Goal: Information Seeking & Learning: Learn about a topic

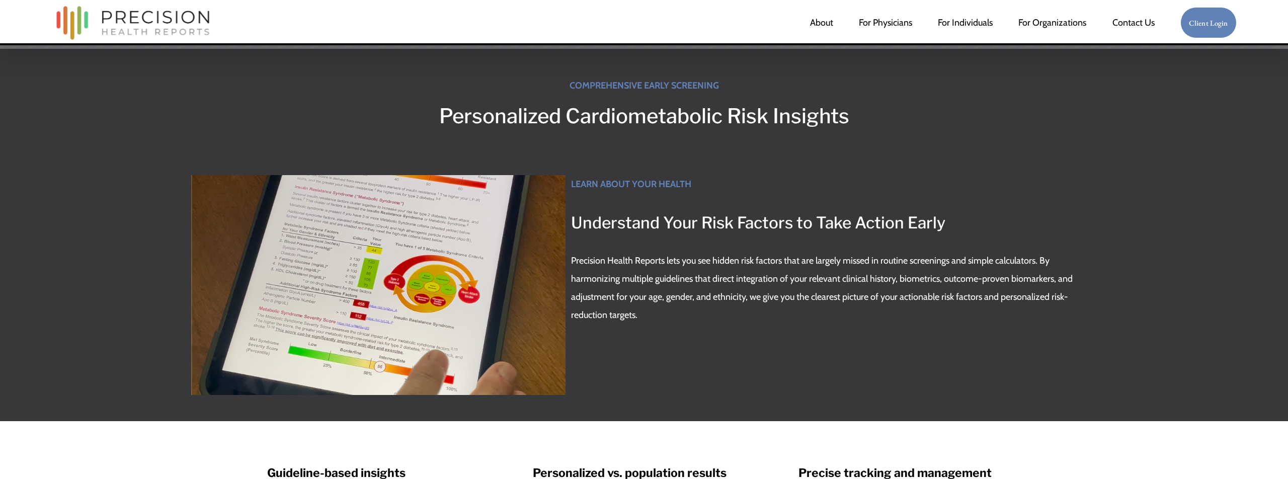
scroll to position [367, 0]
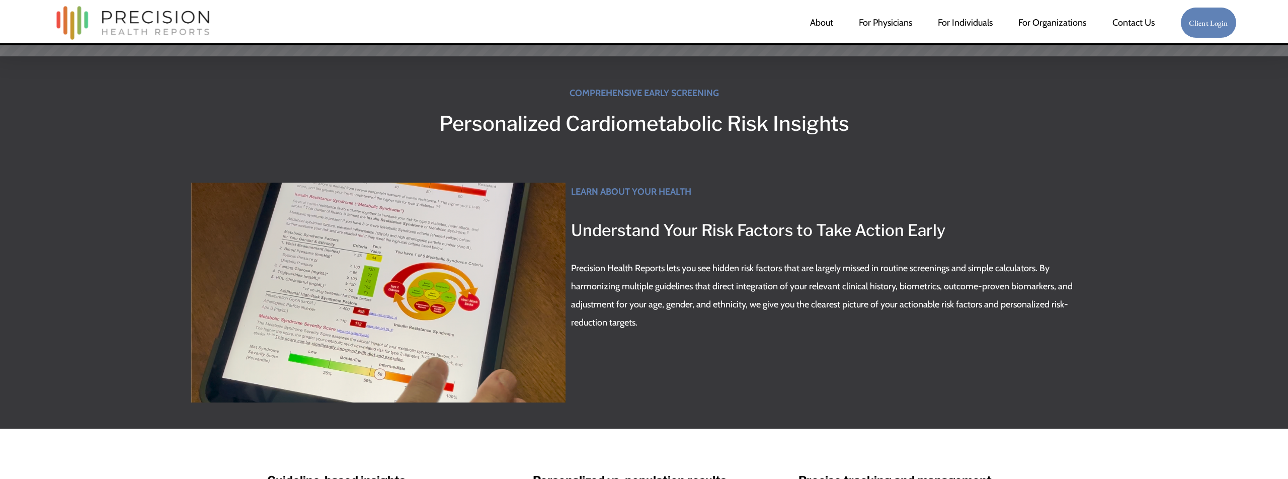
click at [511, 198] on div at bounding box center [378, 292] width 374 height 219
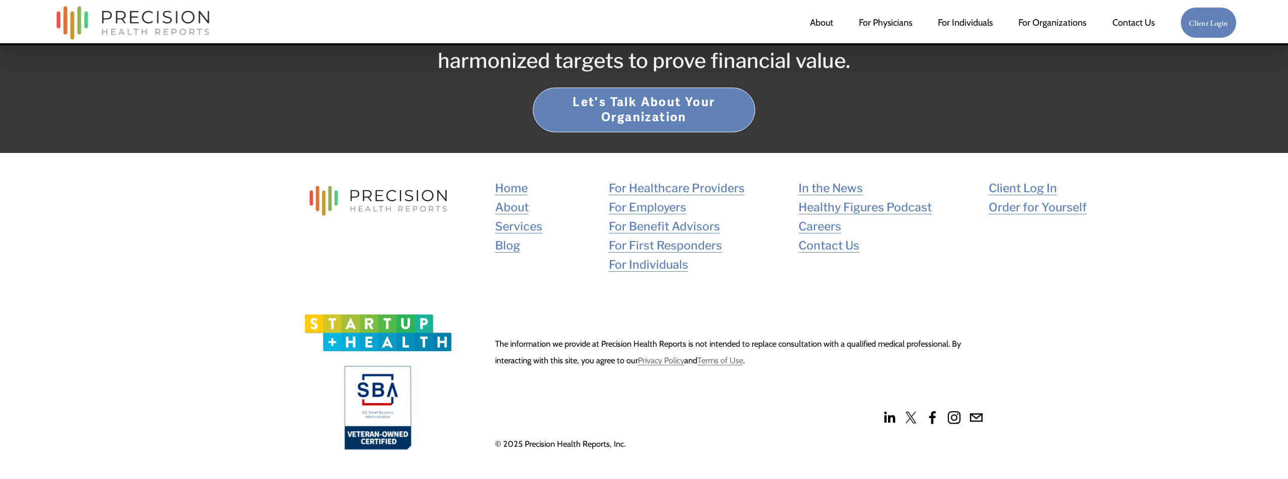
scroll to position [2908, 0]
click at [583, 113] on link "Let's Talk About Your Organization" at bounding box center [644, 110] width 222 height 44
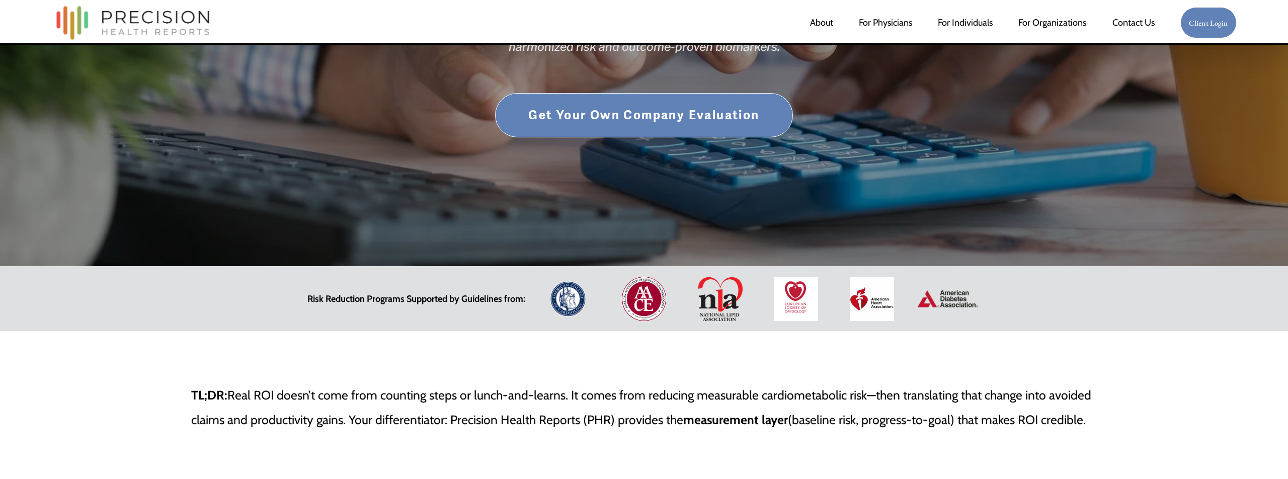
scroll to position [174, 0]
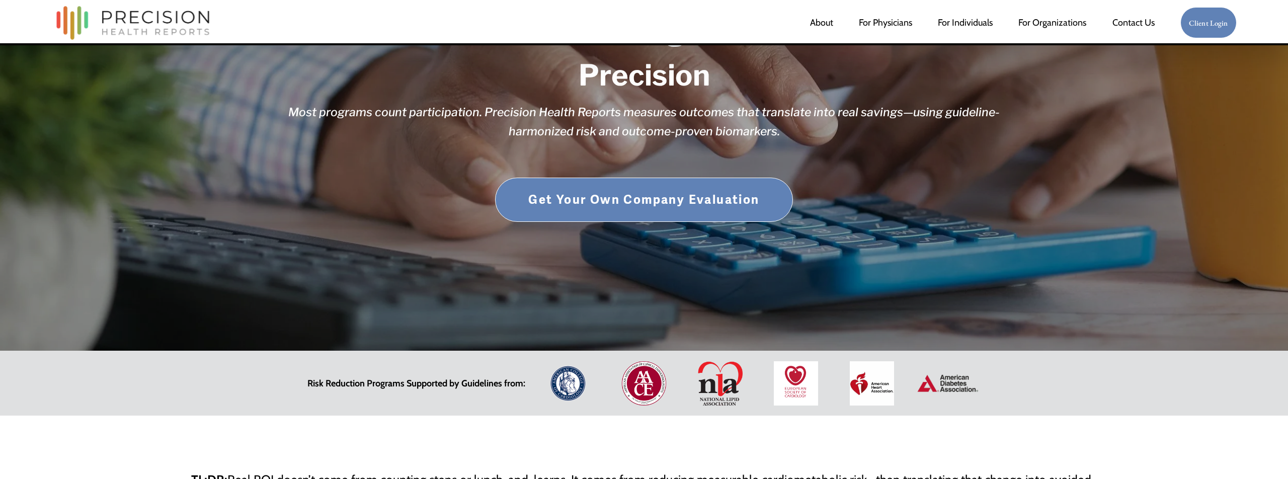
click at [567, 193] on link "Get Your Own Company Evaluation" at bounding box center [644, 200] width 298 height 44
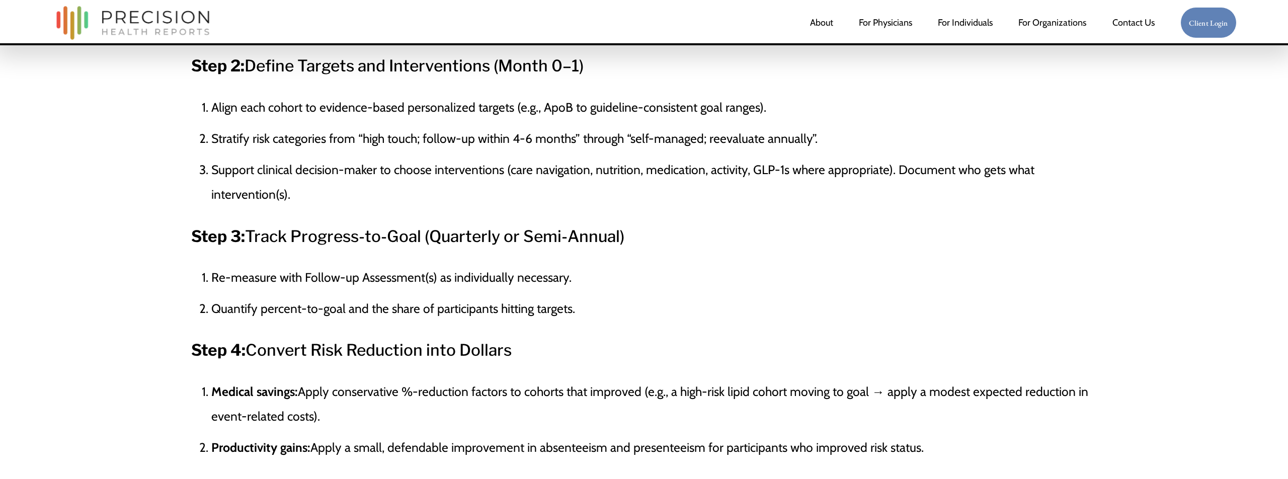
scroll to position [2175, 0]
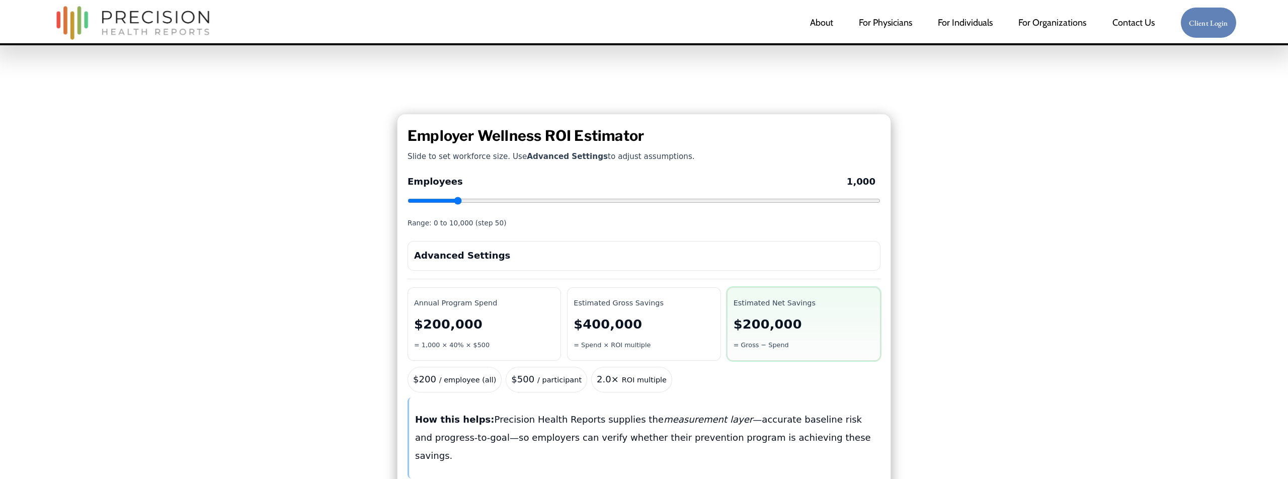
scroll to position [79, 0]
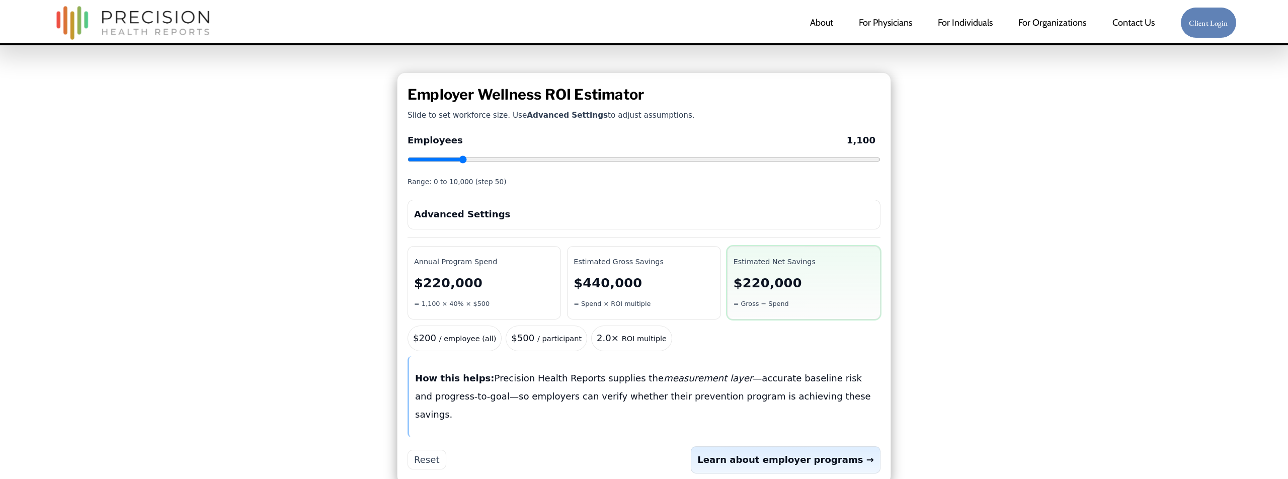
click at [464, 159] on input "Employees 1,100" at bounding box center [644, 159] width 473 height 8
drag, startPoint x: 464, startPoint y: 159, endPoint x: 440, endPoint y: 206, distance: 52.7
type input "200"
click at [421, 160] on input "Employees 200" at bounding box center [644, 159] width 473 height 8
click at [442, 209] on summary "Advanced Settings" at bounding box center [644, 214] width 460 height 18
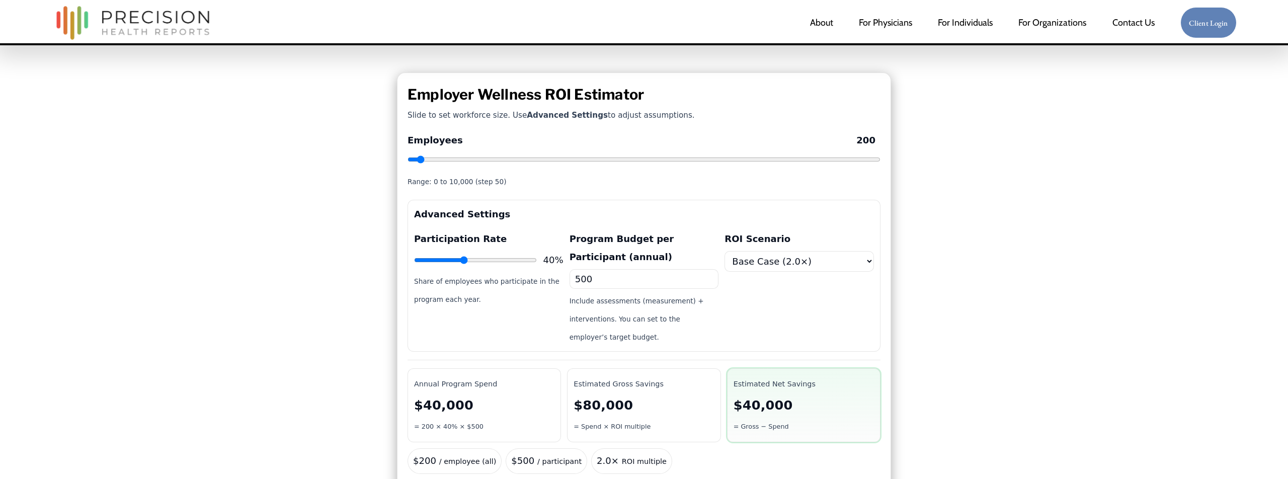
click at [583, 281] on input "500" at bounding box center [644, 279] width 149 height 20
drag, startPoint x: 581, startPoint y: 280, endPoint x: 573, endPoint y: 278, distance: 8.7
click at [574, 278] on input "500" at bounding box center [644, 279] width 149 height 20
type input "300"
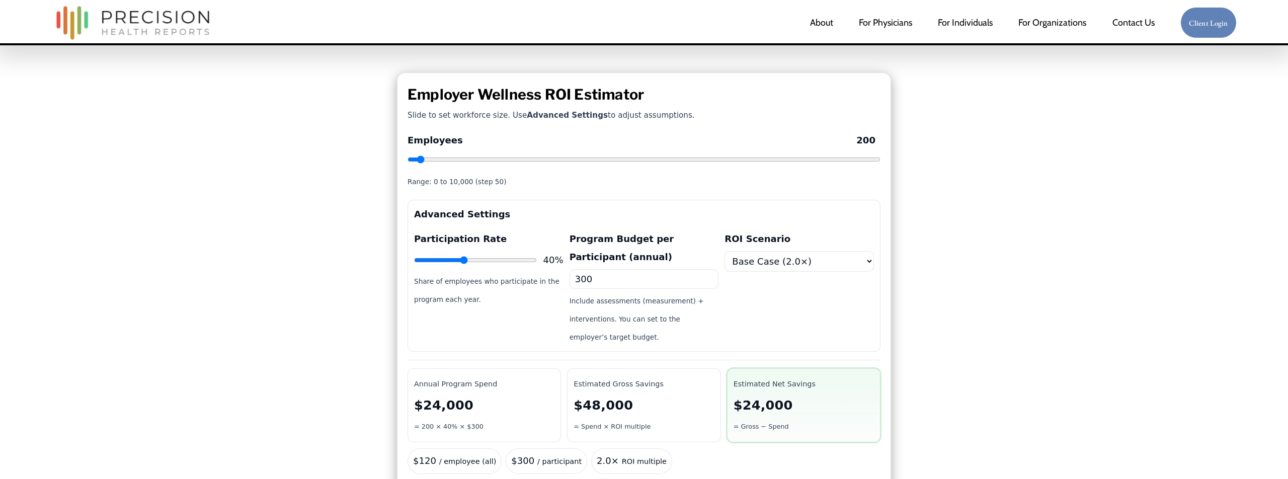
click at [485, 288] on div "Share of employees who participate in the program each year." at bounding box center [488, 290] width 149 height 36
drag, startPoint x: 463, startPoint y: 256, endPoint x: 493, endPoint y: 256, distance: 29.2
type input "49"
click at [474, 257] on input "Participation Rate" at bounding box center [475, 260] width 123 height 8
select select "1.5"
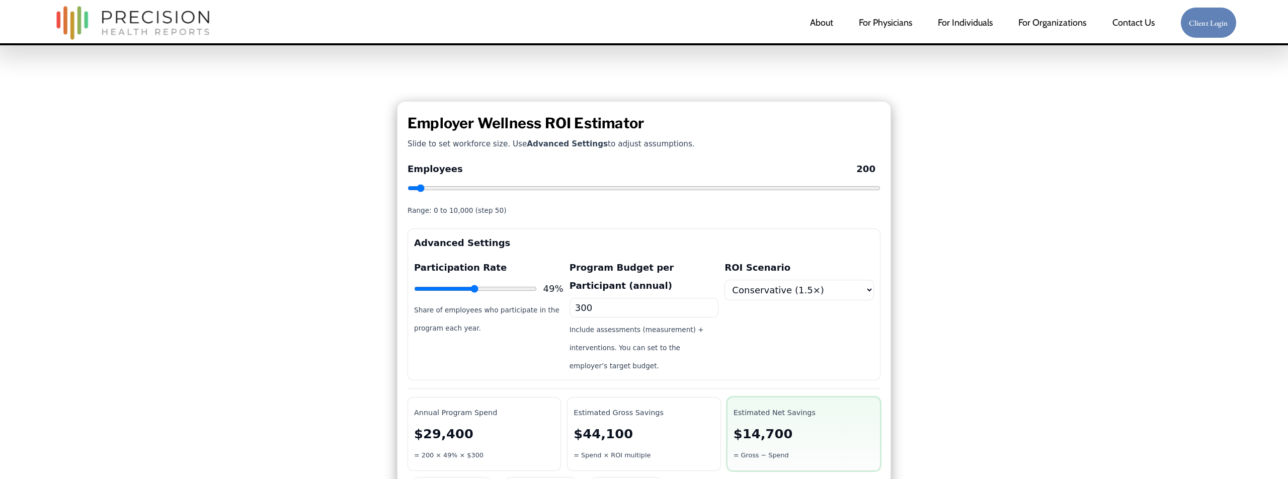
scroll to position [37, 0]
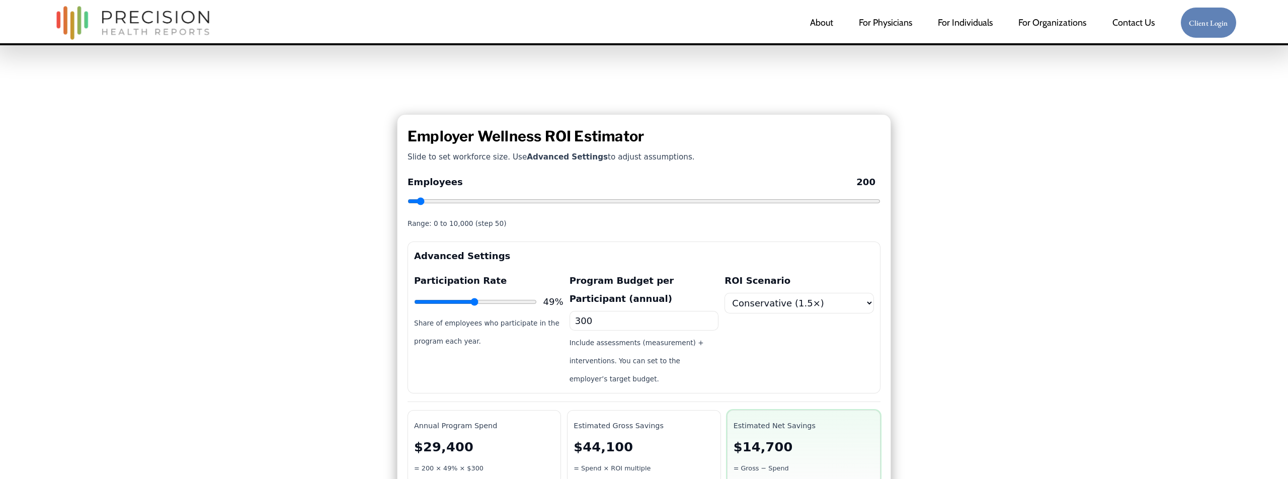
click at [560, 257] on summary "Advanced Settings" at bounding box center [644, 256] width 460 height 18
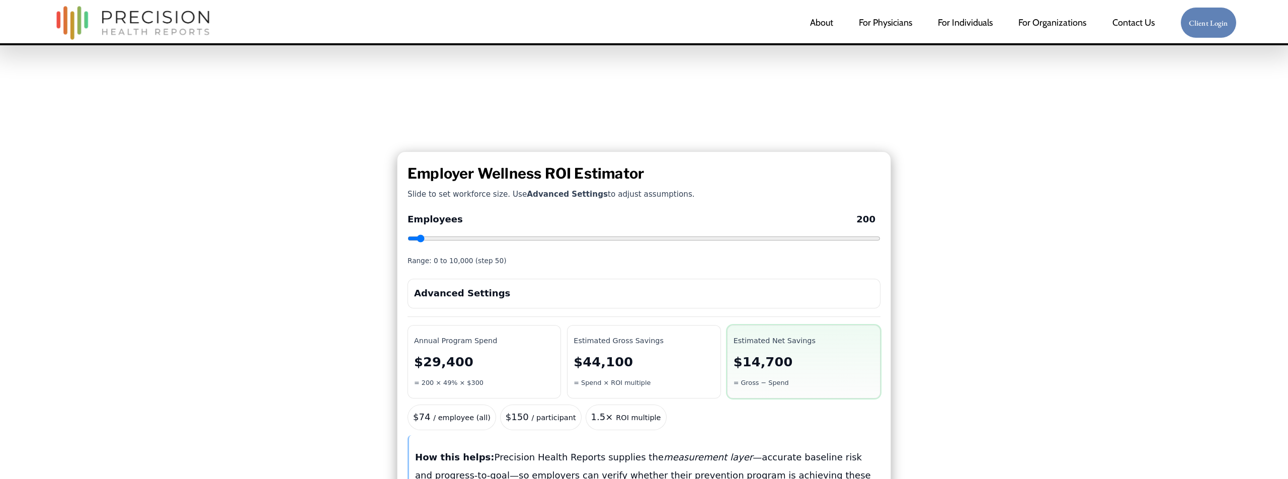
scroll to position [0, 0]
click at [495, 290] on summary "Advanced Settings" at bounding box center [644, 293] width 460 height 18
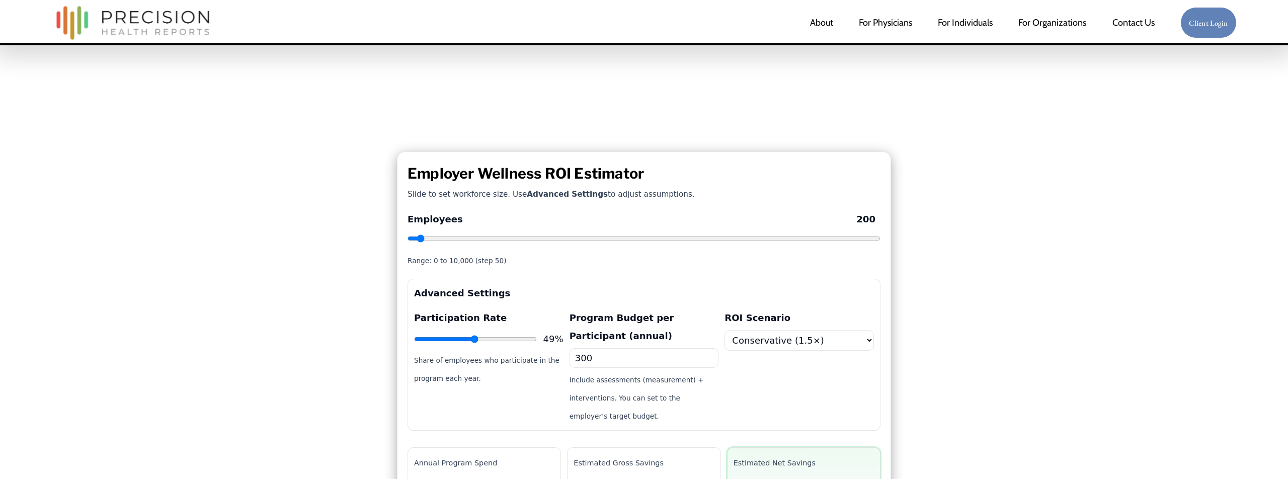
drag, startPoint x: 641, startPoint y: 354, endPoint x: 555, endPoint y: 351, distance: 85.6
click at [556, 351] on div "Participation Rate 49% Share of employees who participate in the program each y…" at bounding box center [644, 367] width 460 height 117
type input "500"
click at [595, 300] on summary "Advanced Settings" at bounding box center [644, 293] width 460 height 18
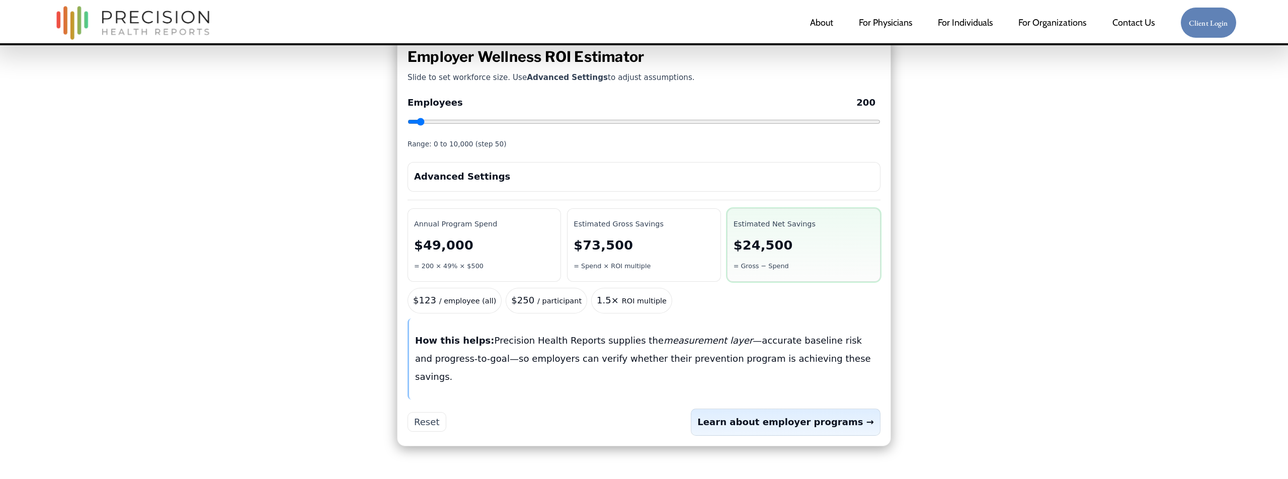
scroll to position [88, 0]
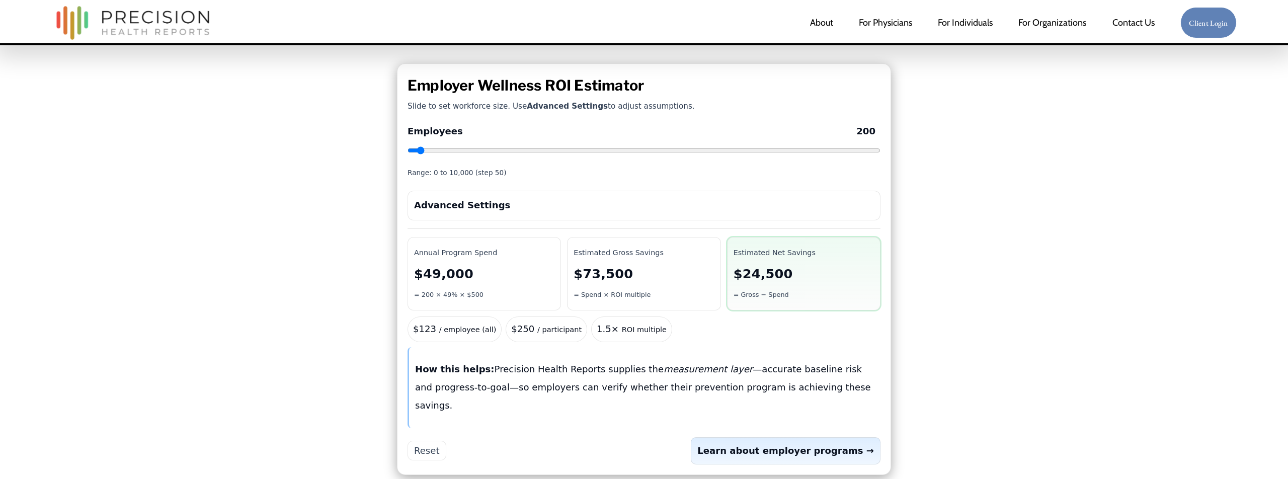
click at [536, 213] on summary "Advanced Settings" at bounding box center [644, 205] width 460 height 18
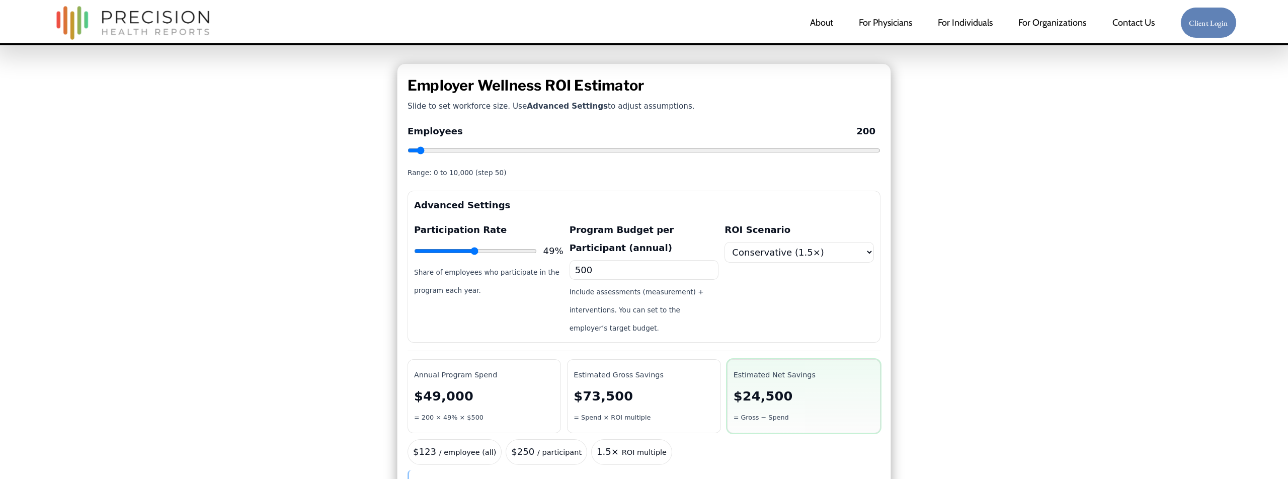
select select "2"
click at [750, 305] on div "ROI Scenario Conservative (1.5×) Base Case (2.0×) Optimistic (3.0×) Custom… Cus…" at bounding box center [799, 279] width 149 height 117
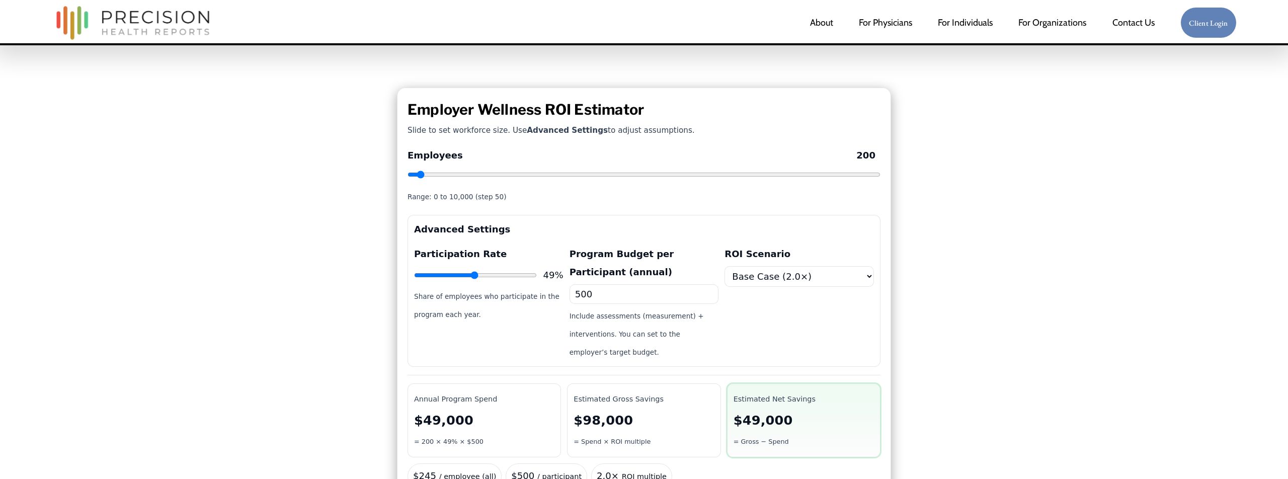
scroll to position [49, 0]
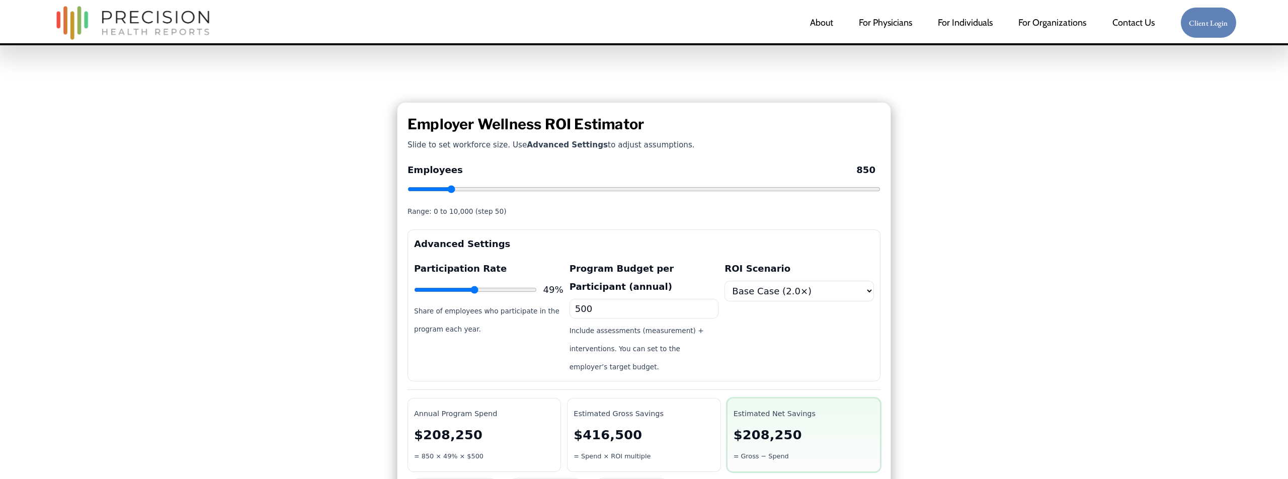
drag, startPoint x: 423, startPoint y: 187, endPoint x: 449, endPoint y: 187, distance: 26.2
type input "850"
click at [450, 187] on input "Employees 850" at bounding box center [644, 189] width 473 height 8
click at [347, 203] on div "Employer Wellness ROI Estimator Slide to set workforce size. Use Advanced Setti…" at bounding box center [644, 369] width 830 height 558
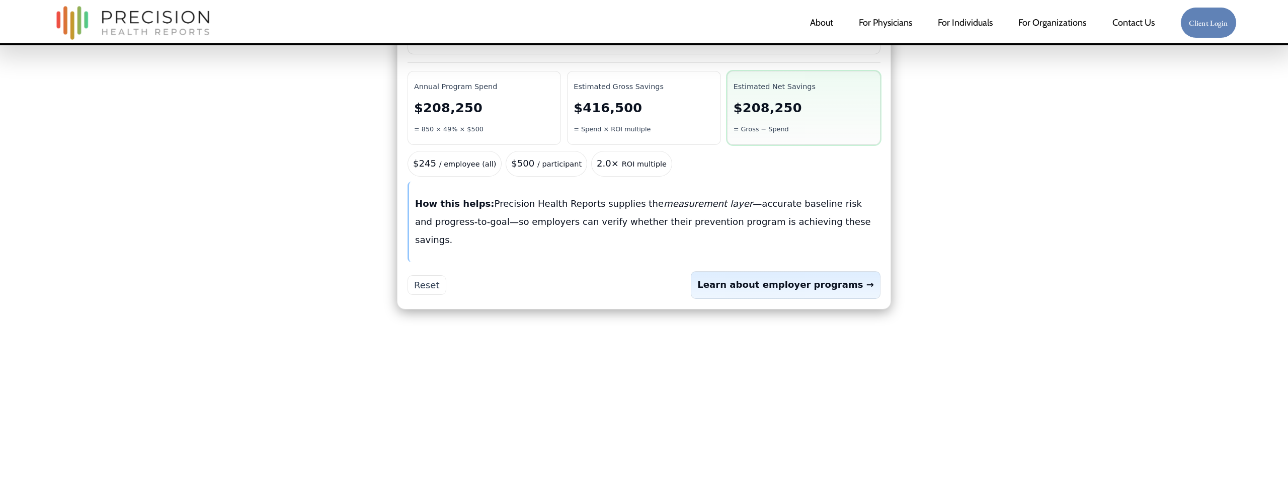
scroll to position [389, 0]
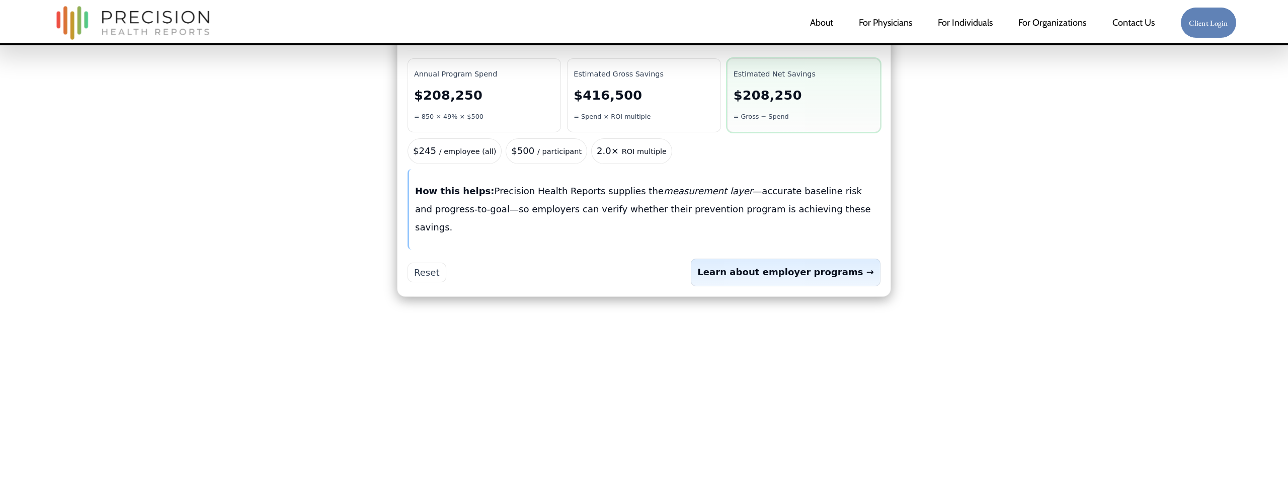
click at [780, 259] on link "Learn about employer programs →" at bounding box center [786, 272] width 190 height 27
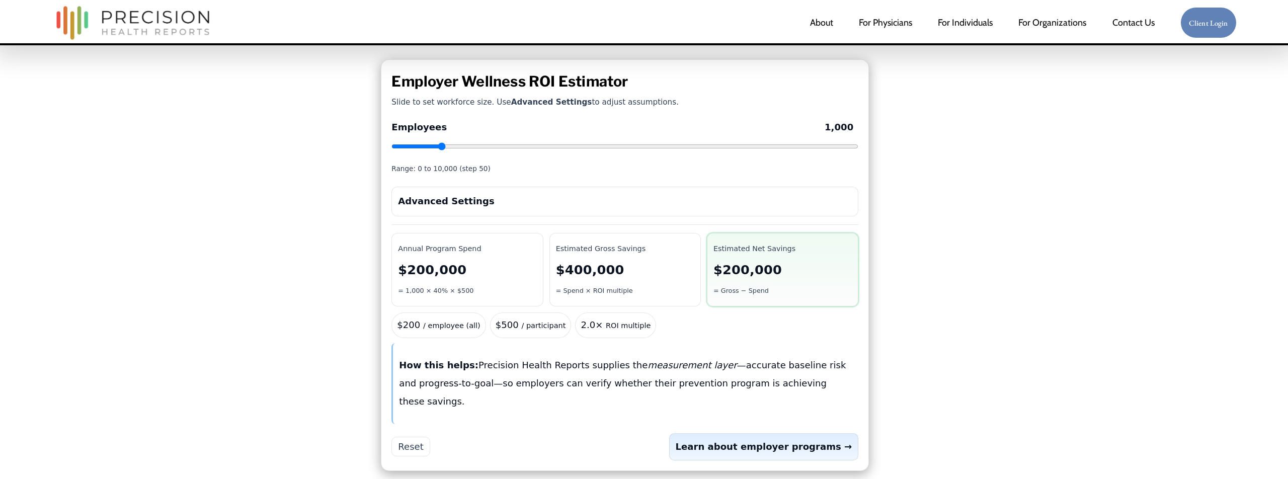
scroll to position [91, 0]
click at [472, 186] on div "Employer Wellness ROI Estimator Slide to set workforce size. Use Advanced Setti…" at bounding box center [625, 266] width 488 height 412
click at [469, 199] on summary "Advanced Settings" at bounding box center [625, 202] width 454 height 18
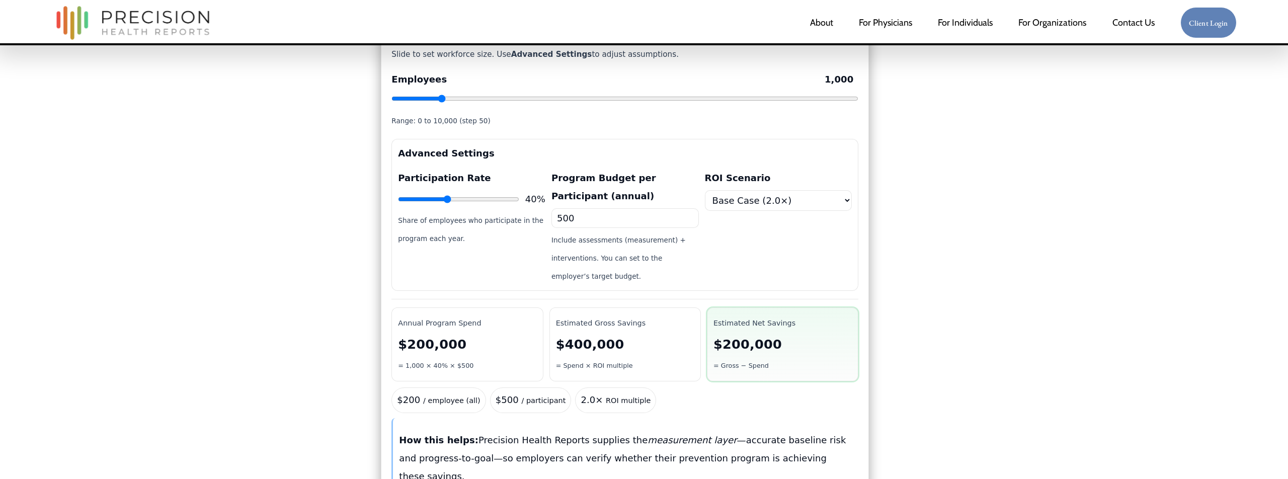
scroll to position [132, 0]
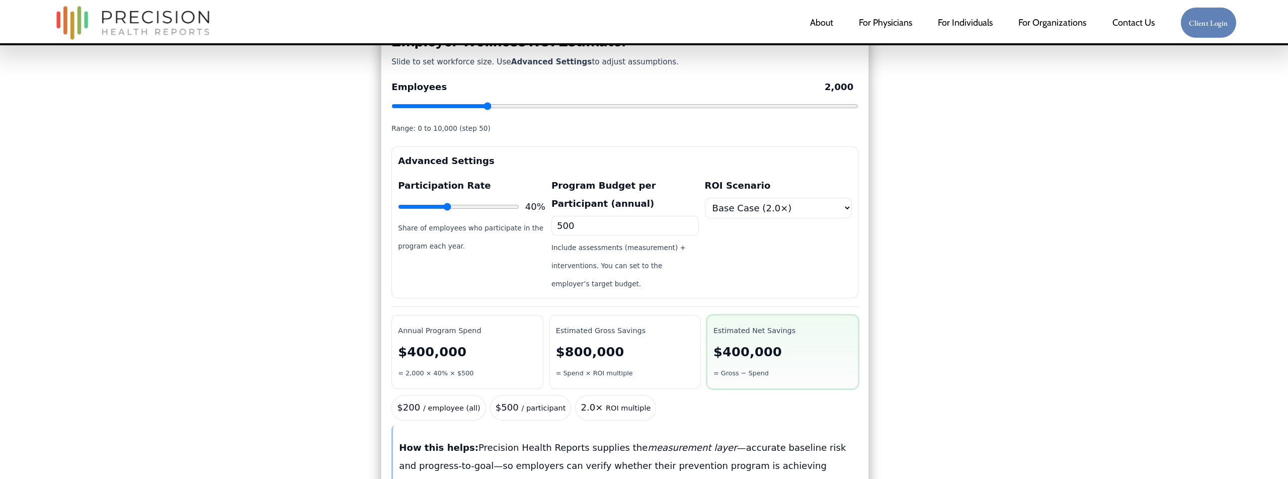
drag, startPoint x: 441, startPoint y: 106, endPoint x: 487, endPoint y: 105, distance: 45.8
type input "2000"
click at [487, 105] on input "Employees 2,000" at bounding box center [624, 106] width 467 height 8
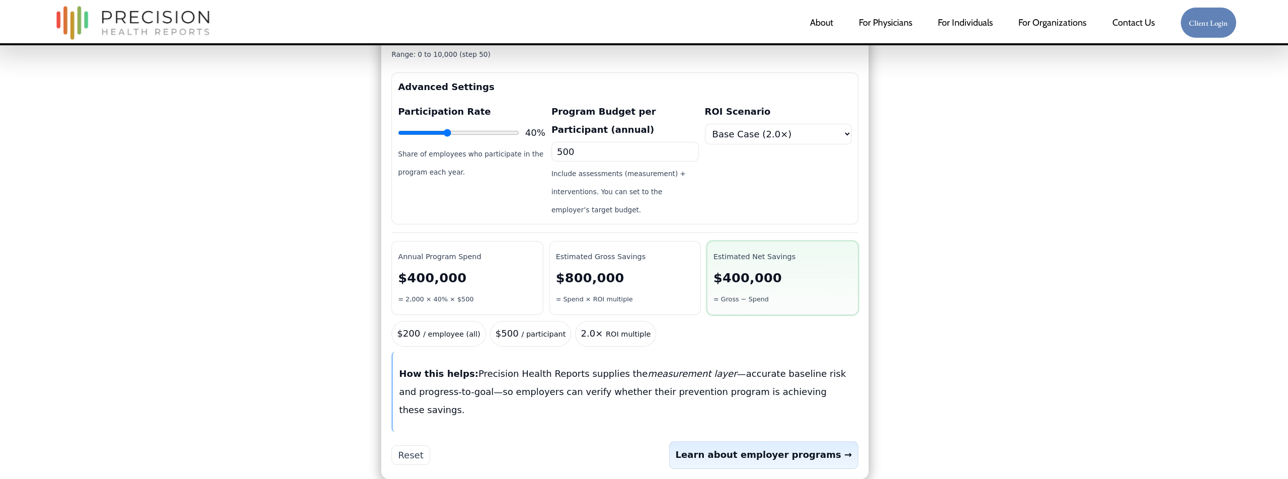
scroll to position [209, 0]
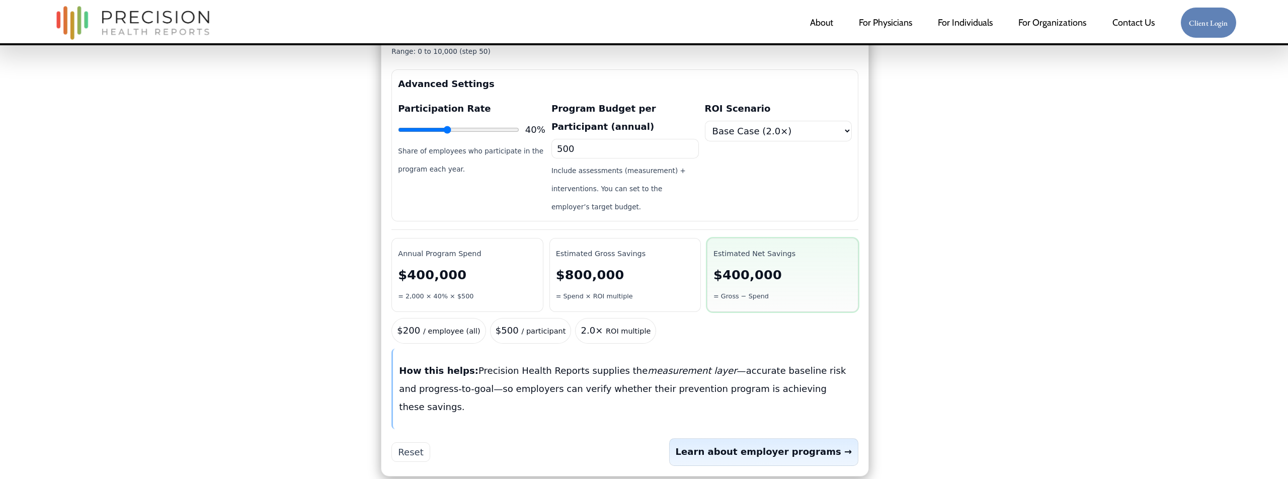
select select "1.5"
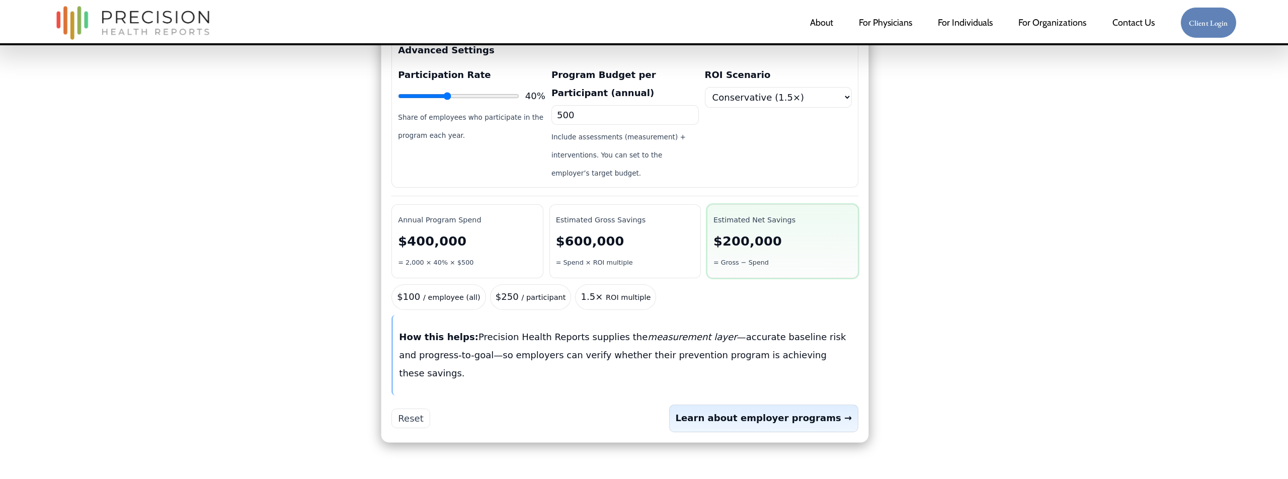
scroll to position [258, 0]
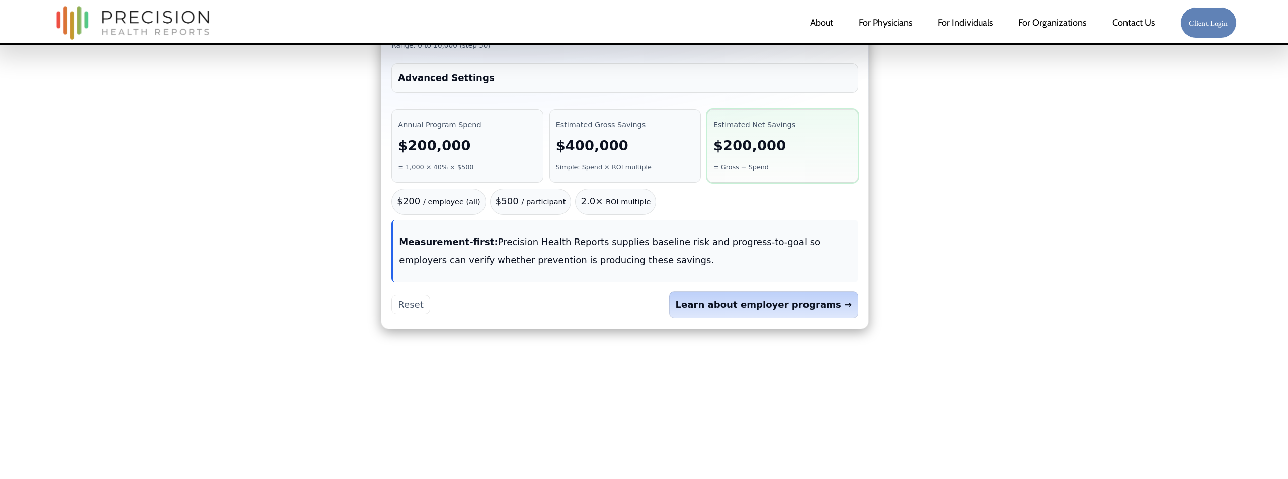
click at [408, 233] on p "Measurement-first: Precision Health Reports supplies baseline risk and progress…" at bounding box center [625, 251] width 453 height 36
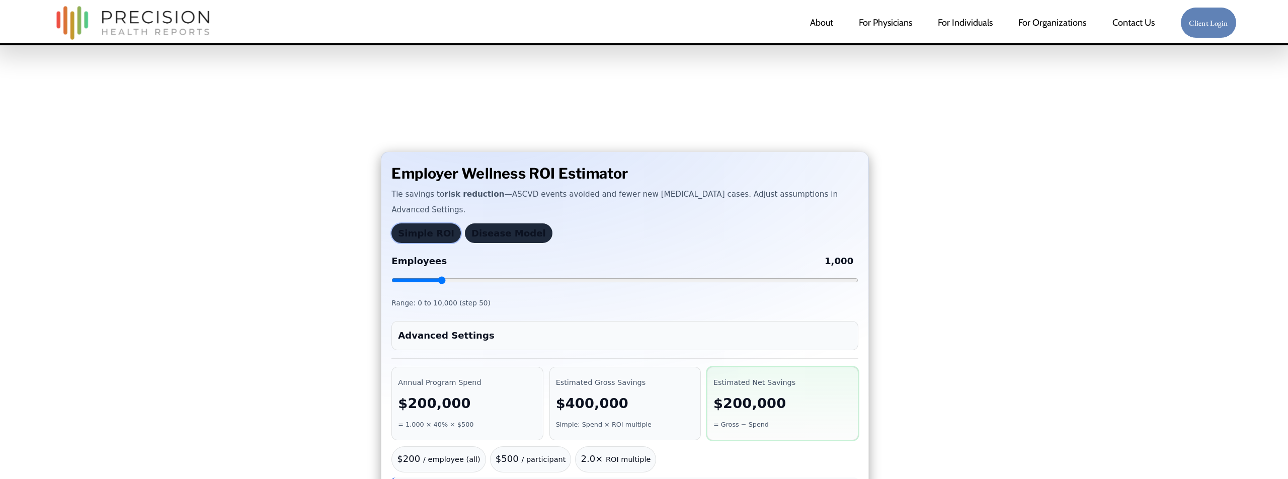
click at [415, 232] on button "Simple ROI" at bounding box center [425, 233] width 69 height 20
click at [493, 232] on button "Disease Model" at bounding box center [509, 233] width 88 height 20
click at [426, 234] on button "Simple ROI" at bounding box center [425, 233] width 69 height 20
click at [484, 234] on button "Disease Model" at bounding box center [509, 233] width 88 height 20
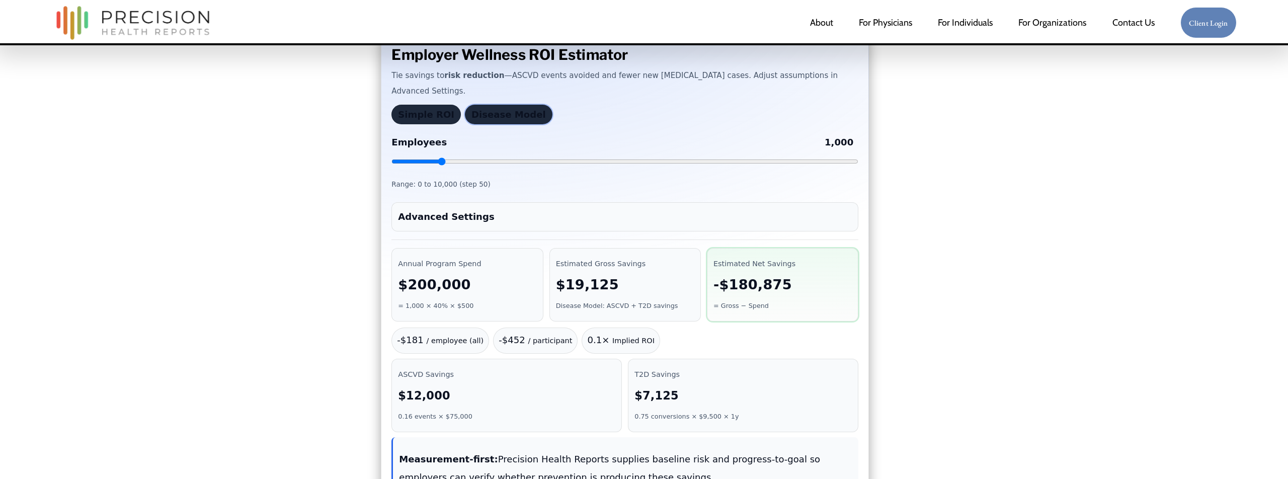
scroll to position [125, 0]
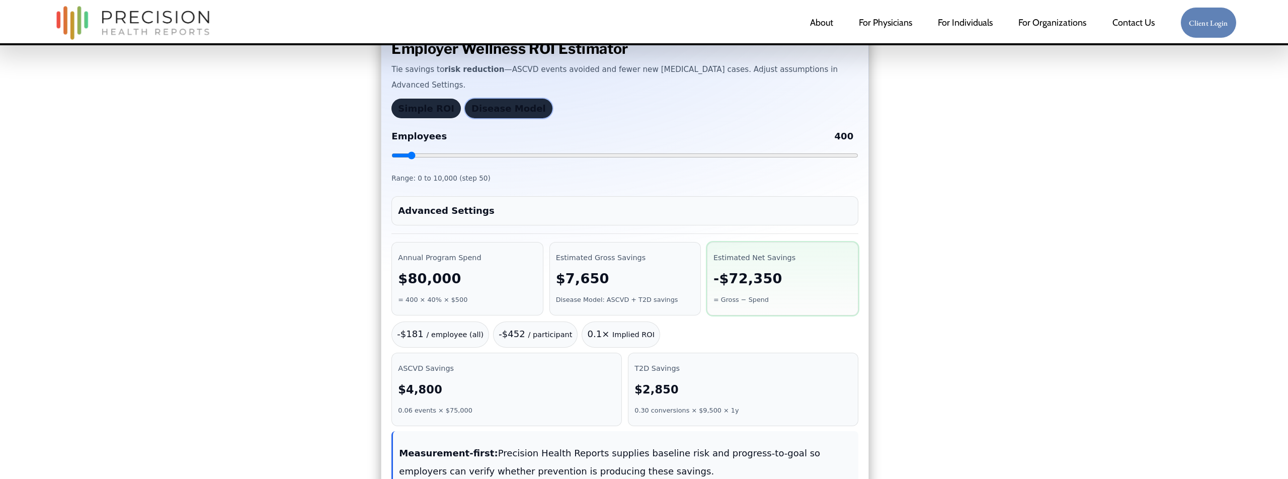
drag, startPoint x: 439, startPoint y: 153, endPoint x: 399, endPoint y: 162, distance: 41.1
click at [413, 153] on input "Employees 400" at bounding box center [624, 155] width 467 height 8
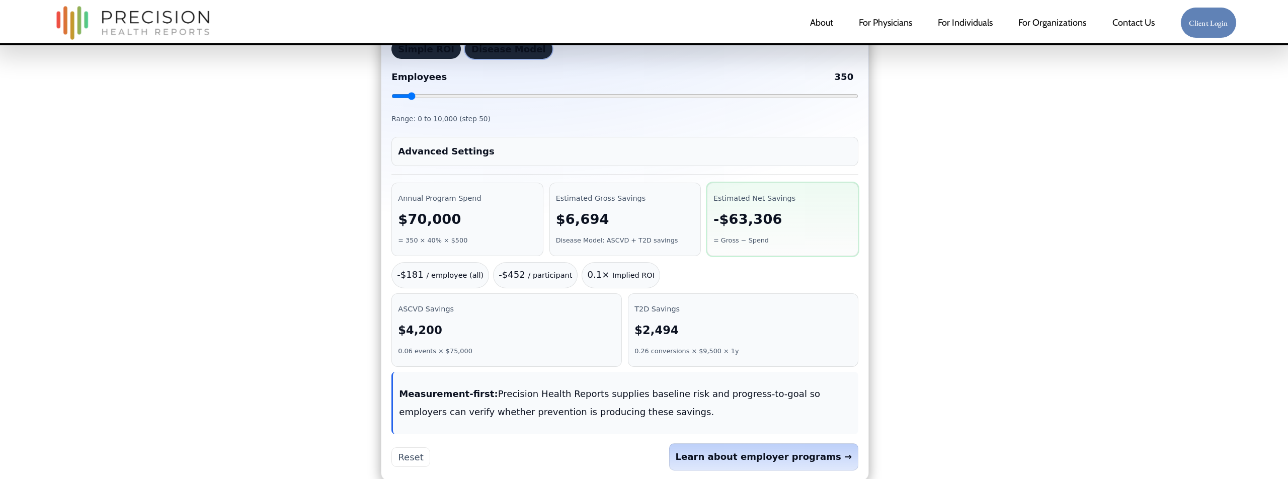
scroll to position [174, 0]
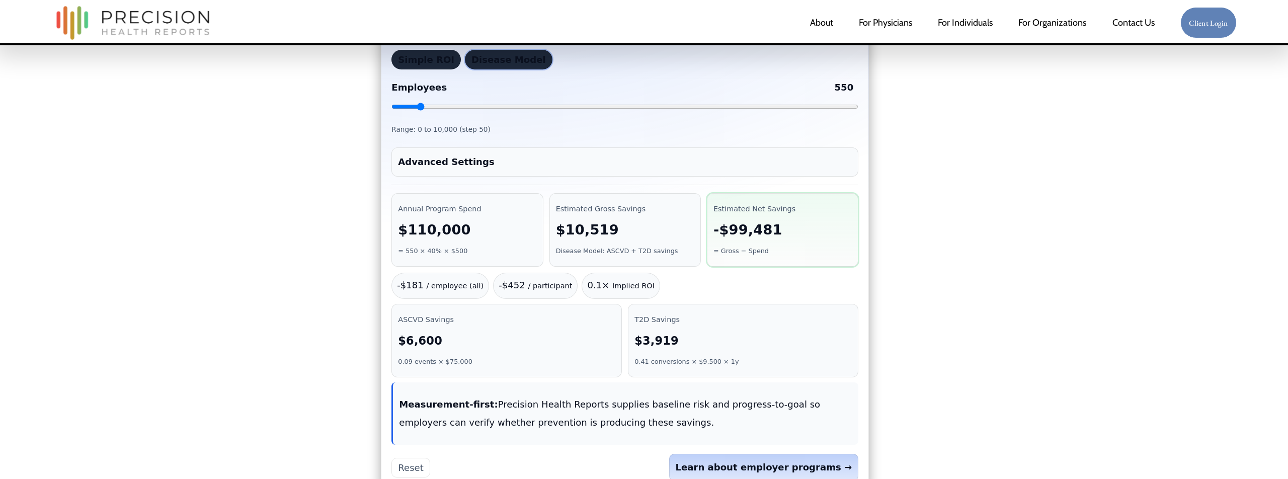
drag, startPoint x: 411, startPoint y: 102, endPoint x: 421, endPoint y: 103, distance: 10.1
type input "550"
click at [421, 103] on input "Employees 550" at bounding box center [624, 107] width 467 height 8
drag, startPoint x: 697, startPoint y: 183, endPoint x: 687, endPoint y: 172, distance: 14.6
click at [696, 181] on div "Employer Wellness ROI Estimator Tie savings to risk reduction —ASCVD events avo…" at bounding box center [625, 235] width 488 height 514
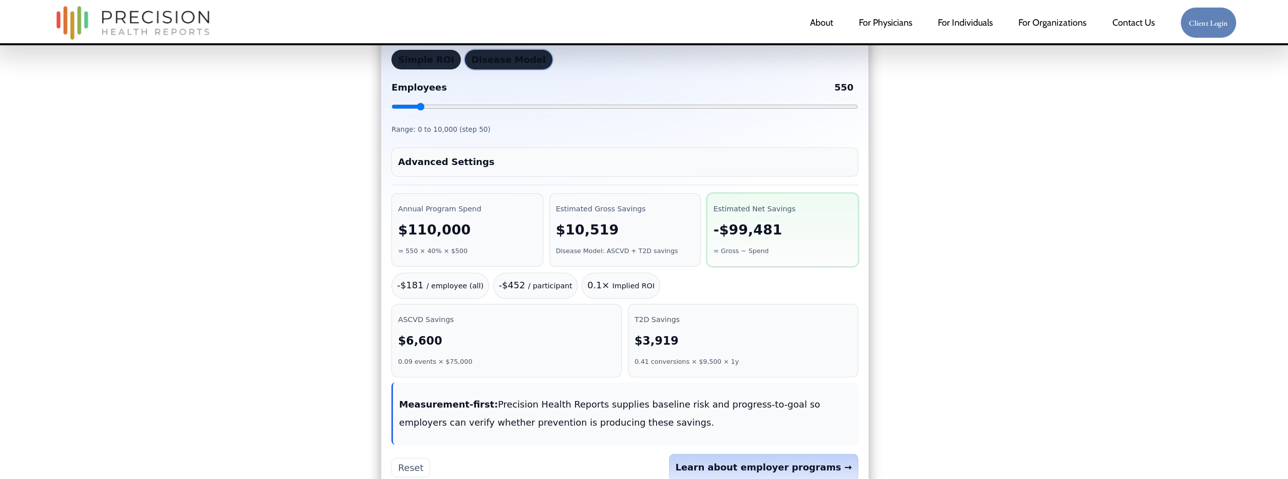
click at [687, 172] on details "Advanced Settings Participation Rate 40% Share of employees who participate in …" at bounding box center [624, 161] width 467 height 29
click at [686, 165] on summary "Advanced Settings" at bounding box center [625, 162] width 454 height 18
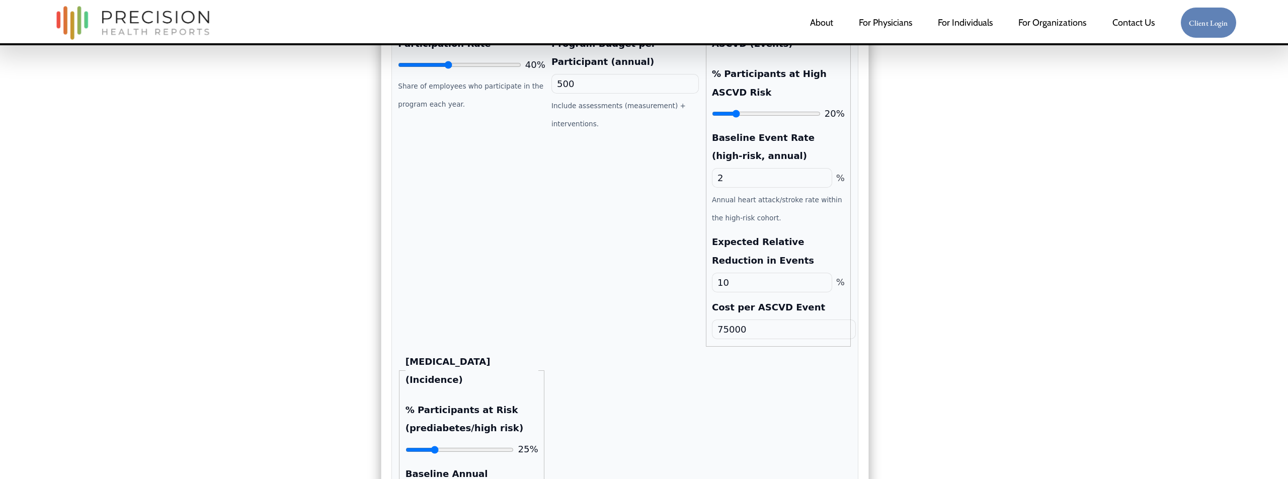
scroll to position [202, 0]
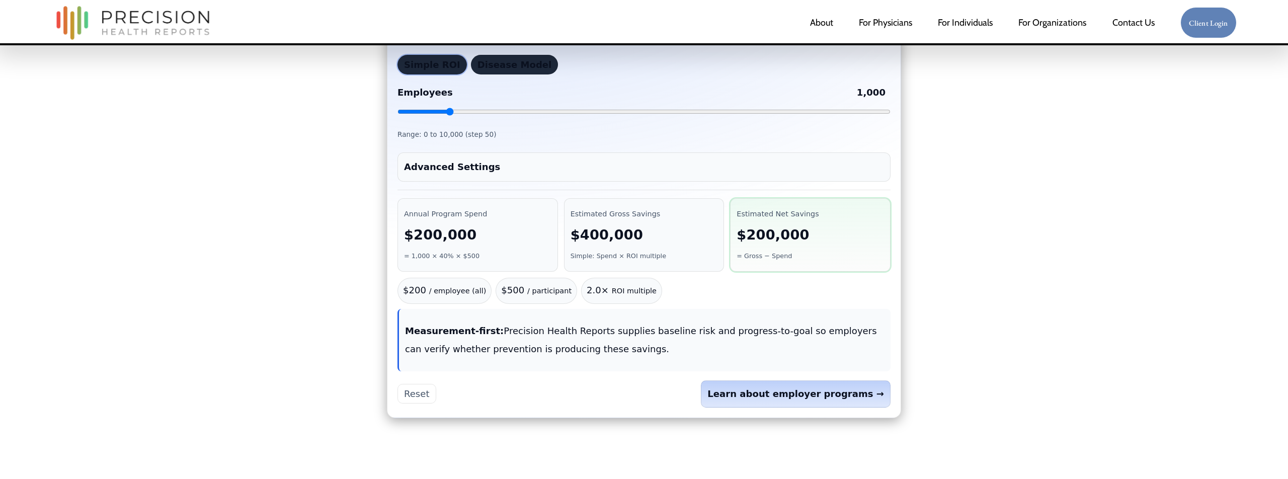
scroll to position [169, 0]
click at [463, 157] on summary "Advanced Settings" at bounding box center [644, 166] width 480 height 18
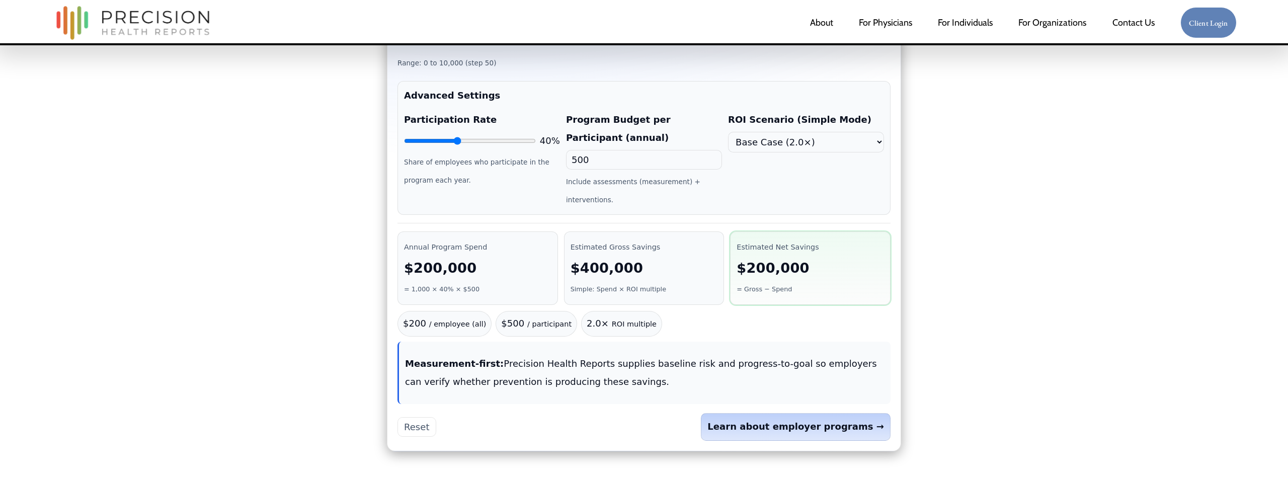
scroll to position [206, 0]
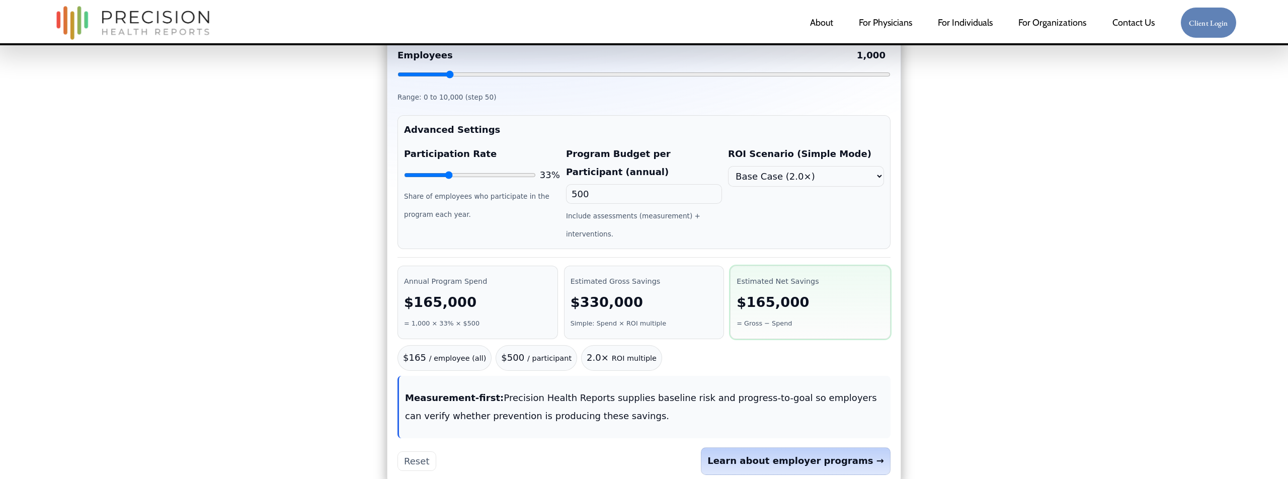
drag, startPoint x: 460, startPoint y: 156, endPoint x: 526, endPoint y: 116, distance: 77.7
type input "33"
click at [449, 171] on input "Participation Rate" at bounding box center [470, 175] width 132 height 8
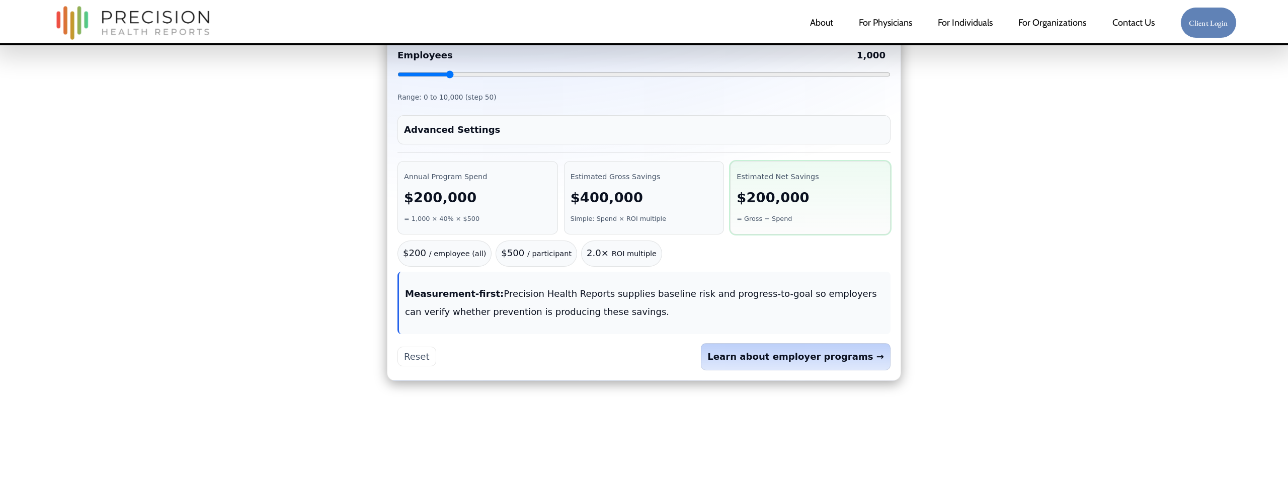
scroll to position [121, 0]
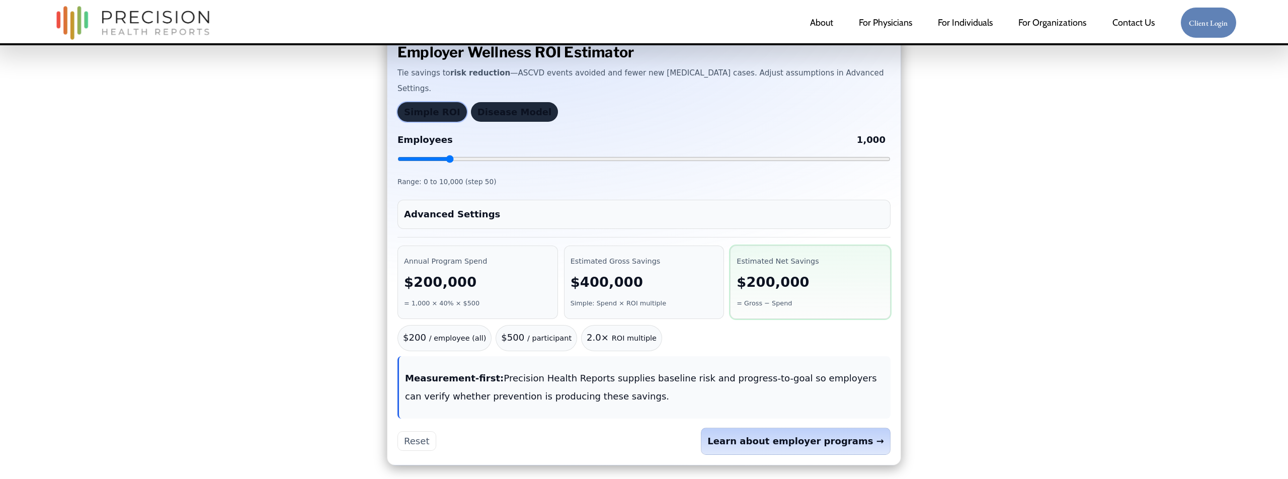
click at [491, 102] on button "Disease Model" at bounding box center [515, 112] width 88 height 20
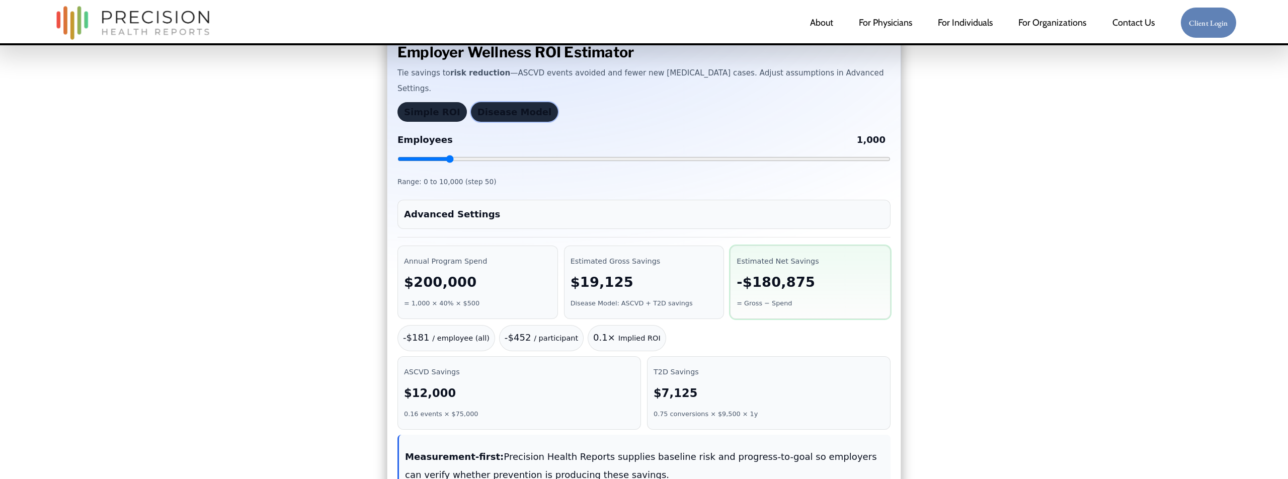
click at [421, 102] on button "Simple ROI" at bounding box center [431, 112] width 69 height 20
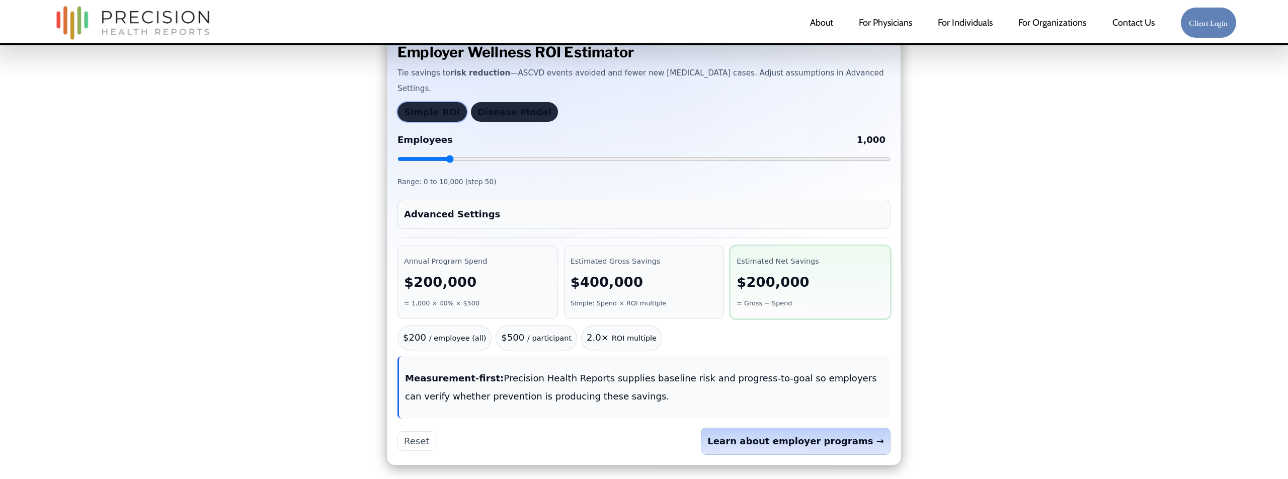
click at [505, 102] on button "Disease Model" at bounding box center [515, 112] width 88 height 20
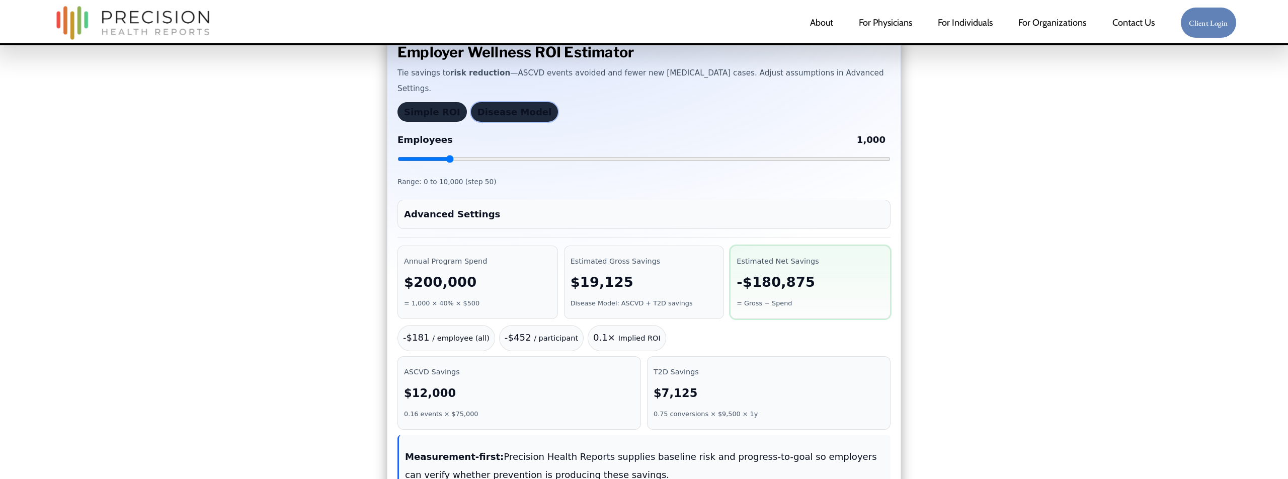
click at [509, 102] on button "Disease Model" at bounding box center [515, 112] width 88 height 20
click at [540, 208] on details "Advanced Settings Participation Rate 40% Share of employees who participate in …" at bounding box center [643, 214] width 493 height 29
click at [552, 205] on summary "Advanced Settings" at bounding box center [644, 214] width 480 height 18
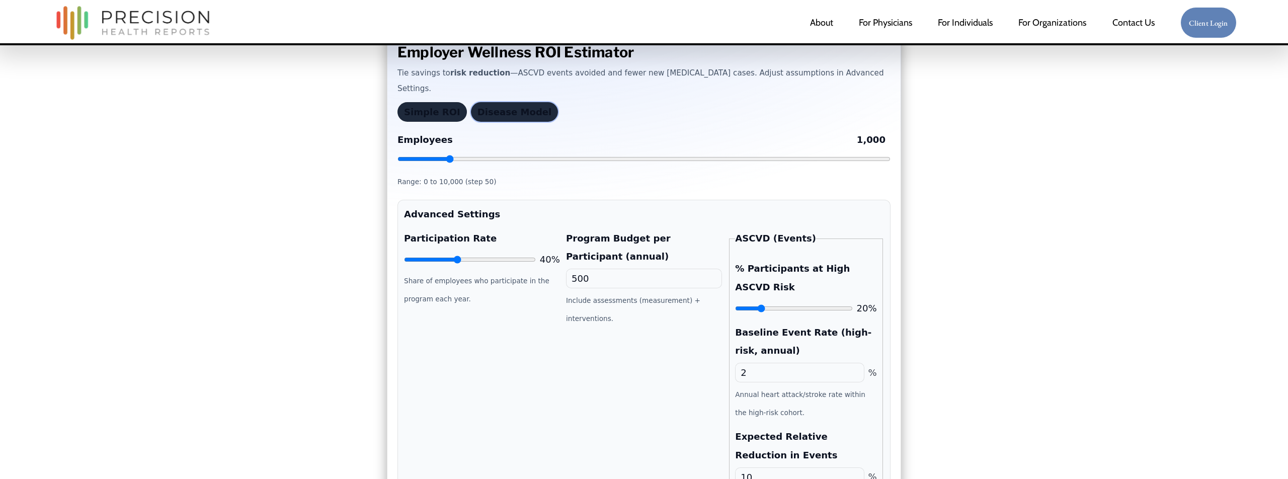
scroll to position [103, 0]
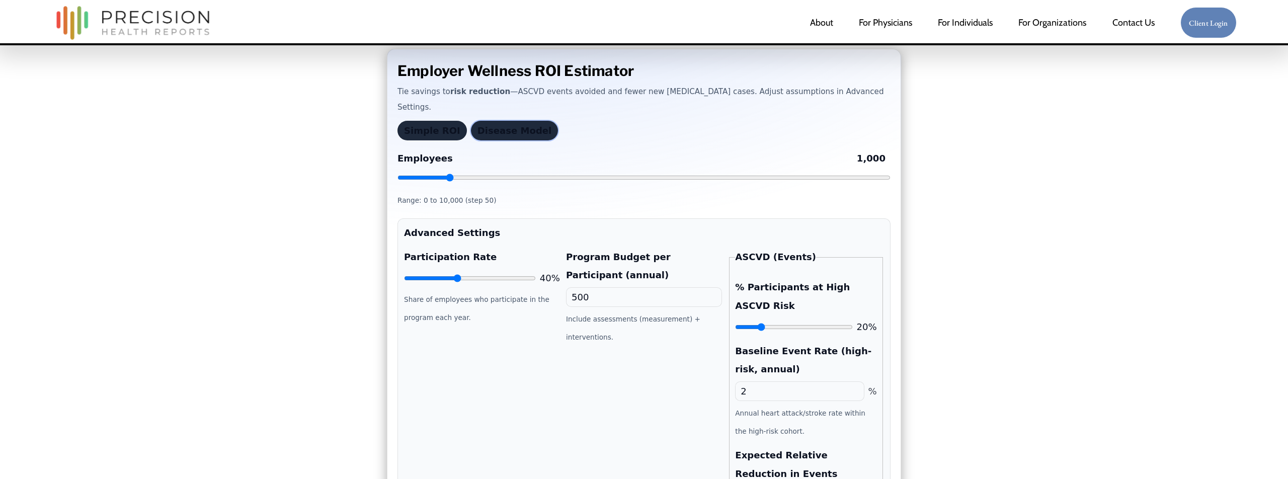
click at [496, 121] on button "Disease Model" at bounding box center [515, 131] width 88 height 20
click at [435, 121] on button "Simple ROI" at bounding box center [431, 131] width 69 height 20
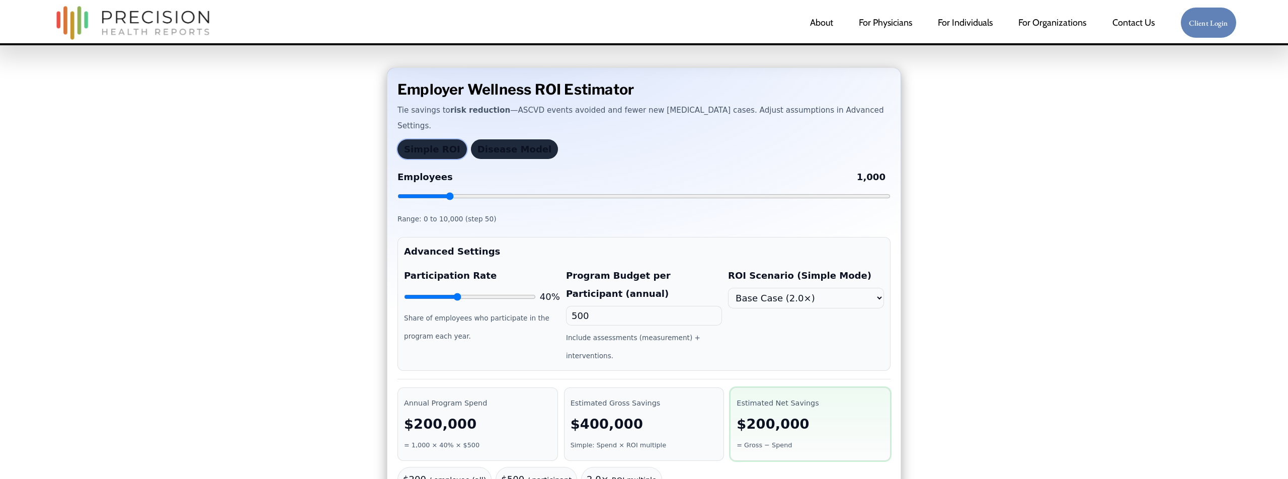
scroll to position [49, 0]
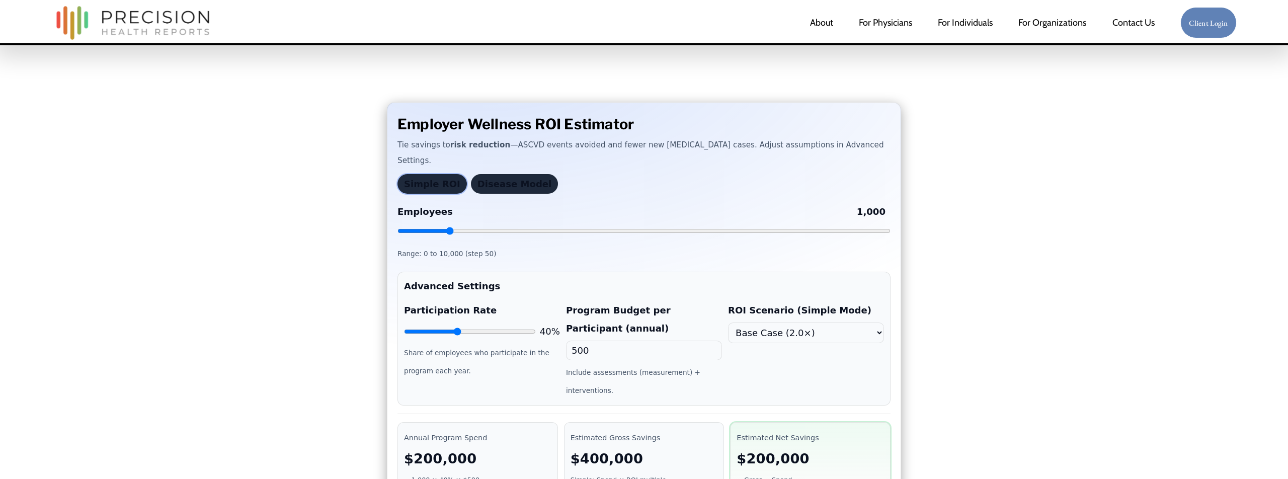
click at [490, 174] on button "Disease Model" at bounding box center [515, 184] width 88 height 20
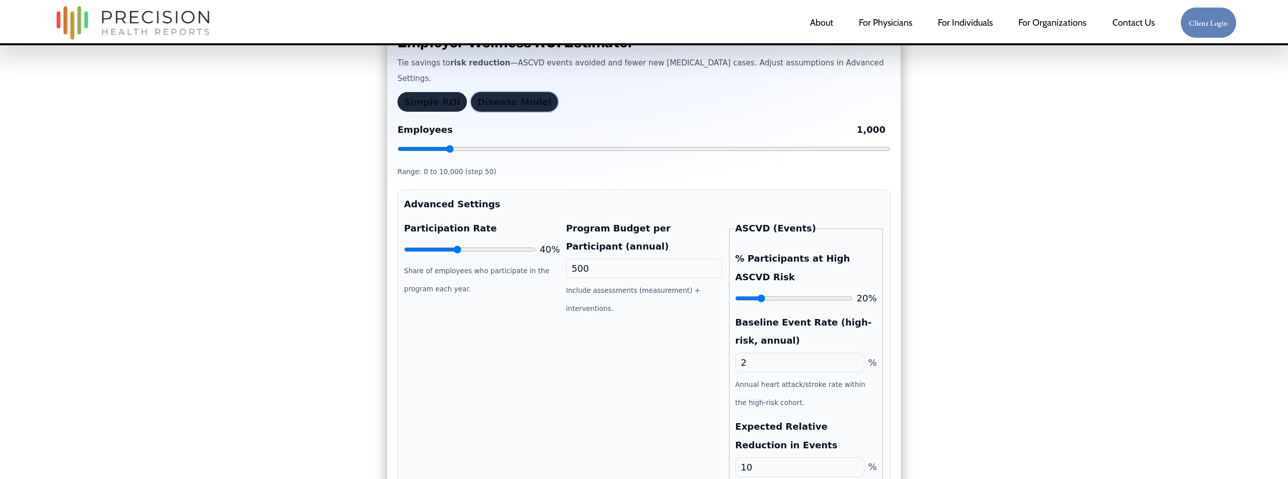
scroll to position [139, 0]
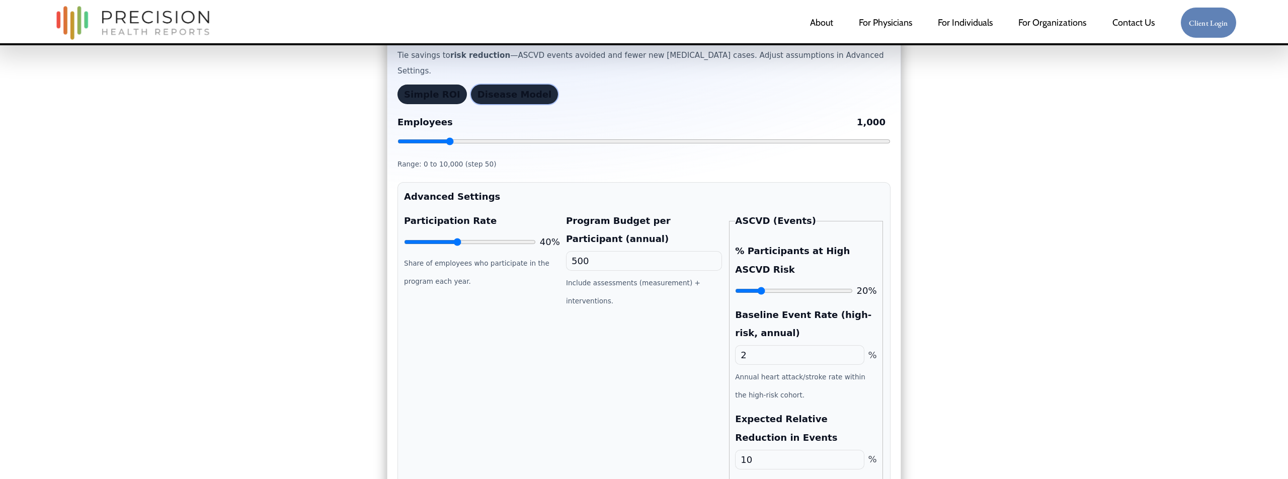
click at [499, 188] on summary "Advanced Settings" at bounding box center [644, 197] width 480 height 18
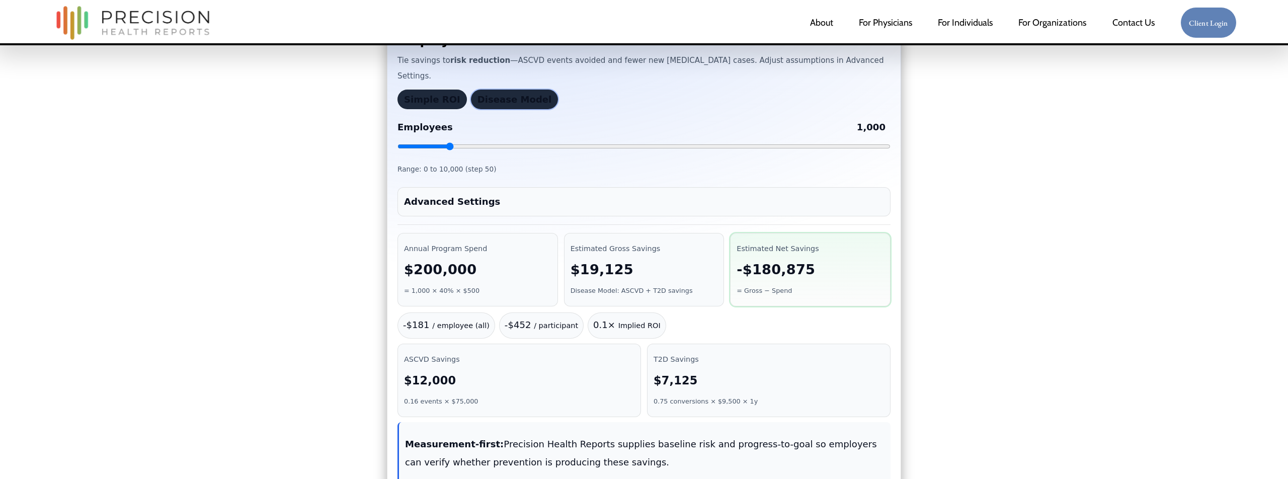
scroll to position [109, 0]
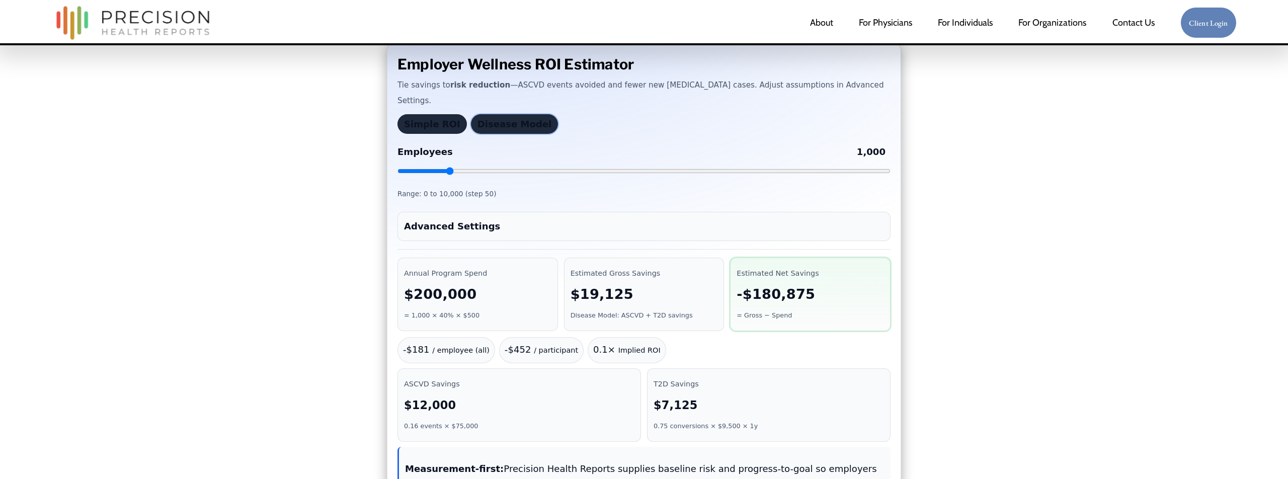
click at [421, 119] on div "Employer Wellness ROI Estimator Tie savings to risk reduction —ASCVD events avo…" at bounding box center [644, 299] width 514 height 514
click at [420, 114] on button "Simple ROI" at bounding box center [431, 124] width 69 height 20
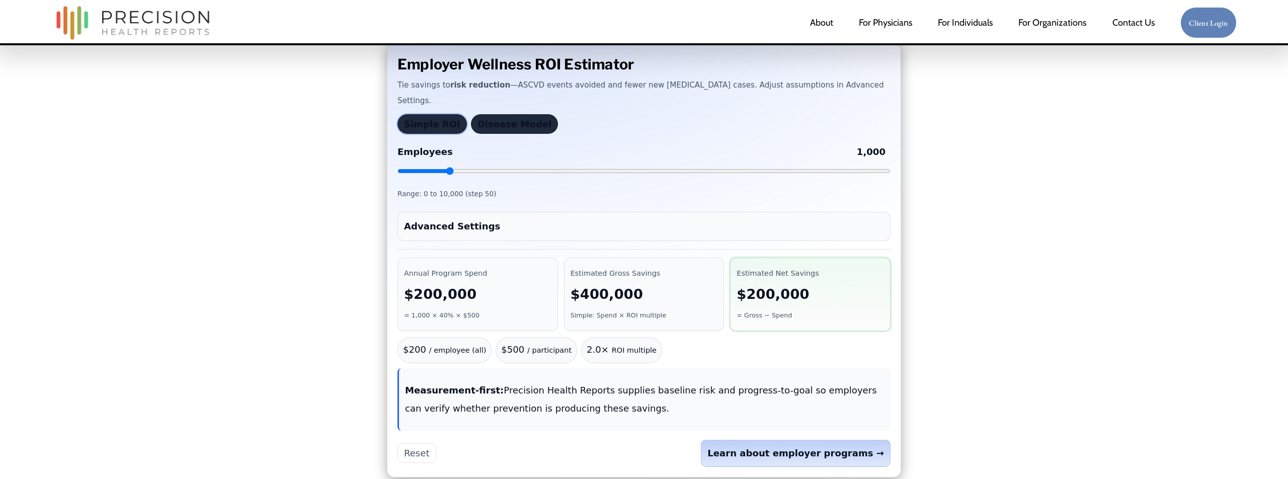
click at [478, 217] on summary "Advanced Settings" at bounding box center [644, 226] width 480 height 18
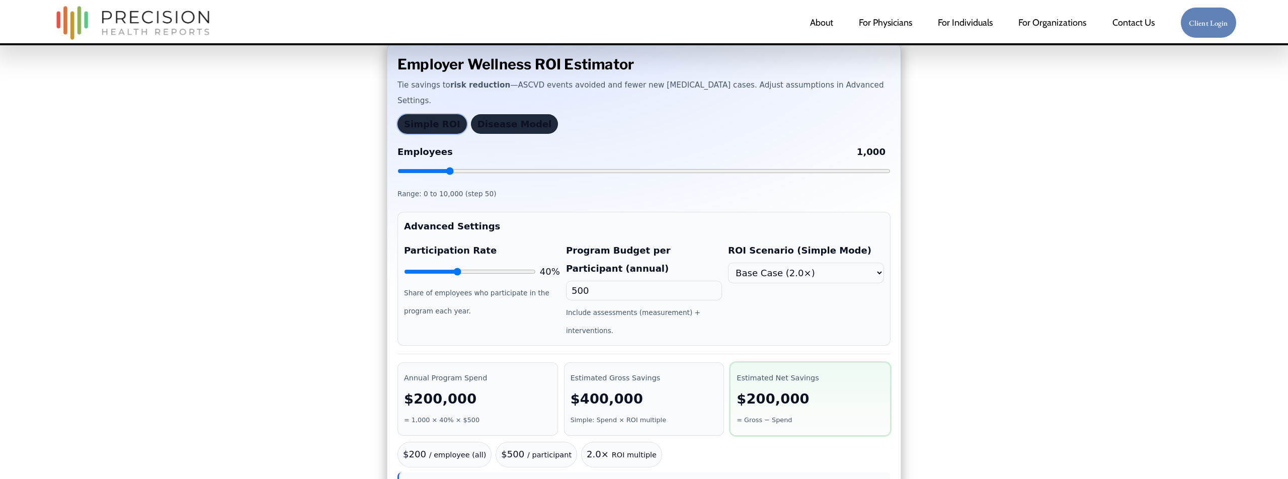
click at [431, 114] on button "Simple ROI" at bounding box center [431, 124] width 69 height 20
click at [522, 217] on summary "Advanced Settings" at bounding box center [644, 226] width 480 height 18
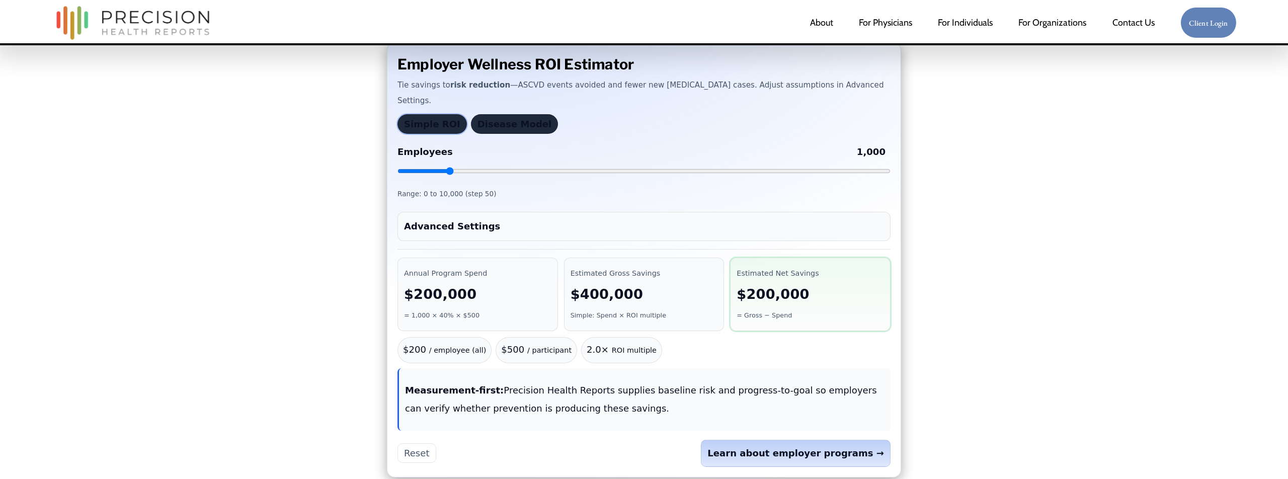
click at [496, 114] on button "Disease Model" at bounding box center [515, 124] width 88 height 20
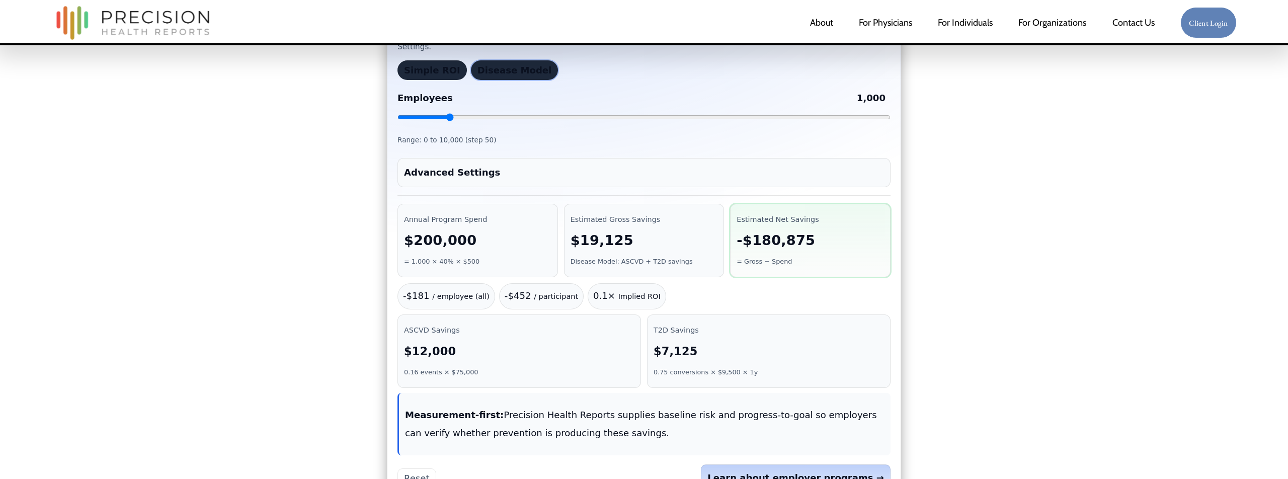
scroll to position [163, 0]
drag, startPoint x: 449, startPoint y: 103, endPoint x: 394, endPoint y: 139, distance: 65.7
click at [411, 114] on input "Employees 200" at bounding box center [643, 118] width 493 height 8
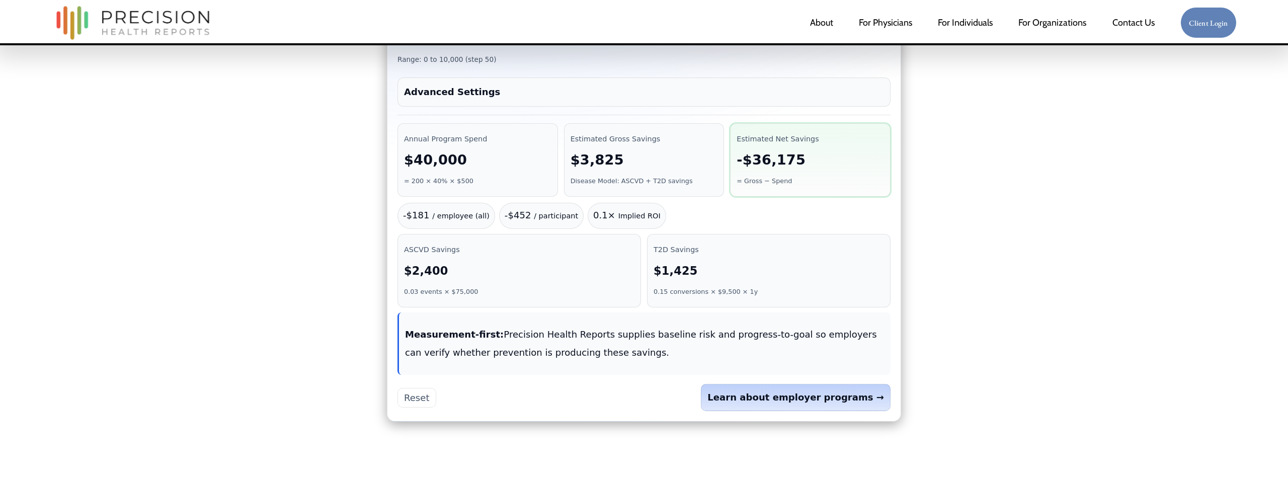
scroll to position [159, 0]
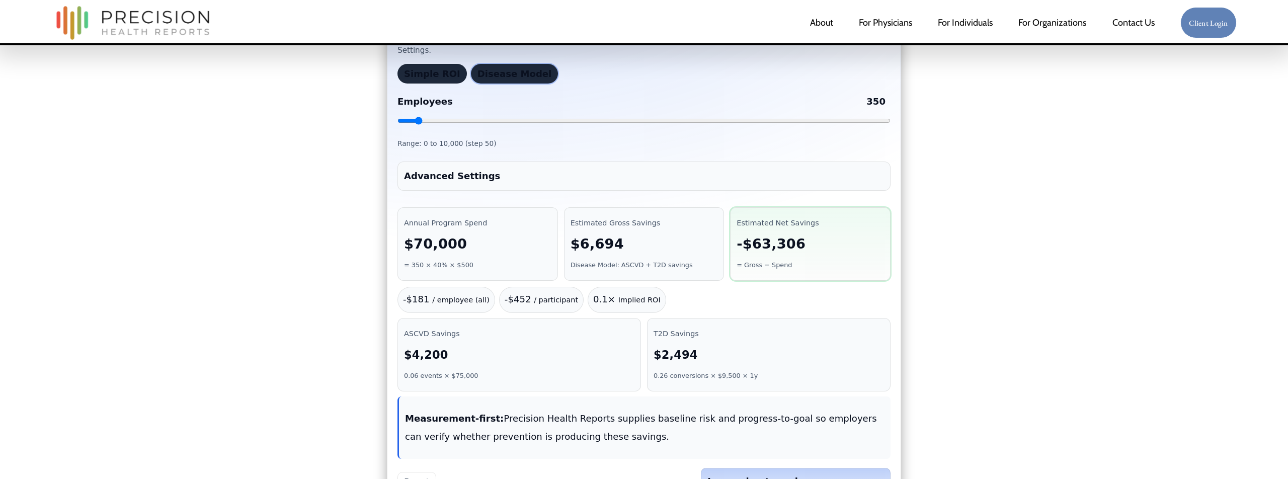
drag, startPoint x: 412, startPoint y: 101, endPoint x: 418, endPoint y: 128, distance: 27.8
type input "350"
click at [418, 128] on div "Employees 350 Range: 0 to 10,000 (step 50)" at bounding box center [643, 121] width 493 height 61
click at [509, 167] on summary "Advanced Settings" at bounding box center [644, 176] width 480 height 18
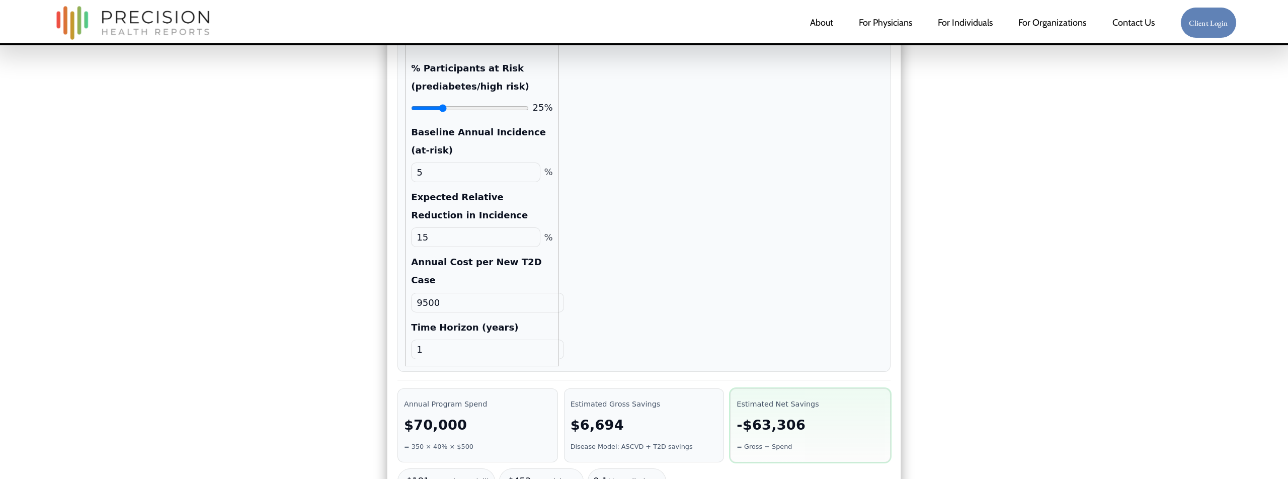
scroll to position [658, 0]
click at [529, 339] on input "1" at bounding box center [487, 349] width 152 height 20
click at [609, 255] on div "Participation Rate 40% Share of employees who participate in the program each y…" at bounding box center [644, 29] width 480 height 673
click at [544, 339] on input "1" at bounding box center [487, 349] width 152 height 20
drag, startPoint x: 527, startPoint y: 292, endPoint x: 503, endPoint y: 294, distance: 24.2
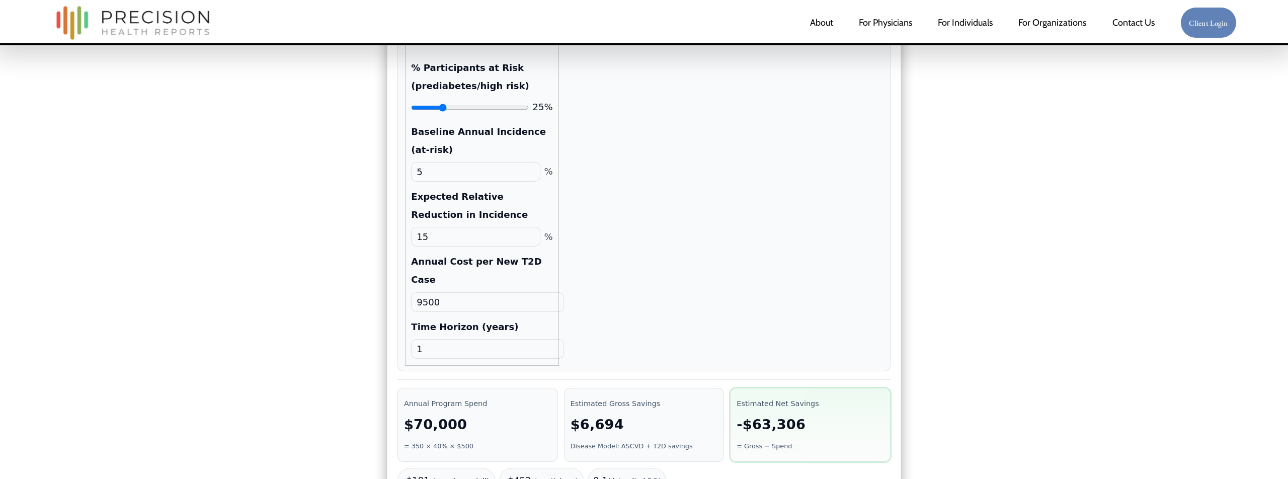
click at [526, 339] on input "1" at bounding box center [487, 349] width 152 height 20
click at [465, 339] on input "1" at bounding box center [487, 349] width 152 height 20
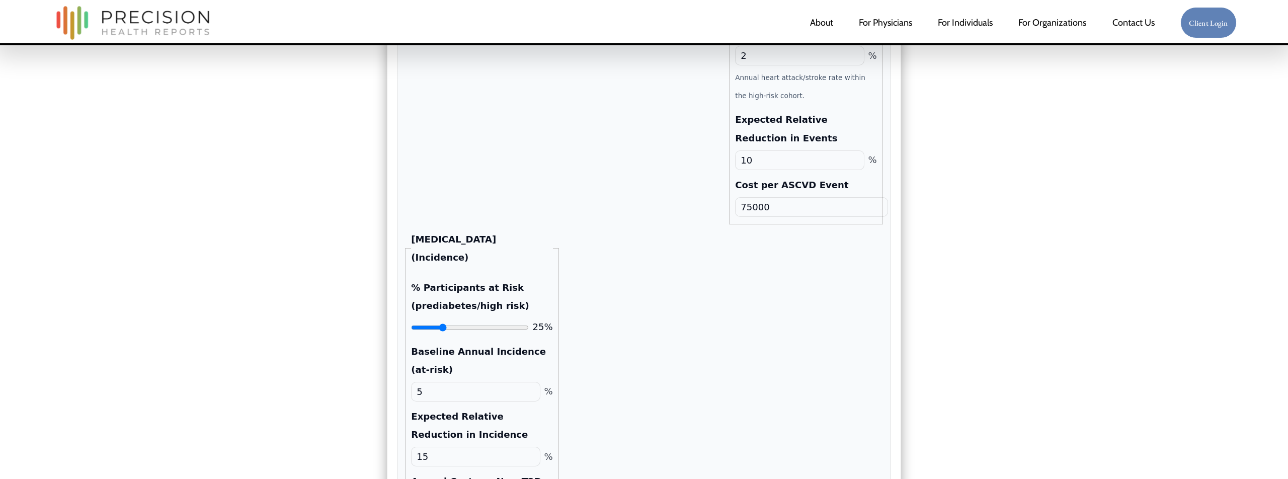
scroll to position [314, 0]
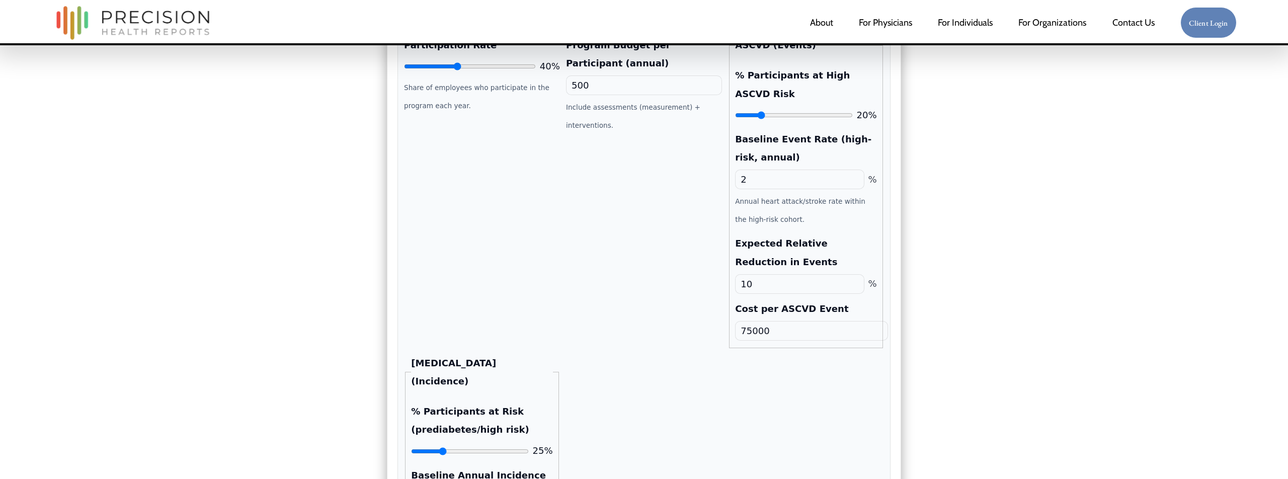
click at [813, 324] on fieldset "ASCVD (Events) % Participants at High ASCVD Risk 20% Baseline Event Rate (high-…" at bounding box center [806, 192] width 154 height 312
drag, startPoint x: 840, startPoint y: 270, endPoint x: 851, endPoint y: 267, distance: 11.1
click at [840, 274] on input "10" at bounding box center [799, 284] width 129 height 20
click at [854, 274] on input "11" at bounding box center [799, 284] width 129 height 20
type input "10"
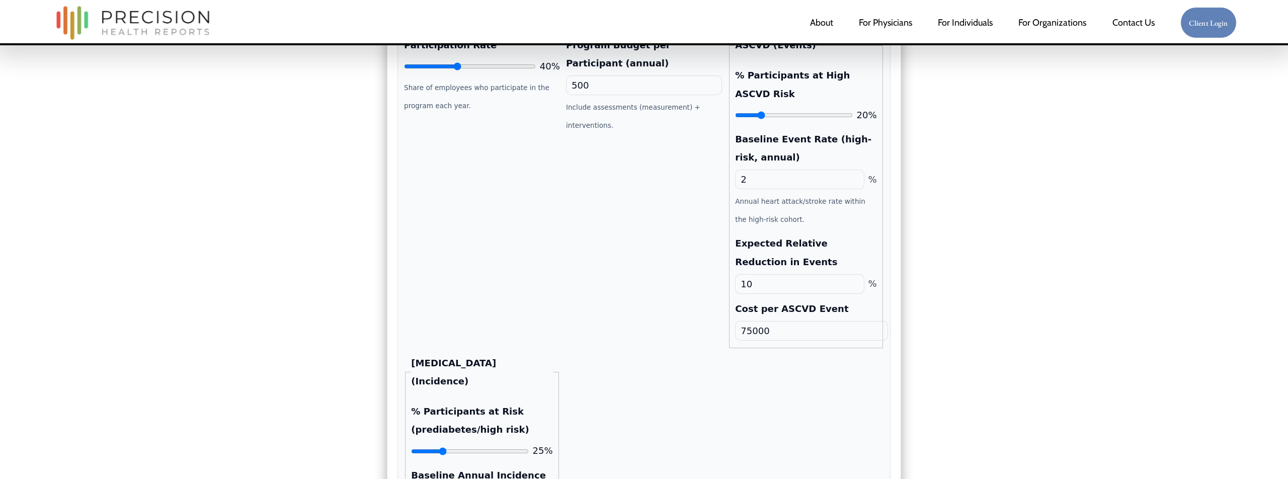
click at [854, 274] on input "10" at bounding box center [799, 284] width 129 height 20
click at [584, 310] on div "Program Budget per Participant (annual) 500 Include assessments (measurement) +…" at bounding box center [644, 192] width 156 height 312
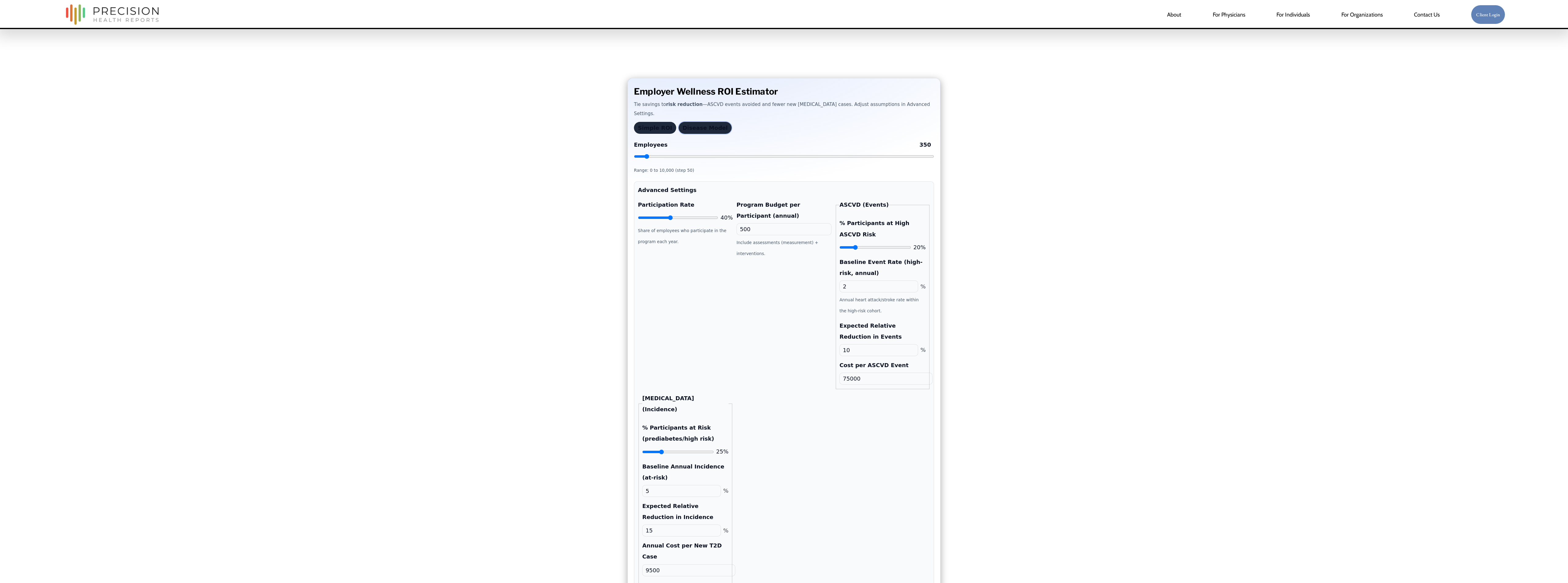
scroll to position [37, 0]
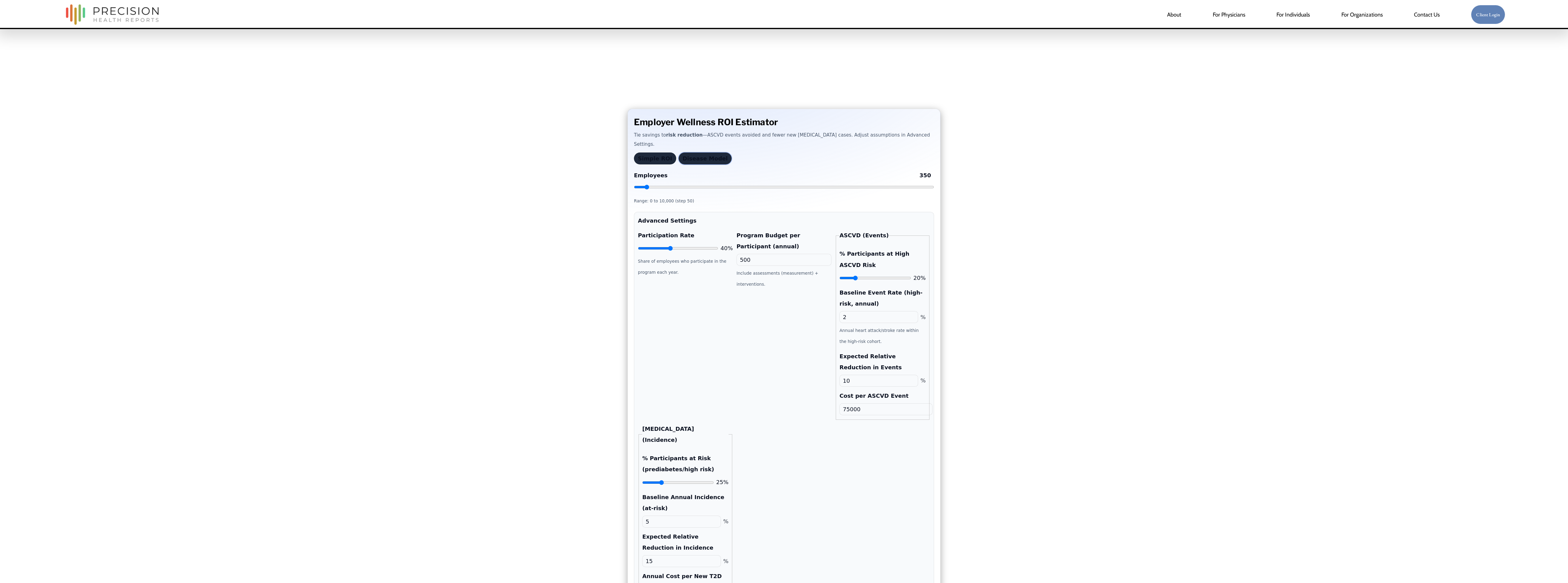
click at [747, 266] on input "500" at bounding box center [784, 260] width 95 height 12
click at [696, 291] on div "Participation Rate 40% Share of employees who participate in the program each y…" at bounding box center [685, 325] width 95 height 190
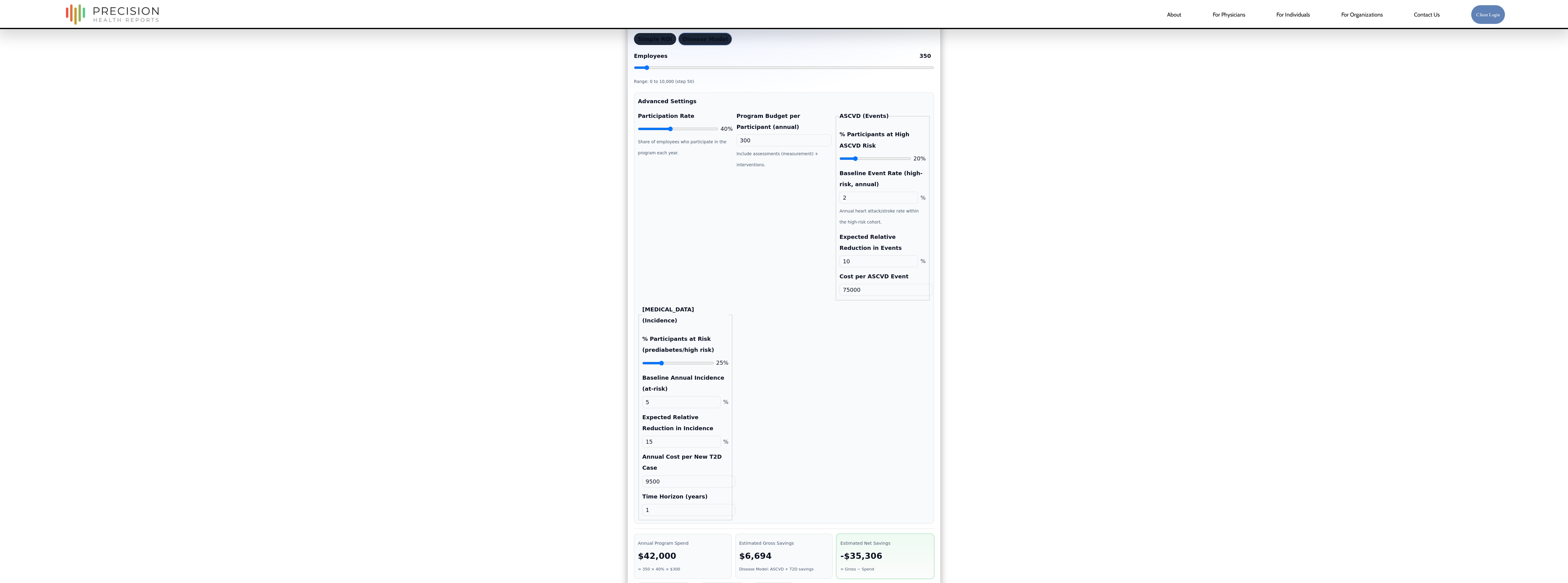
scroll to position [116, 0]
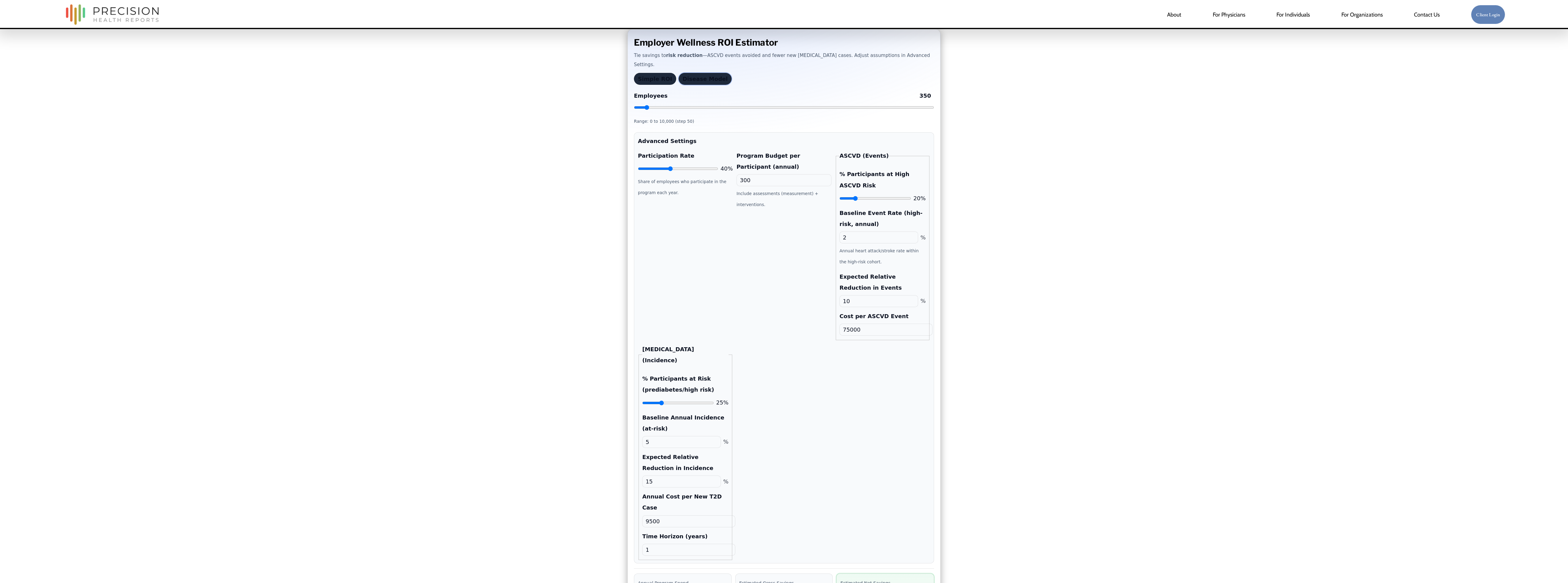
drag, startPoint x: 745, startPoint y: 187, endPoint x: 740, endPoint y: 186, distance: 5.1
click at [740, 186] on input "300" at bounding box center [784, 180] width 95 height 12
type input "400"
click at [728, 214] on div "Participation Rate 40% Share of employees who participate in the program each y…" at bounding box center [685, 245] width 95 height 190
drag, startPoint x: 855, startPoint y: 203, endPoint x: 863, endPoint y: 206, distance: 8.5
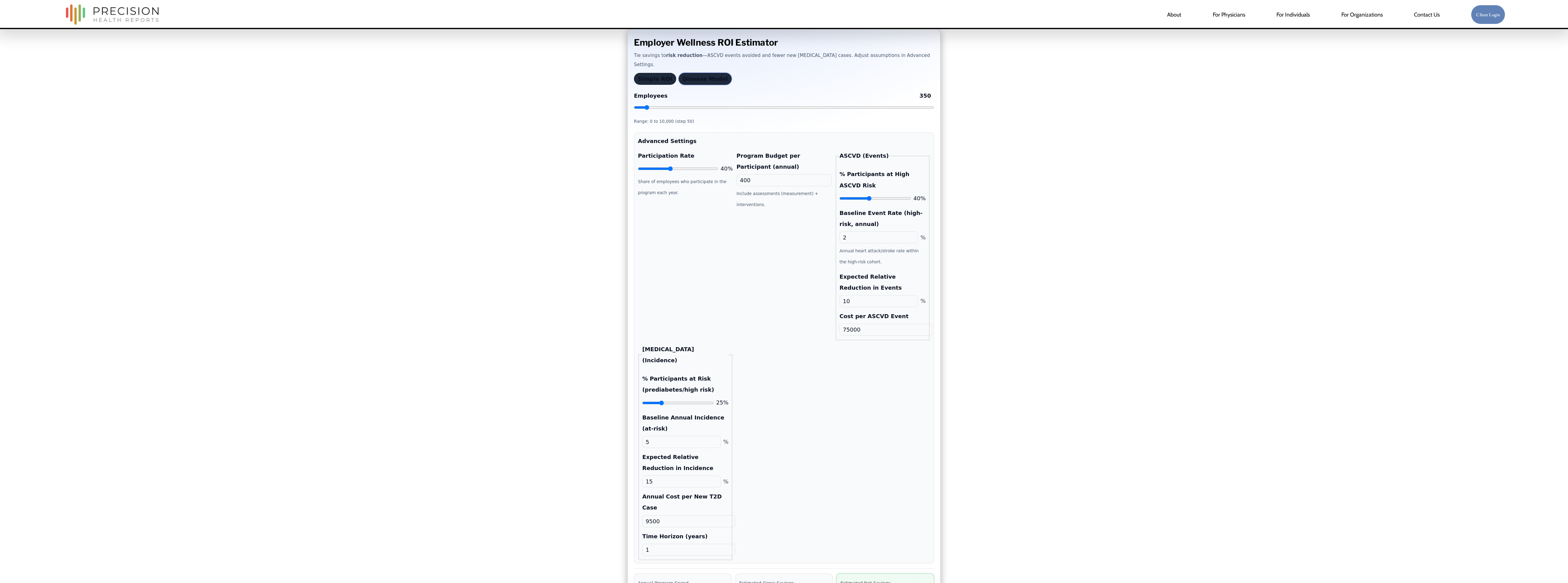
type input "41"
click at [783, 201] on input "% Participants at High ASCVD Risk" at bounding box center [875, 198] width 71 height 5
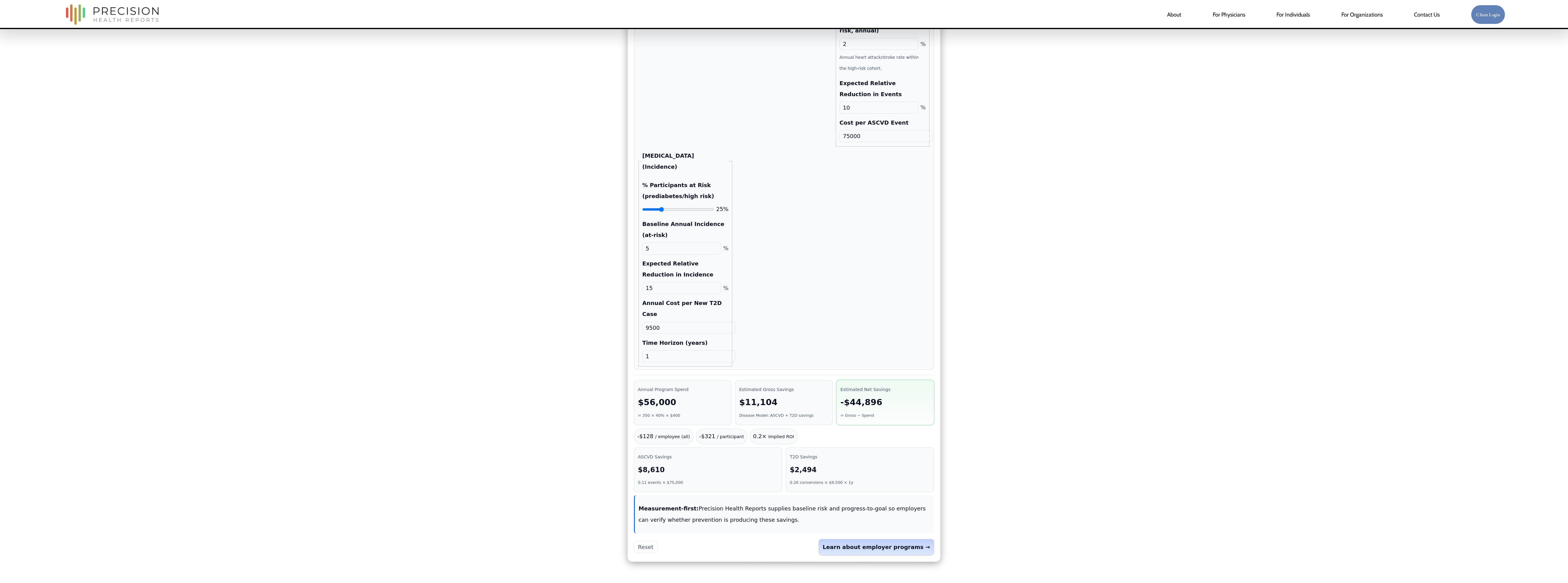
scroll to position [190, 0]
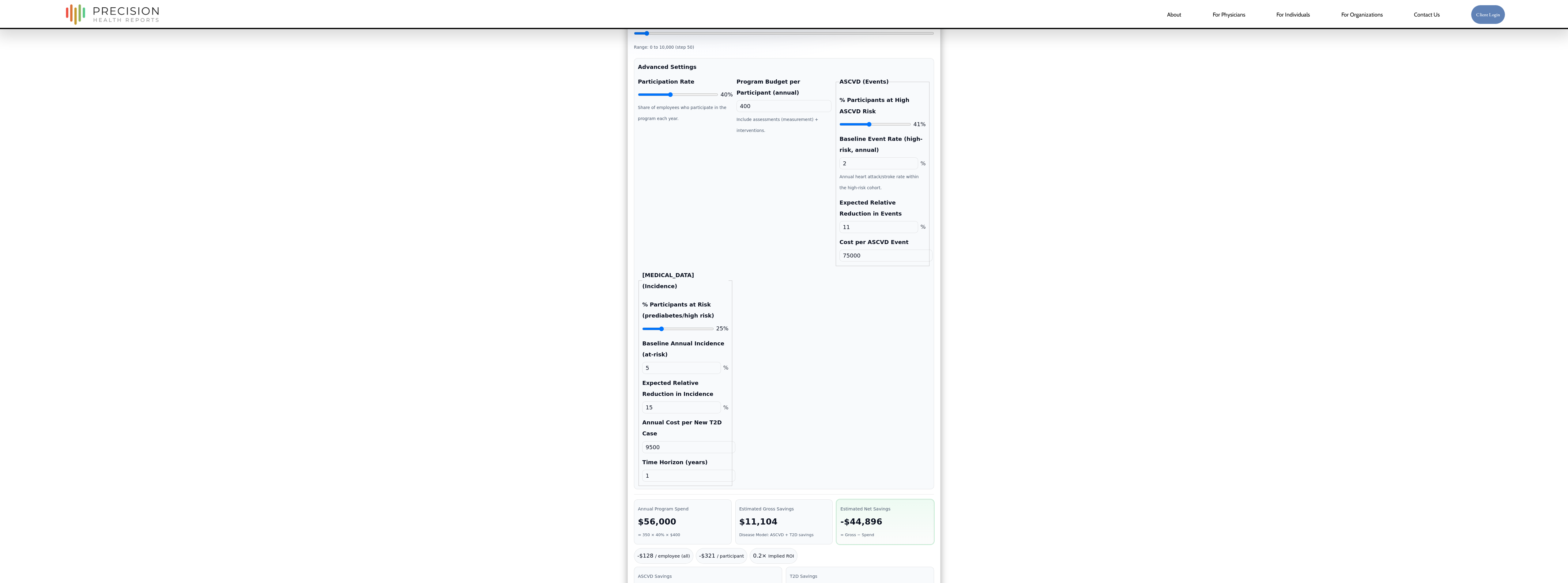
click at [783, 229] on input "11" at bounding box center [878, 227] width 79 height 12
click at [783, 233] on input "11" at bounding box center [878, 227] width 79 height 12
click at [783, 282] on div "Participation Rate 40% Share of employees who participate in the program each y…" at bounding box center [784, 281] width 292 height 410
click at [783, 232] on input "20" at bounding box center [878, 227] width 79 height 12
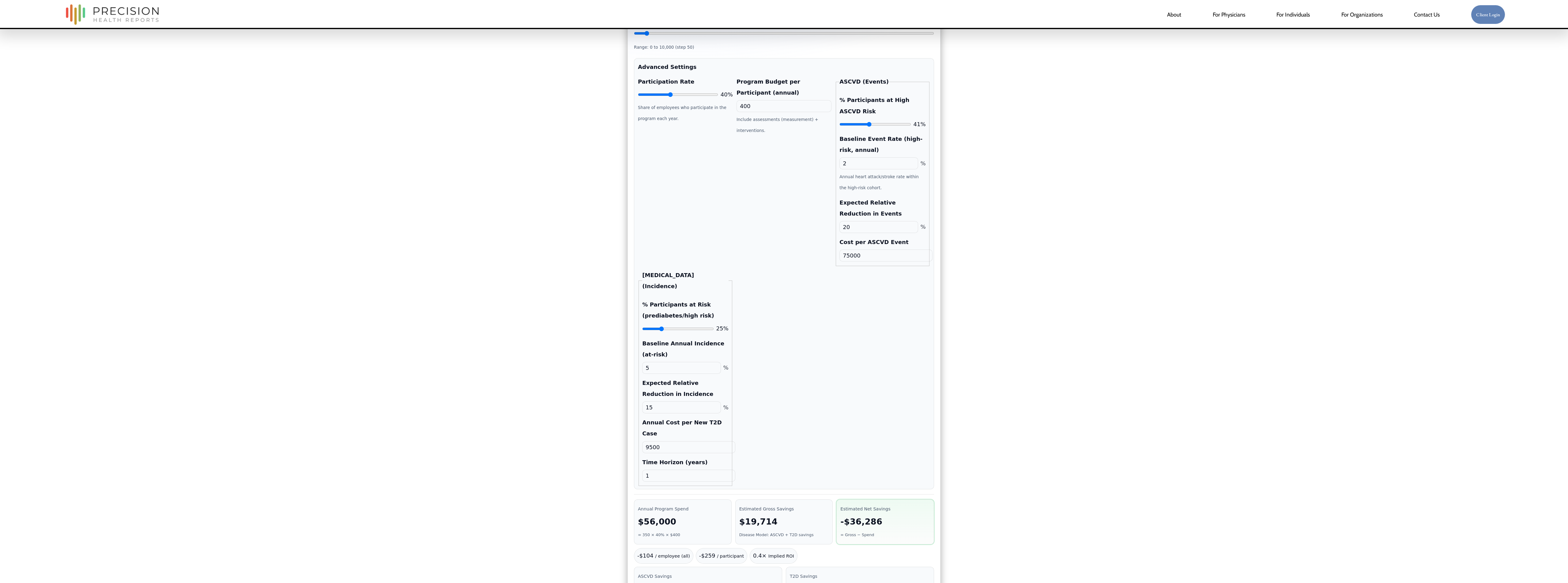
click at [783, 232] on input "20" at bounding box center [878, 227] width 79 height 12
type input "40"
click at [783, 260] on input "75000" at bounding box center [886, 256] width 93 height 12
click at [783, 169] on input "2" at bounding box center [878, 164] width 79 height 12
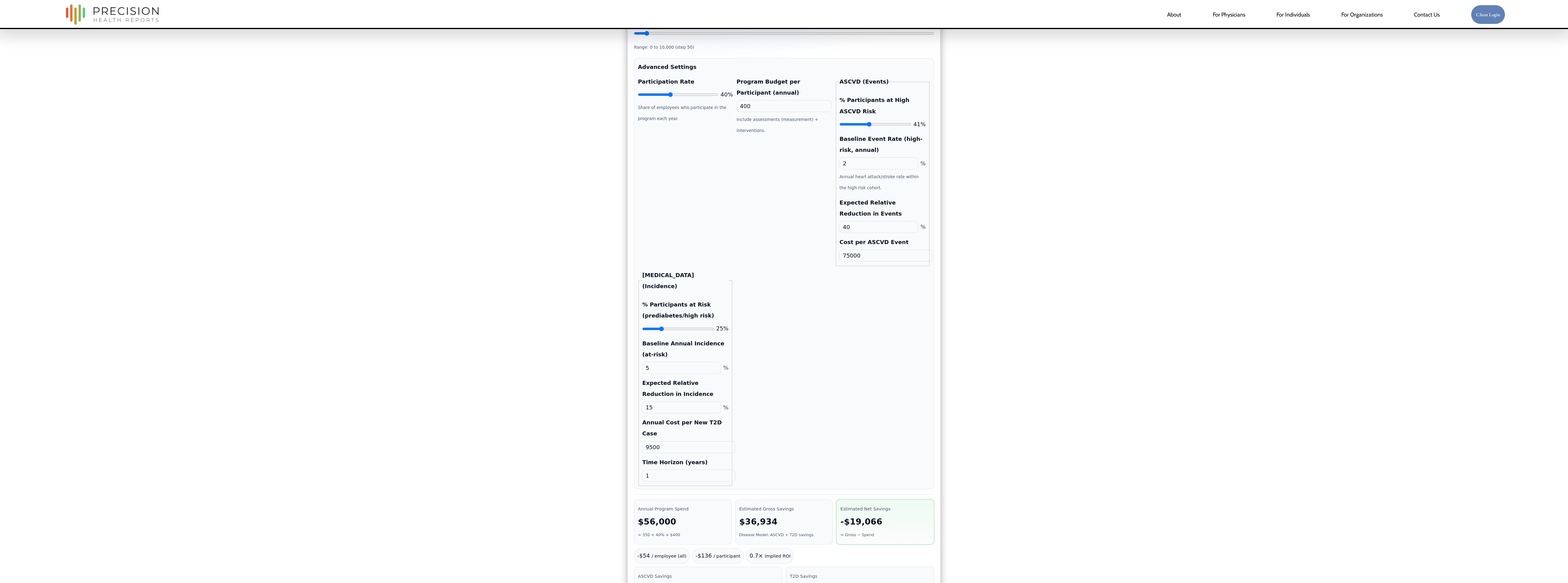
click at [783, 198] on div "Program Budget per Participant (annual) 400 Include assessments (measurement) +…" at bounding box center [784, 171] width 95 height 190
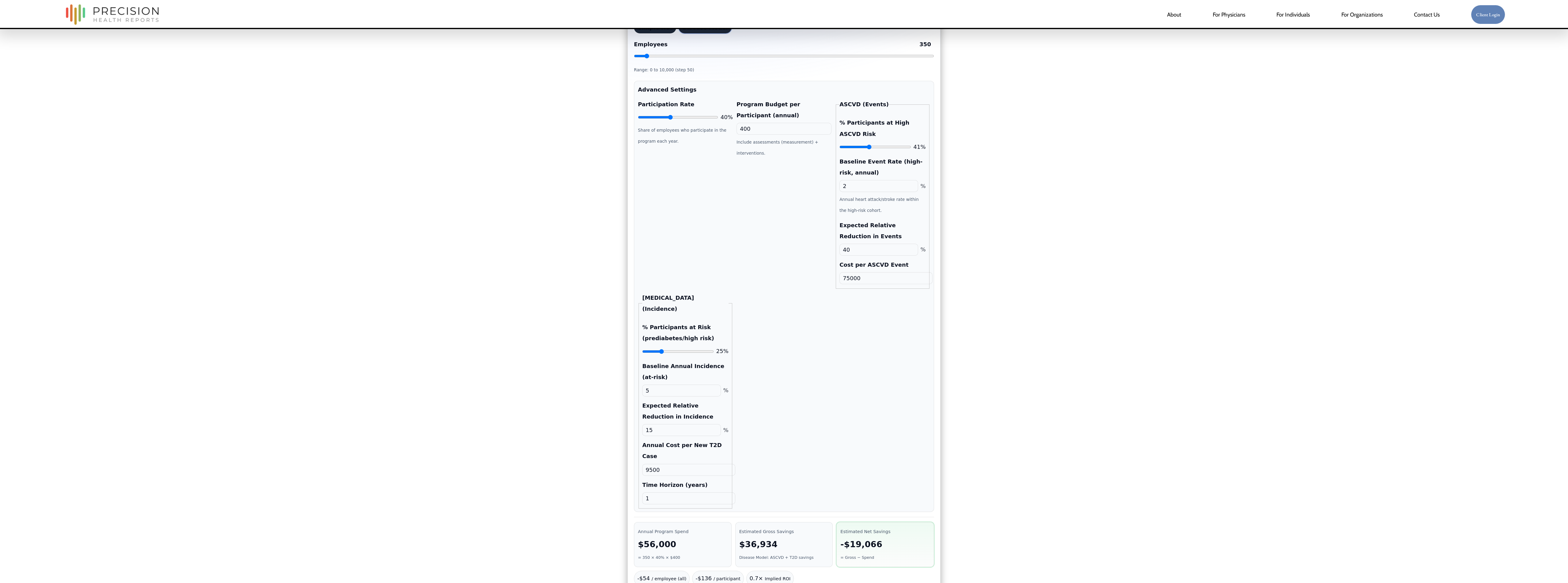
scroll to position [155, 0]
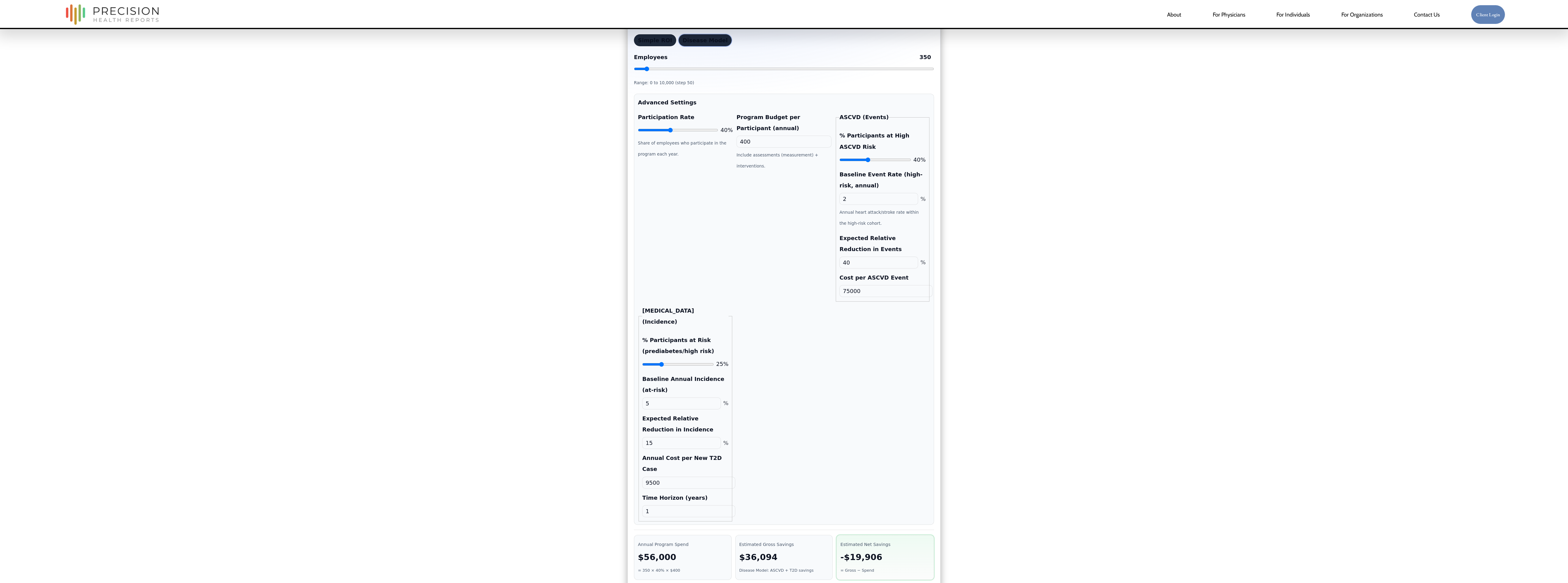
drag, startPoint x: 869, startPoint y: 165, endPoint x: 844, endPoint y: 186, distance: 32.6
type input "39"
click at [783, 162] on input "% Participants at High ASCVD Risk" at bounding box center [875, 160] width 71 height 5
click at [782, 255] on div "Program Budget per Participant (annual) 400 Include assessments (measurement) +…" at bounding box center [784, 207] width 95 height 190
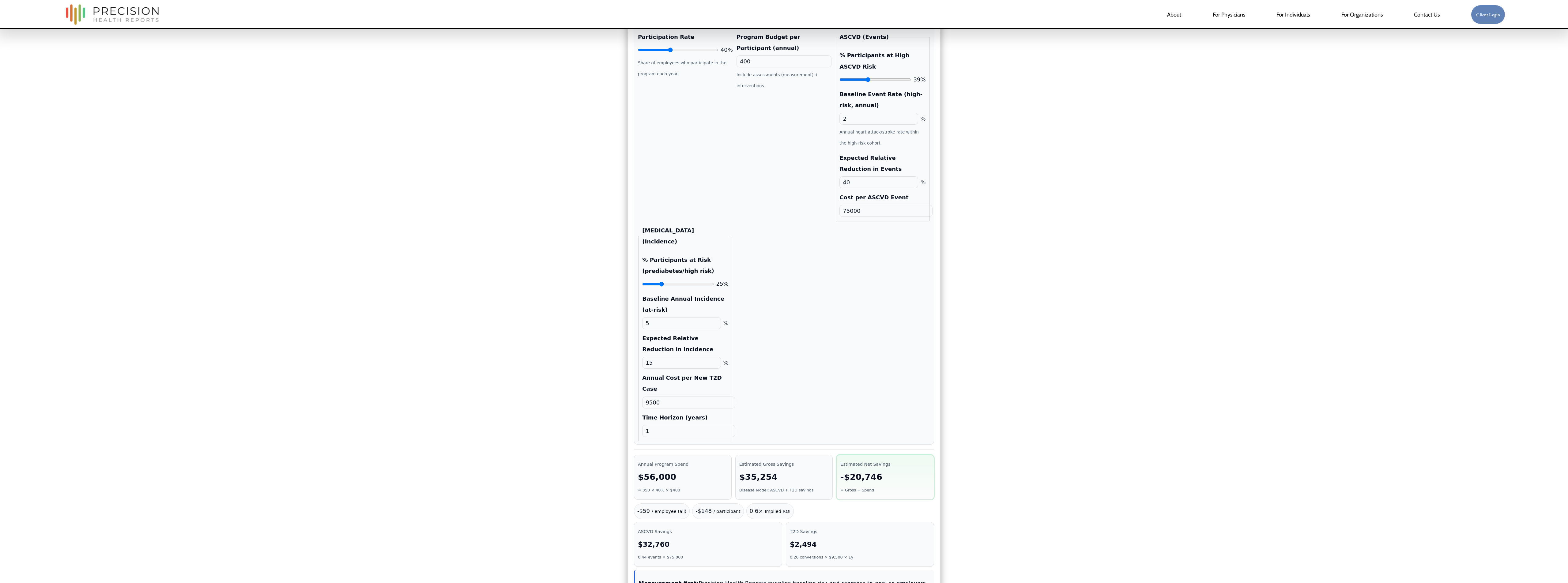
scroll to position [236, 0]
click at [768, 291] on div "Participation Rate 40% Share of employees who participate in the program each y…" at bounding box center [784, 236] width 292 height 410
click at [667, 291] on input "15" at bounding box center [681, 362] width 79 height 12
type input "40"
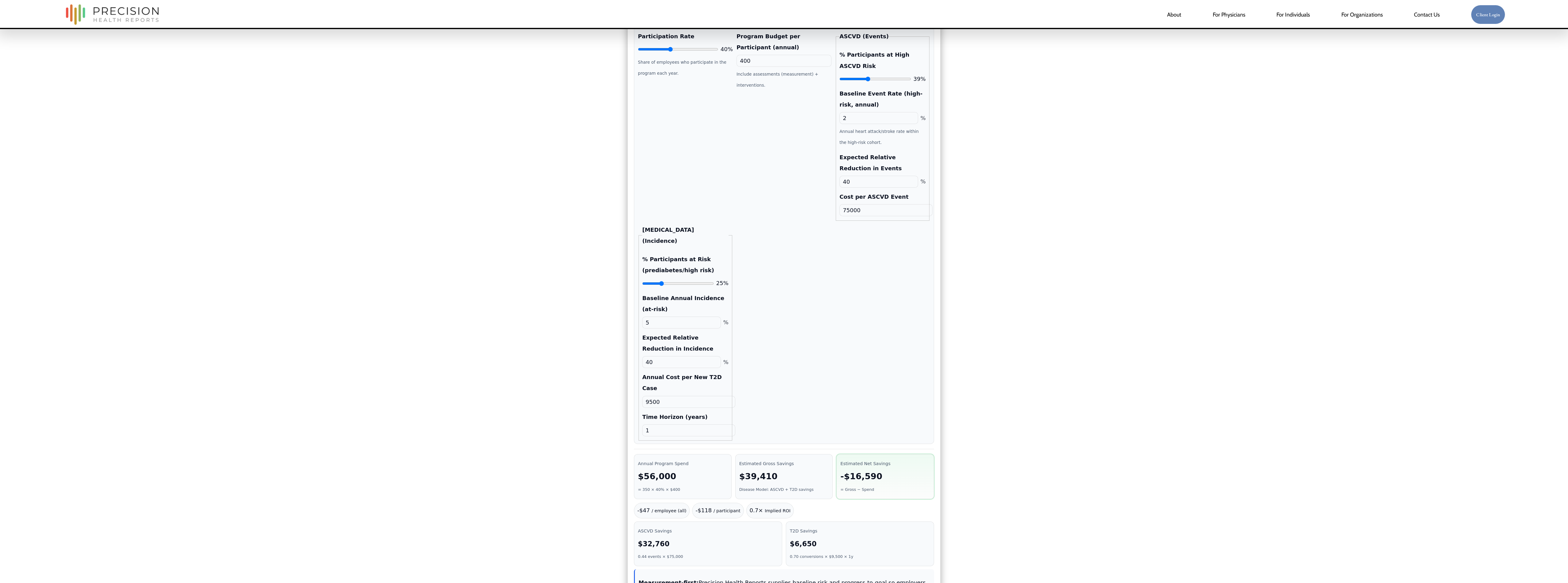
click at [783, 291] on div "Participation Rate 40% Share of employees who participate in the program each y…" at bounding box center [784, 236] width 292 height 410
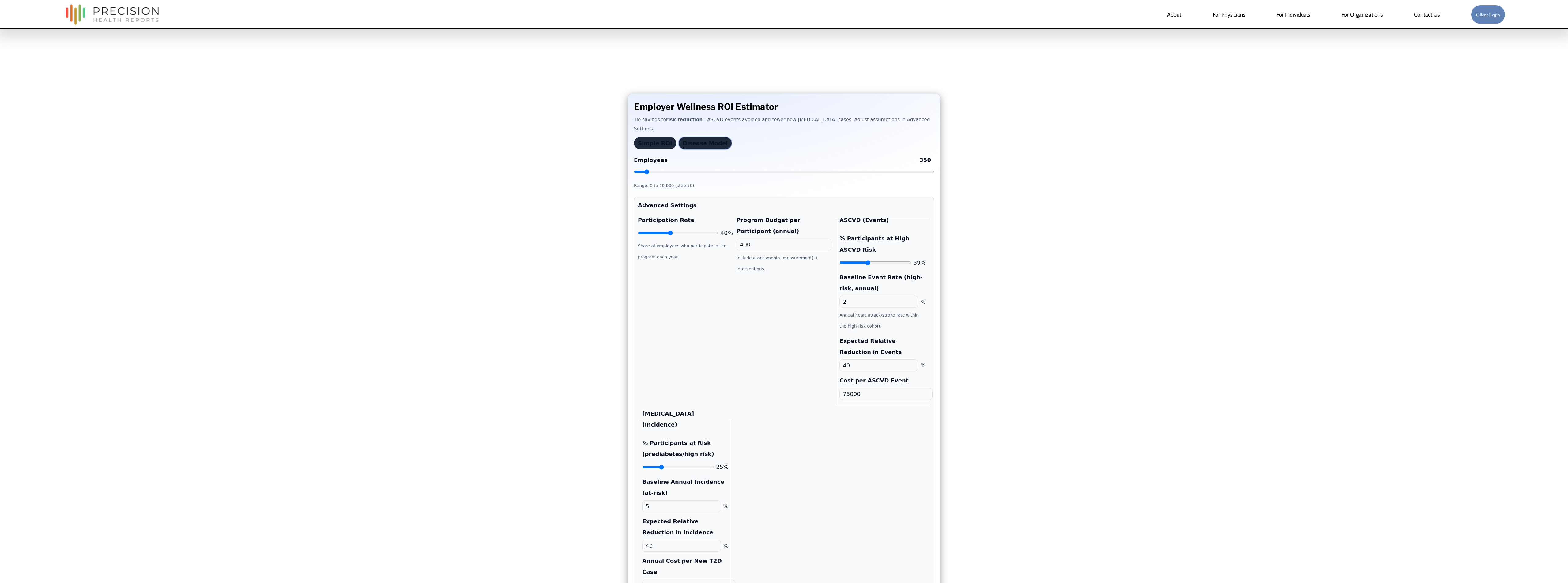
scroll to position [44, 0]
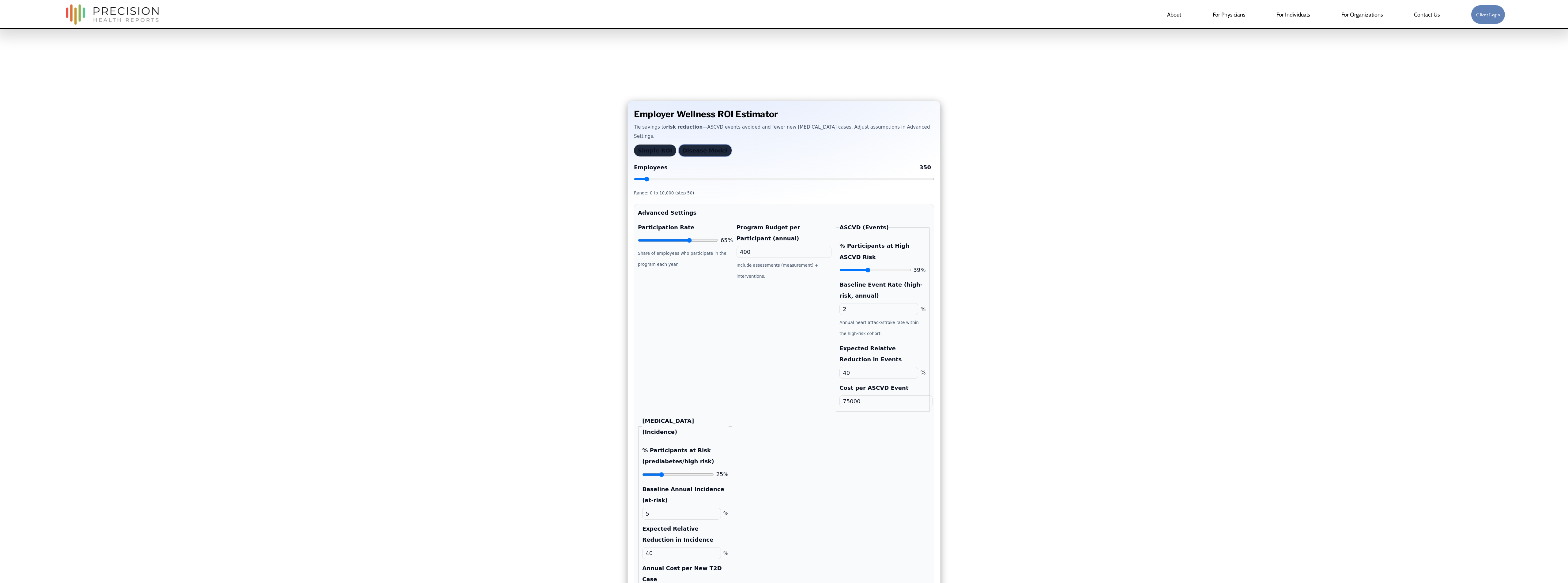
drag, startPoint x: 671, startPoint y: 246, endPoint x: 690, endPoint y: 245, distance: 19.0
click at [690, 243] on input "Participation Rate" at bounding box center [678, 240] width 80 height 5
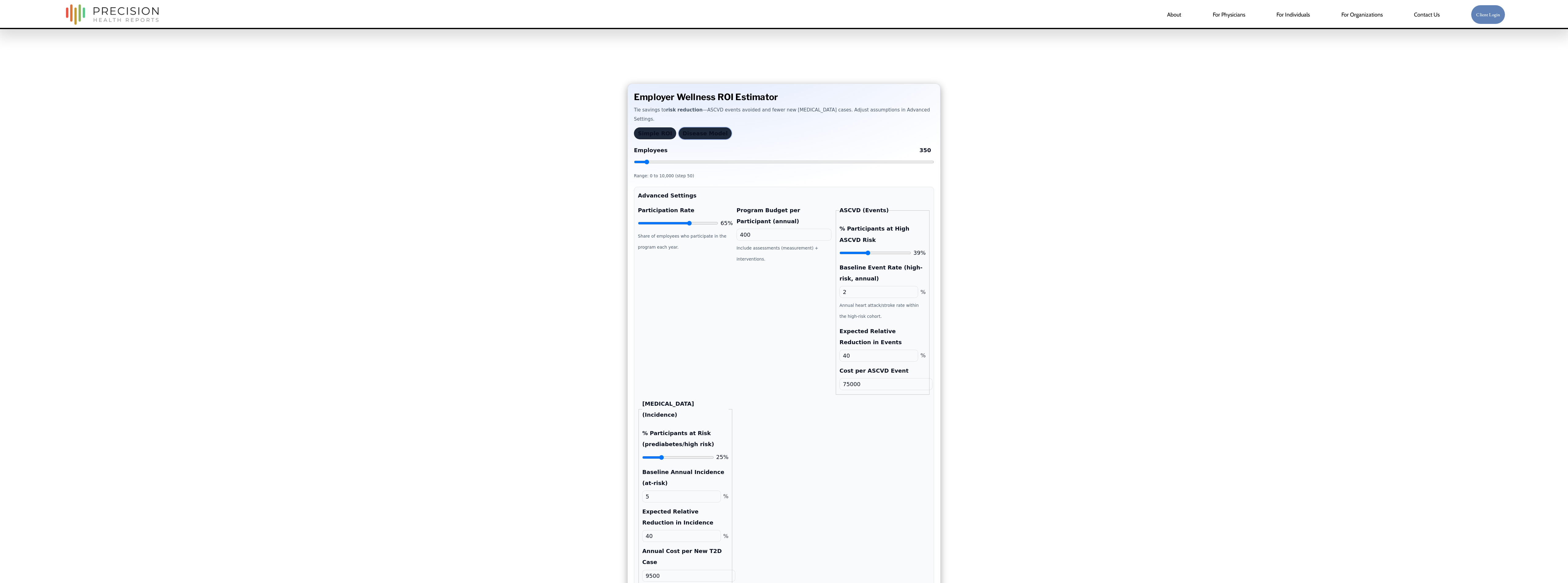
scroll to position [59, 0]
drag, startPoint x: 690, startPoint y: 229, endPoint x: 723, endPoint y: 237, distance: 34.0
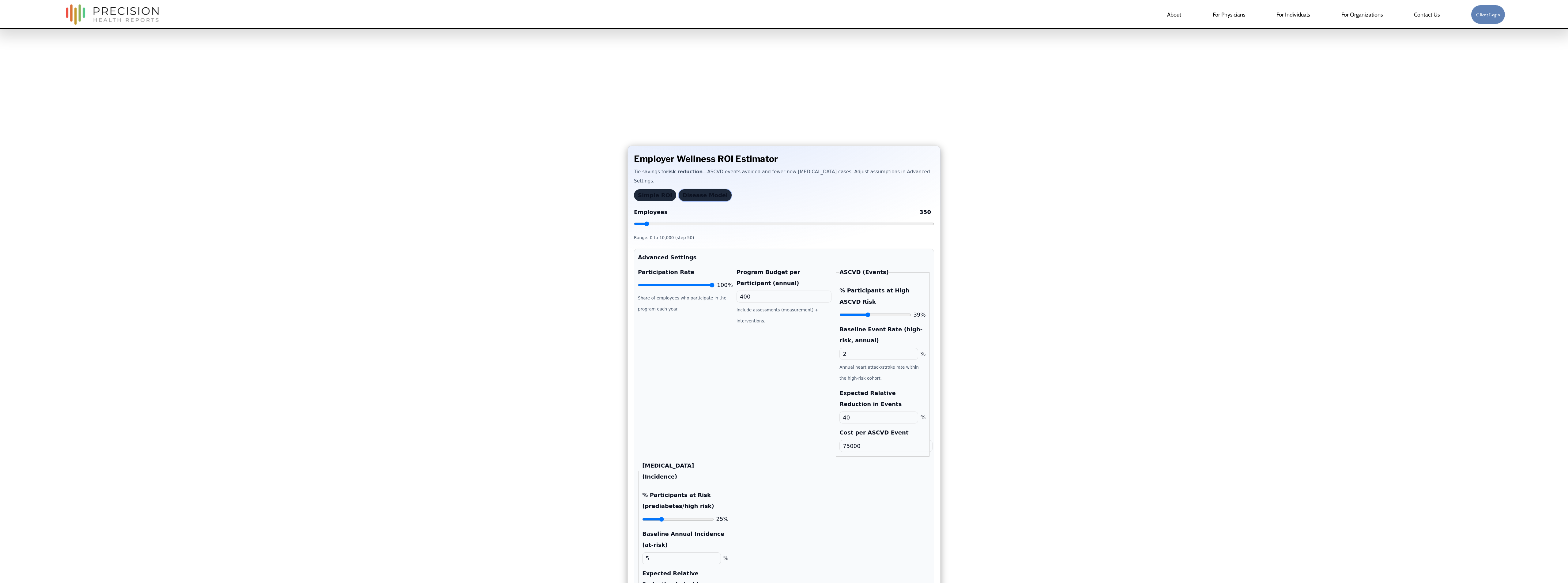
scroll to position [0, 0]
drag, startPoint x: 712, startPoint y: 288, endPoint x: 676, endPoint y: 290, distance: 36.1
type input "47"
click at [676, 287] on input "Participation Rate" at bounding box center [678, 285] width 80 height 5
click at [715, 291] on div "Participation Rate 47% Share of employees who participate in the program each y…" at bounding box center [685, 361] width 95 height 190
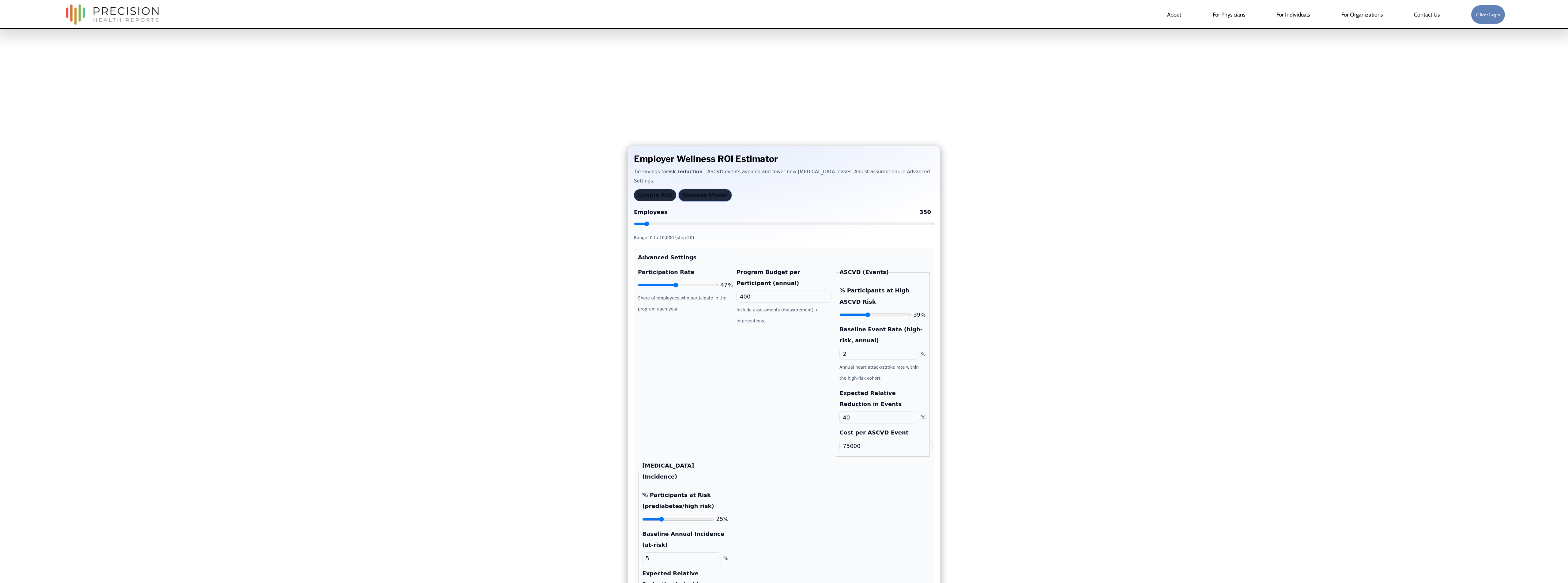
drag, startPoint x: 743, startPoint y: 302, endPoint x: 730, endPoint y: 304, distance: 13.2
click at [731, 291] on div "Participation Rate 47% Share of employees who participate in the program each y…" at bounding box center [784, 471] width 292 height 410
click at [718, 291] on div "Participation Rate 47% Share of employees who participate in the program each y…" at bounding box center [685, 361] width 95 height 190
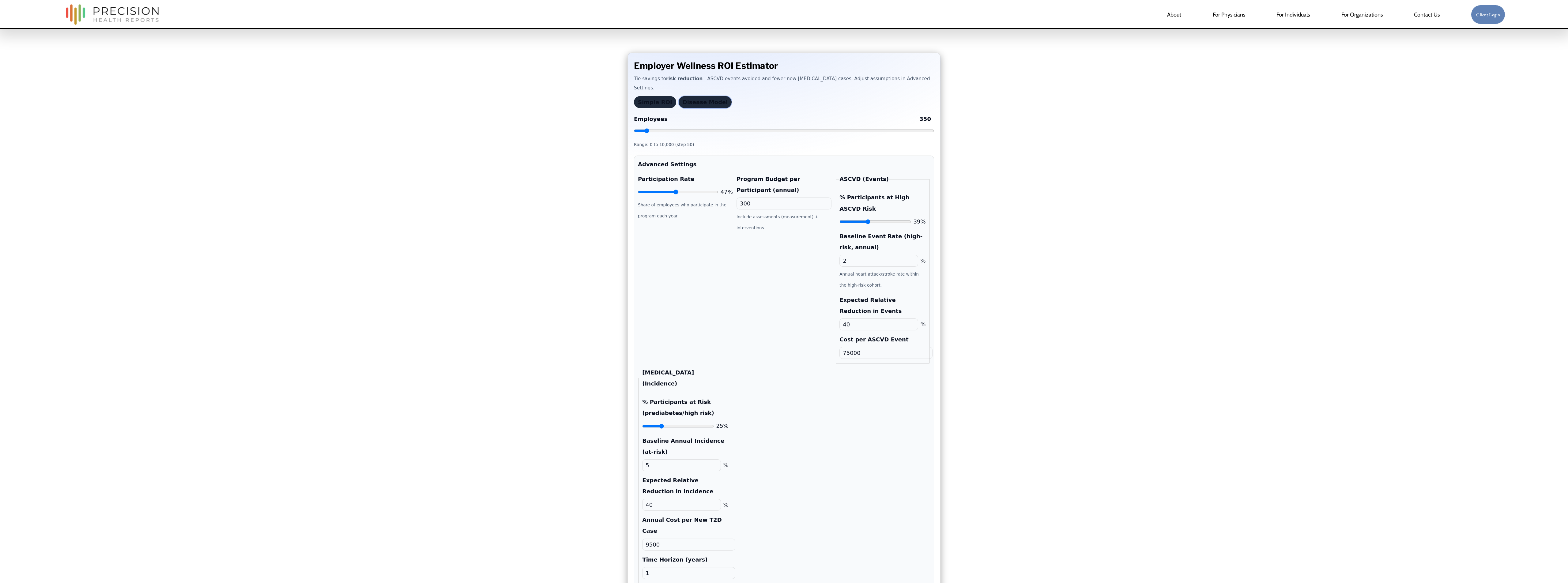
scroll to position [94, 0]
click at [758, 207] on input "300" at bounding box center [784, 203] width 95 height 12
type input "400"
click at [732, 273] on div "Participation Rate 47% Share of employees who participate in the program each y…" at bounding box center [685, 267] width 95 height 190
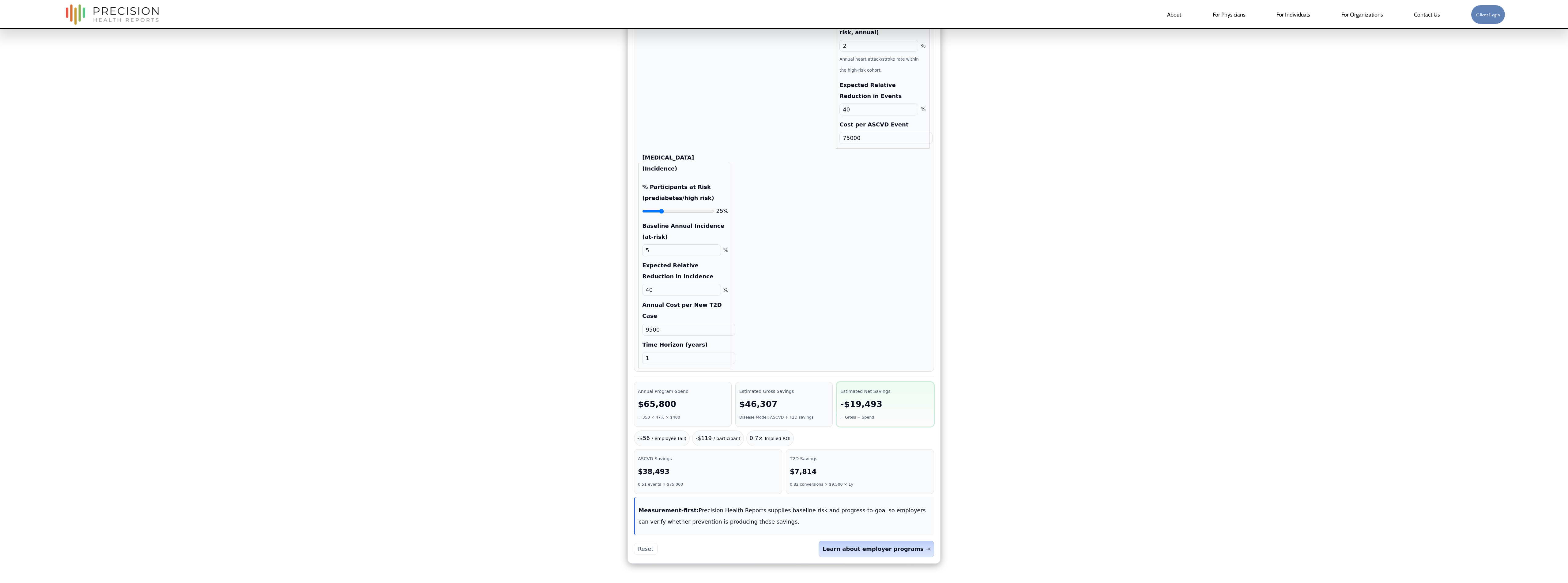
scroll to position [333, 0]
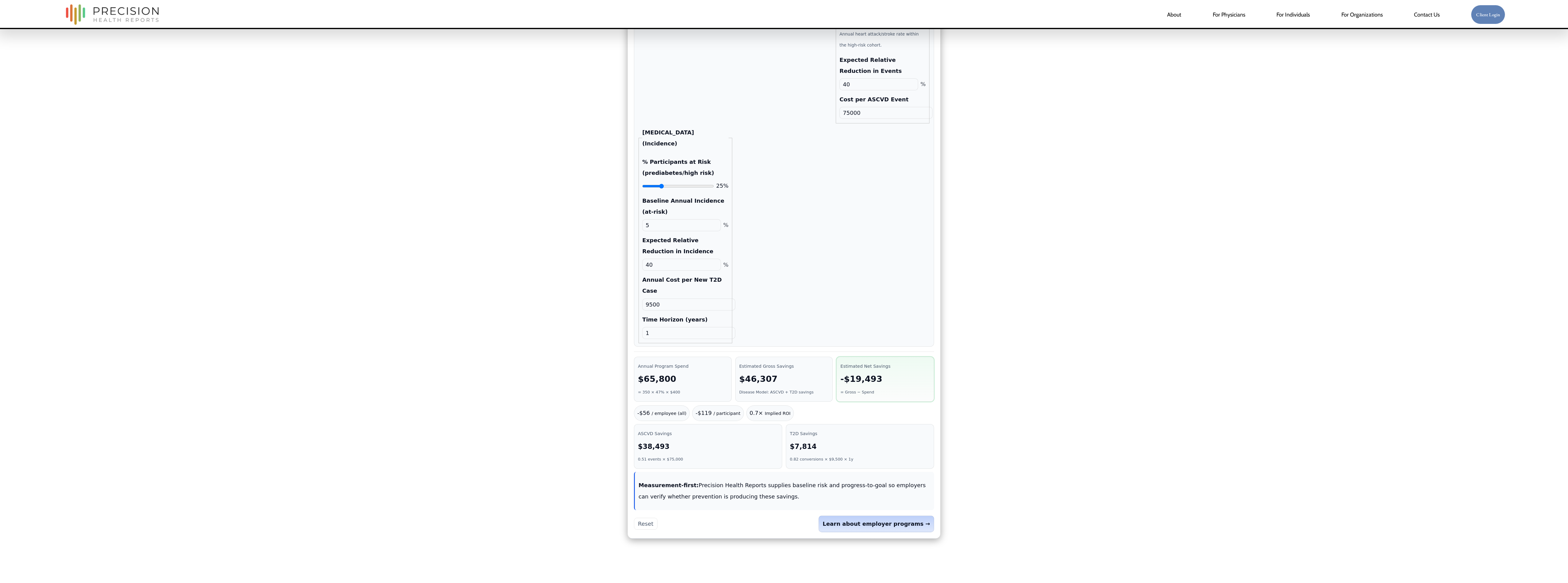
click at [693, 291] on input "9500" at bounding box center [688, 305] width 93 height 12
type input "16000"
click at [774, 287] on div "Participation Rate 47% Share of employees who participate in the program each y…" at bounding box center [784, 138] width 292 height 410
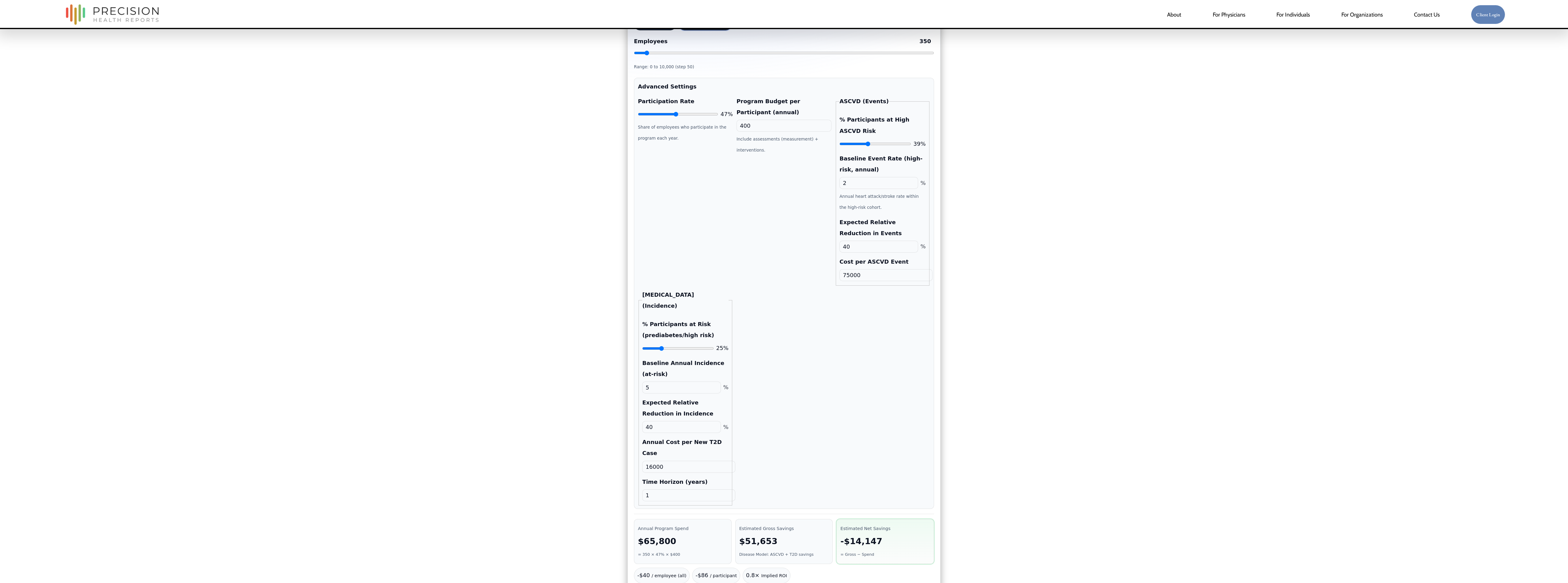
scroll to position [152, 0]
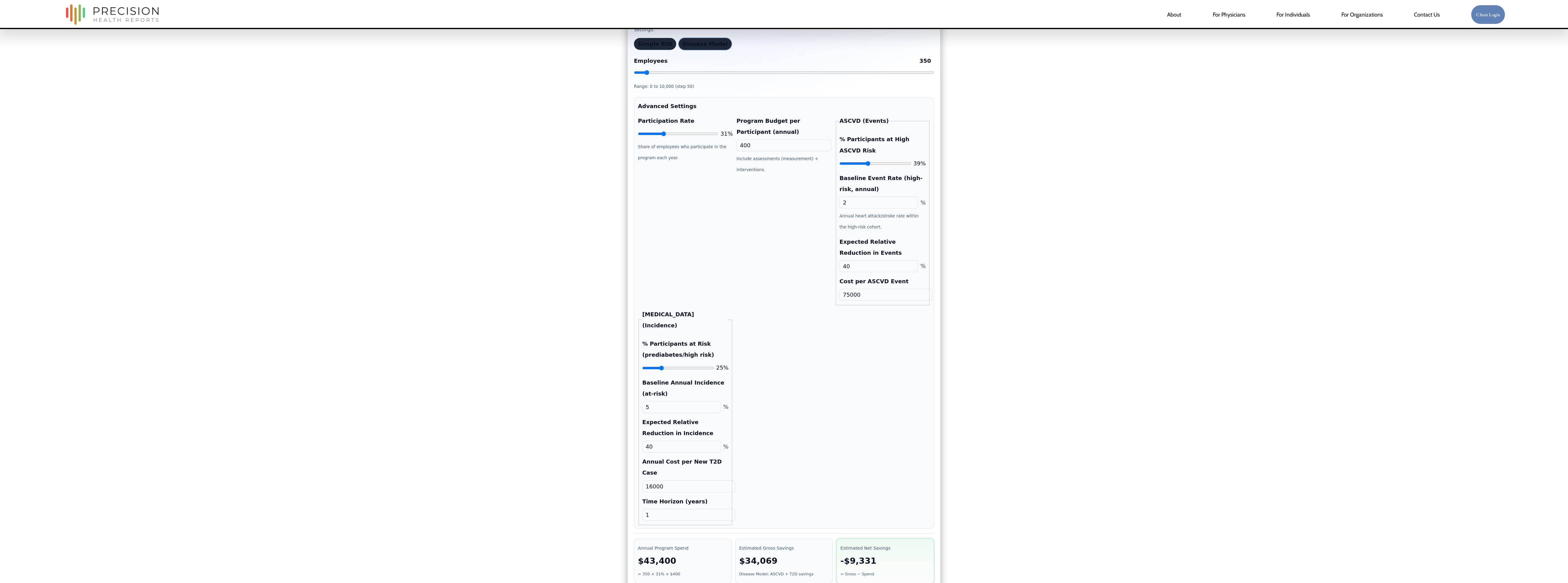
drag, startPoint x: 674, startPoint y: 139, endPoint x: 668, endPoint y: 142, distance: 6.7
type input "31"
click at [665, 136] on input "Participation Rate" at bounding box center [678, 134] width 80 height 5
click at [726, 291] on div "Participation Rate 31% Share of employees who participate in the program each y…" at bounding box center [685, 211] width 95 height 190
click at [715, 291] on input "5.1" at bounding box center [681, 407] width 79 height 12
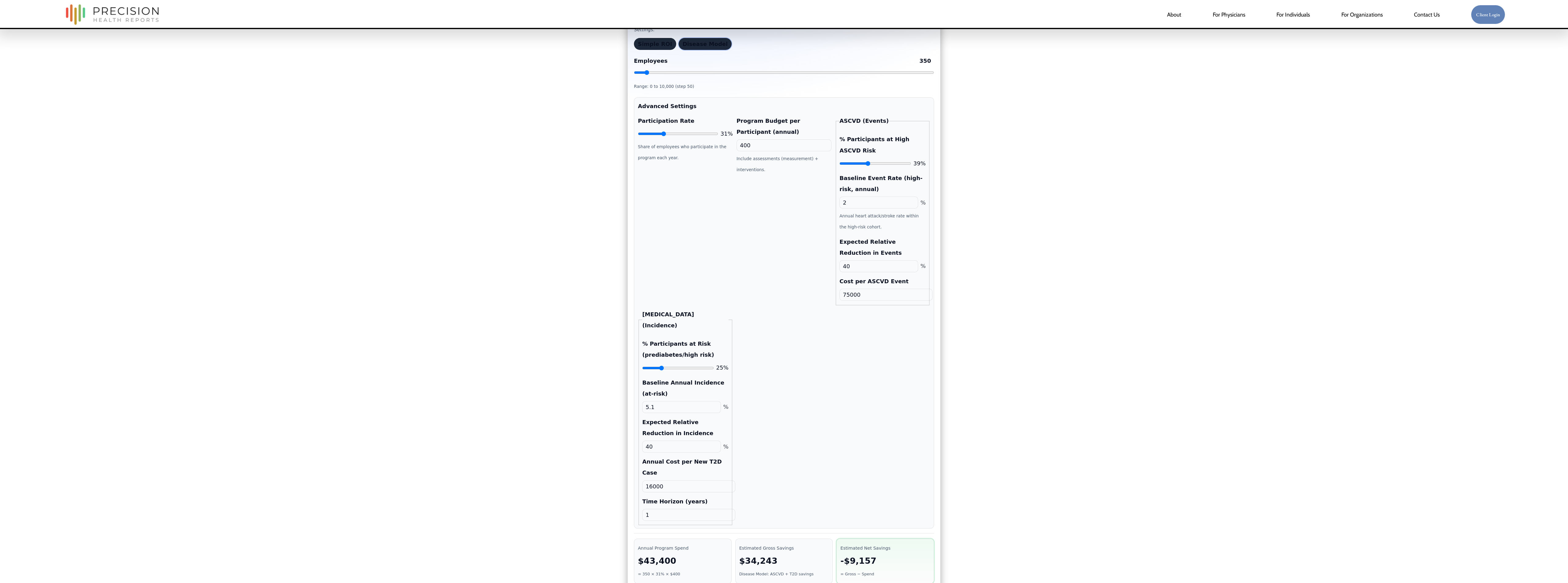
click at [688, 291] on input "5.1" at bounding box center [681, 407] width 79 height 12
type input "8"
click at [783, 291] on div "Participation Rate 31% Share of employees who participate in the program each y…" at bounding box center [784, 320] width 292 height 410
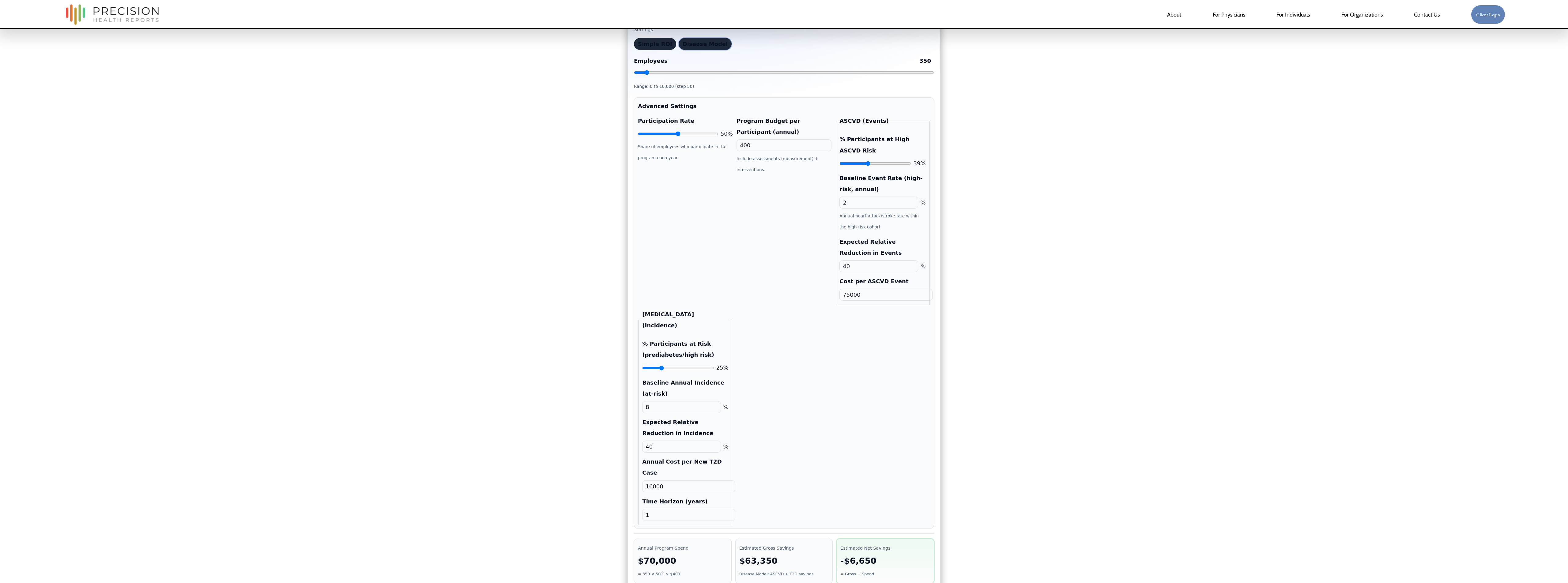
drag, startPoint x: 664, startPoint y: 139, endPoint x: 678, endPoint y: 139, distance: 14.0
type input "50"
click at [678, 136] on input "Participation Rate" at bounding box center [678, 134] width 80 height 5
click at [783, 208] on input "2" at bounding box center [878, 203] width 79 height 12
drag, startPoint x: 676, startPoint y: 534, endPoint x: 849, endPoint y: 206, distance: 370.8
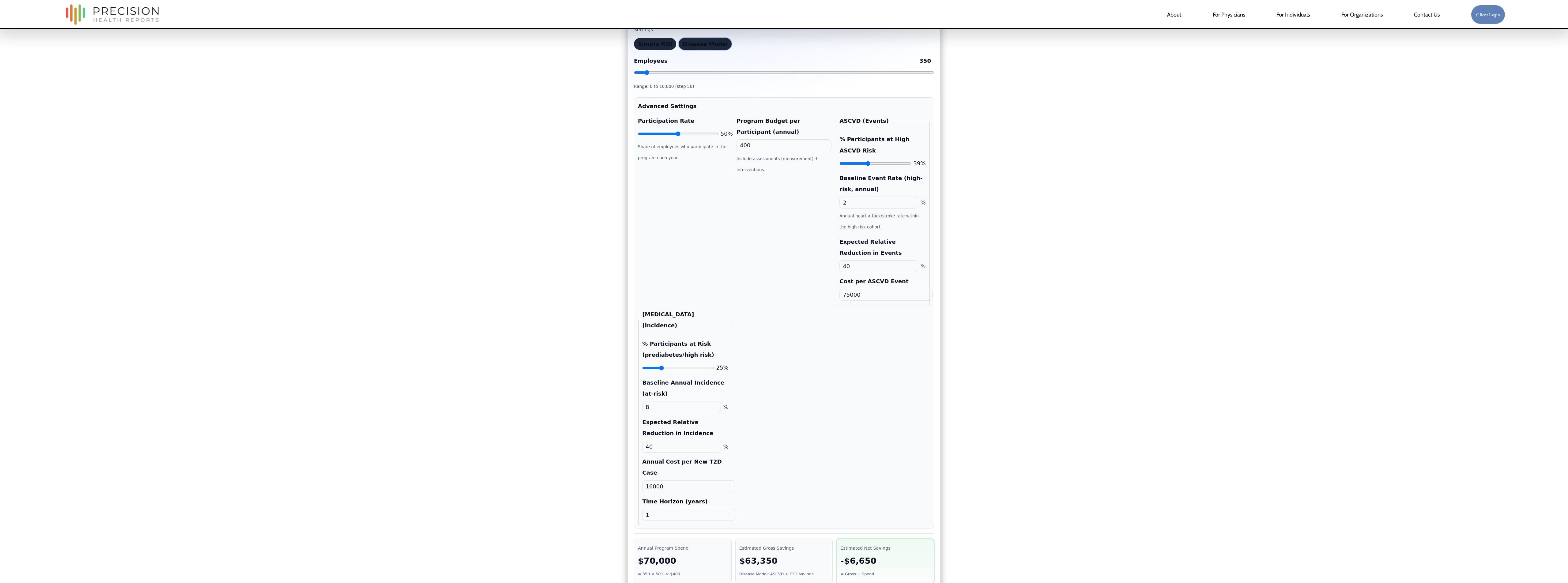
click at [783, 208] on input "2" at bounding box center [878, 203] width 79 height 12
click at [783, 206] on input "2" at bounding box center [878, 203] width 79 height 12
click at [783, 278] on div "Program Budget per Participant (annual) 400 Include assessments (measurement) +…" at bounding box center [784, 211] width 95 height 190
click at [774, 200] on div "Program Budget per Participant (annual) 400 Include assessments (measurement) +…" at bounding box center [784, 211] width 95 height 190
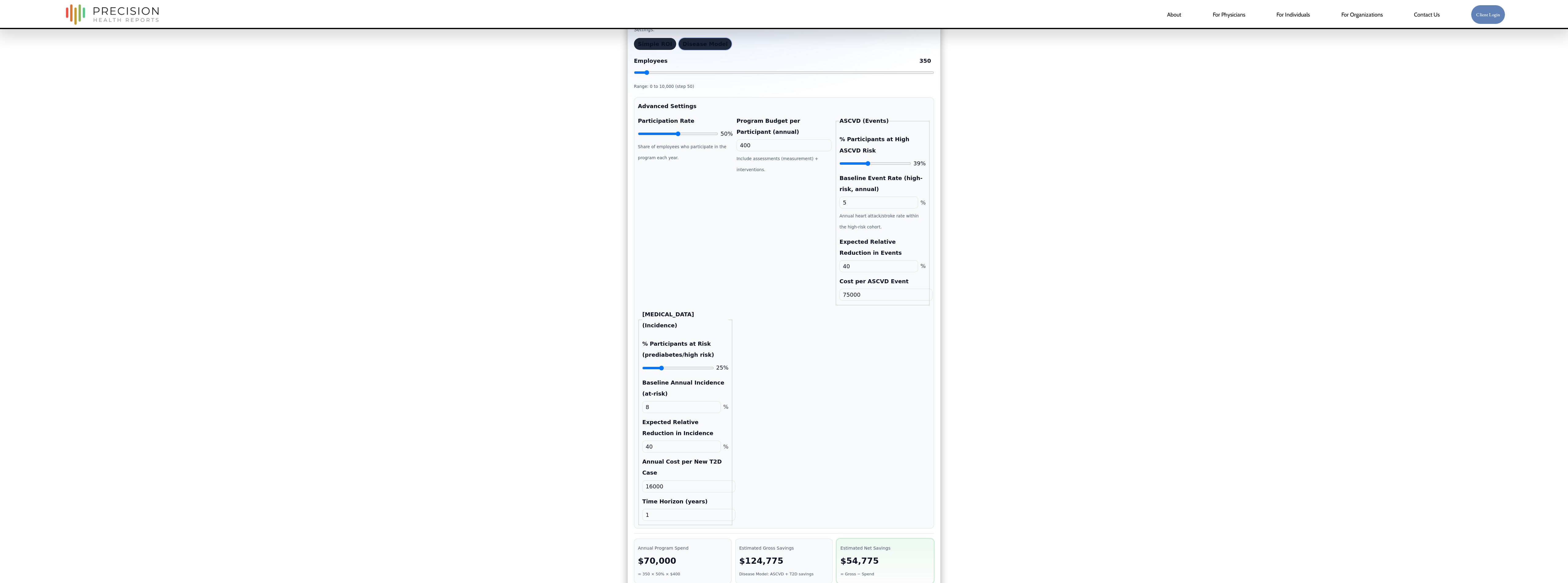
click at [783, 209] on input "5" at bounding box center [878, 203] width 79 height 12
click at [783, 226] on div "Program Budget per Participant (annual) 400 Include assessments (measurement) +…" at bounding box center [784, 211] width 95 height 190
click at [783, 206] on input "3" at bounding box center [878, 203] width 79 height 12
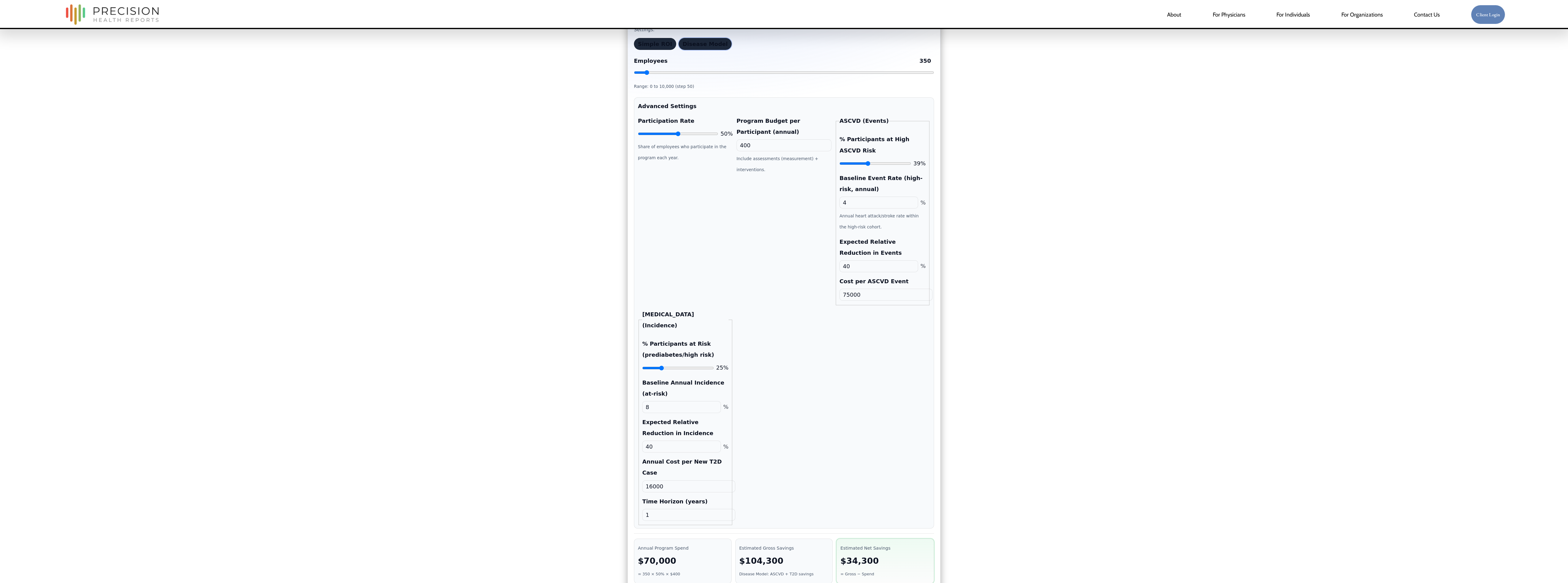
type input "4"
click at [783, 247] on div "Program Budget per Participant (annual) 400 Include assessments (measurement) +…" at bounding box center [784, 211] width 95 height 190
click at [783, 272] on input "40" at bounding box center [878, 267] width 79 height 12
click at [783, 284] on div "Program Budget per Participant (annual) 400 Include assessments (measurement) +…" at bounding box center [784, 211] width 95 height 190
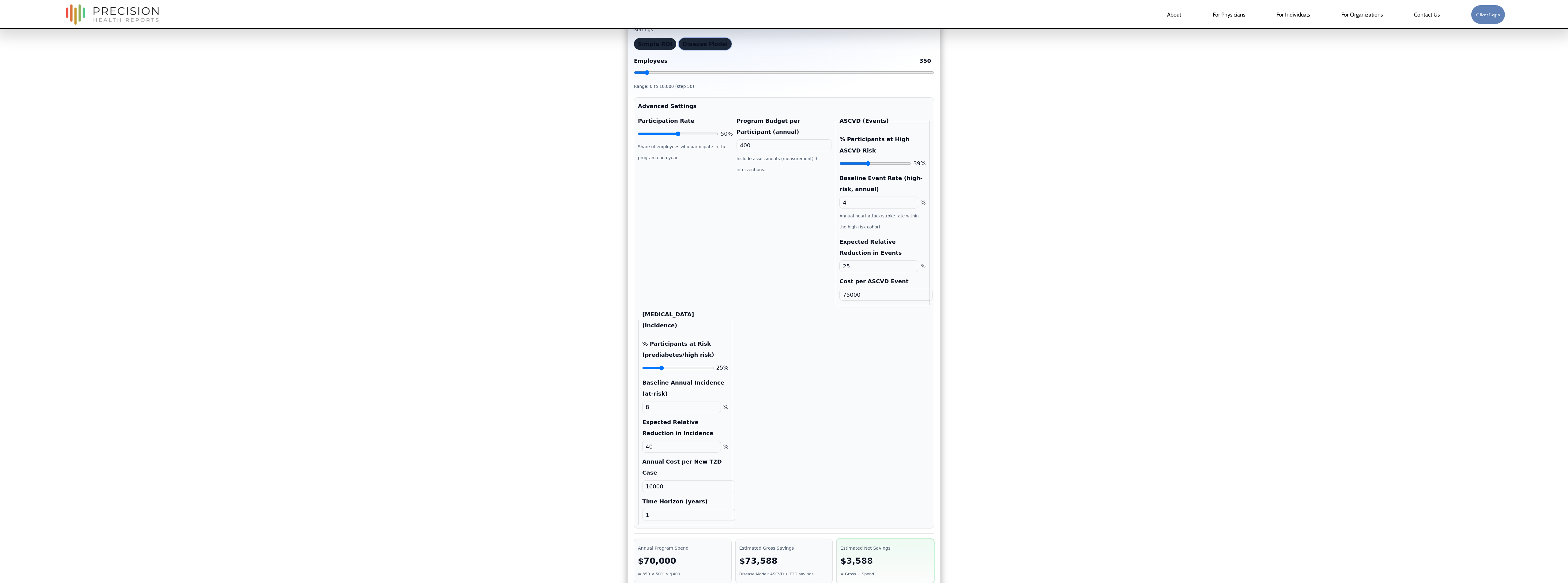
click at [783, 272] on input "25" at bounding box center [878, 267] width 79 height 12
click at [783, 288] on div "Program Budget per Participant (annual) 400 Include assessments (measurement) +…" at bounding box center [784, 211] width 95 height 190
click at [783, 272] on input "30" at bounding box center [878, 267] width 79 height 12
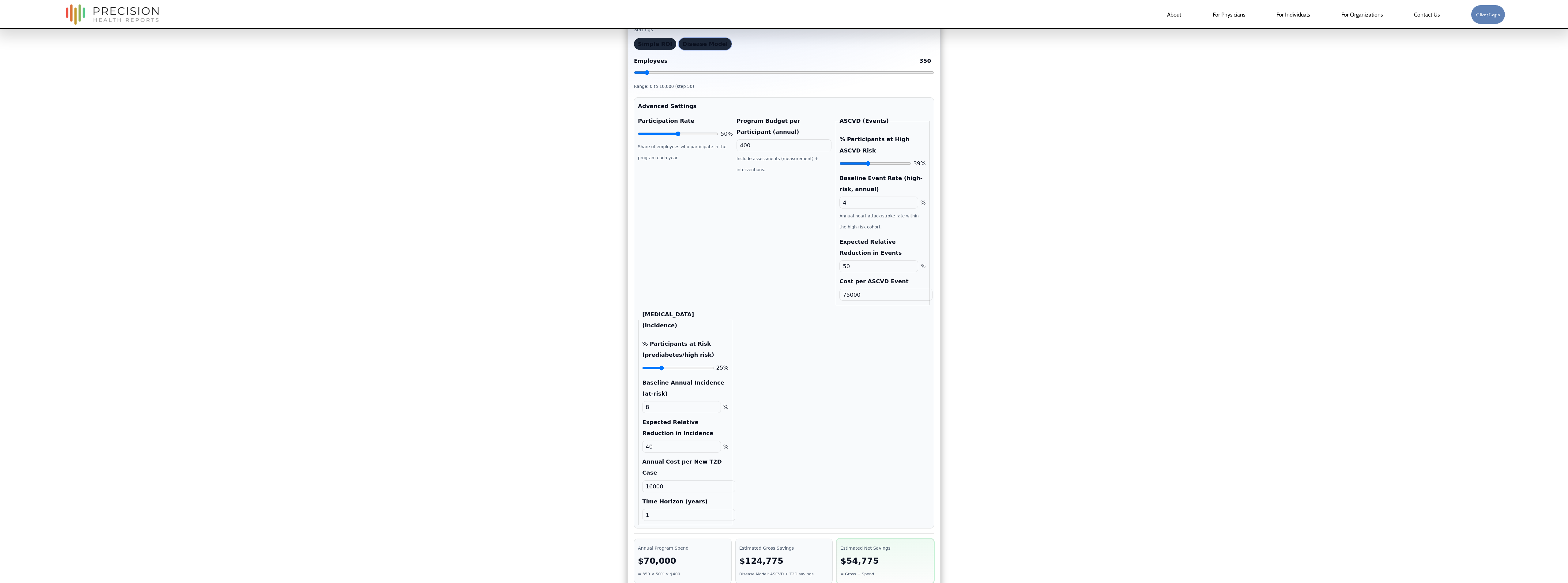
type input "50"
drag, startPoint x: 778, startPoint y: 307, endPoint x: 771, endPoint y: 337, distance: 30.8
click at [778, 291] on div "Program Budget per Participant (annual) 400 Include assessments (measurement) +…" at bounding box center [784, 211] width 95 height 190
click at [654, 291] on input "8" at bounding box center [681, 407] width 79 height 12
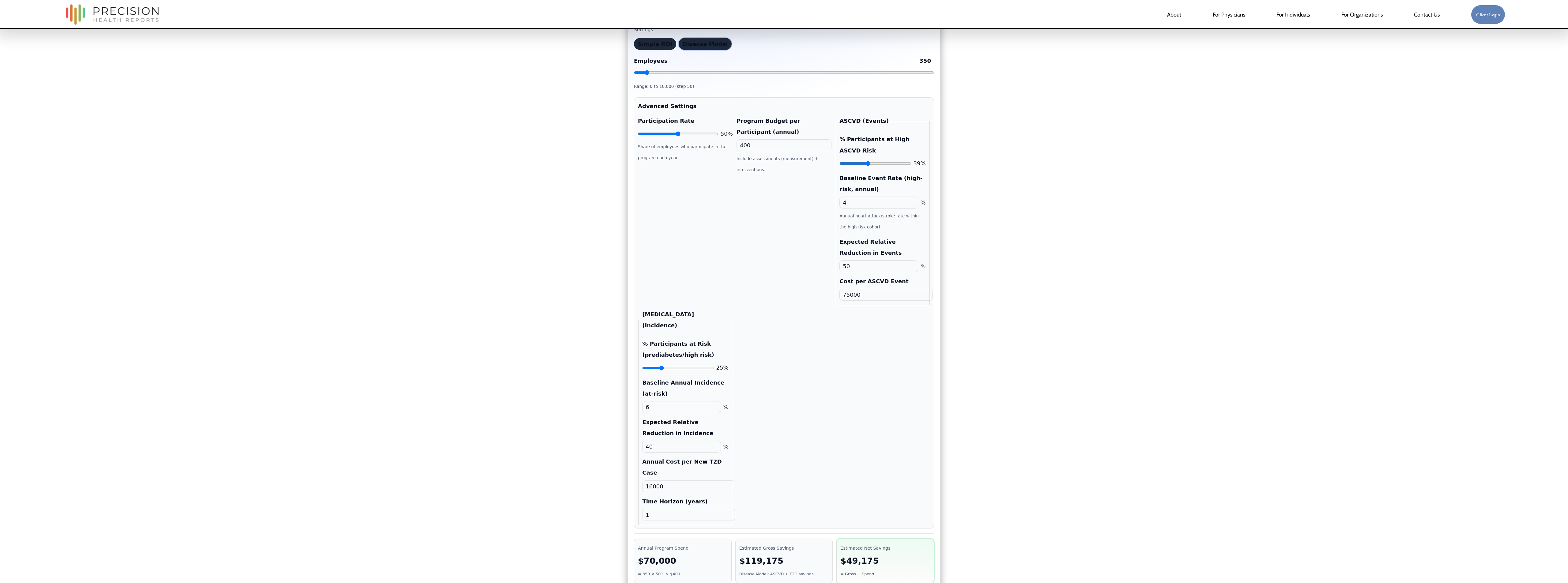
type input "6"
click at [653, 291] on input "40" at bounding box center [681, 447] width 79 height 12
click at [671, 291] on input "16000" at bounding box center [688, 486] width 93 height 12
click at [663, 291] on input "50" at bounding box center [681, 447] width 79 height 12
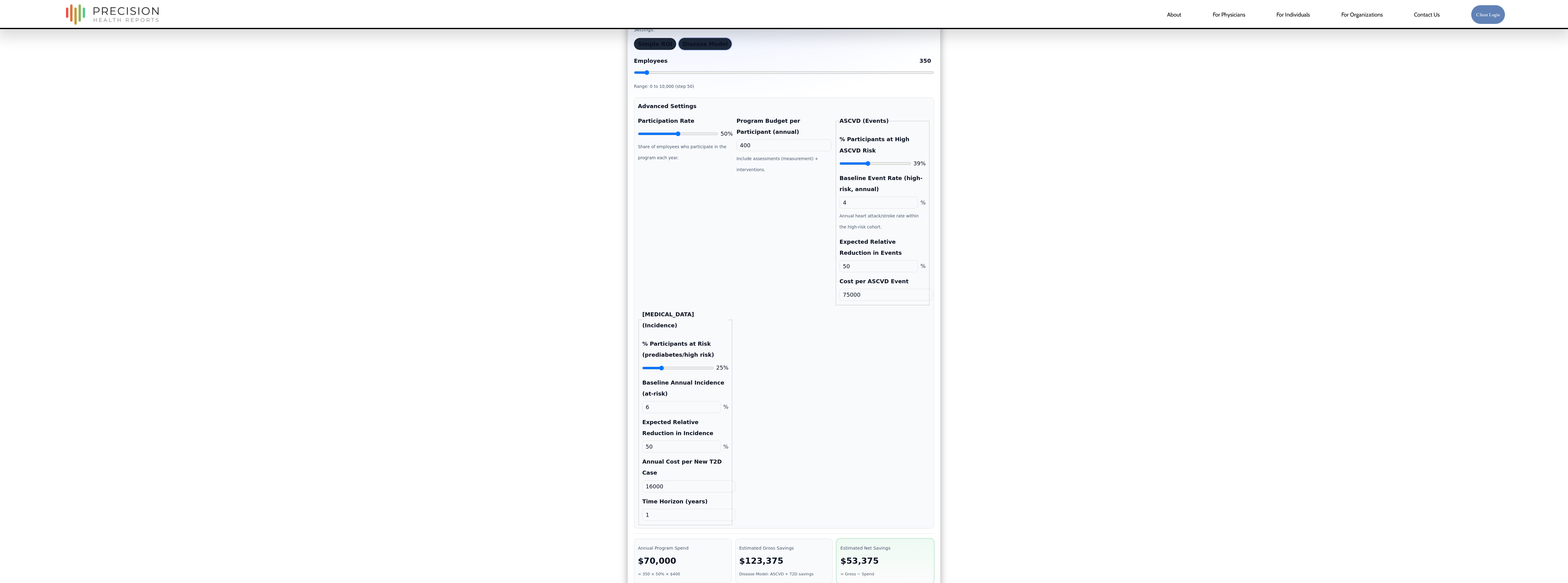
click at [663, 291] on input "50" at bounding box center [681, 447] width 79 height 12
type input "4"
type input "5"
type input "40"
click at [668, 291] on input "16000" at bounding box center [688, 486] width 93 height 12
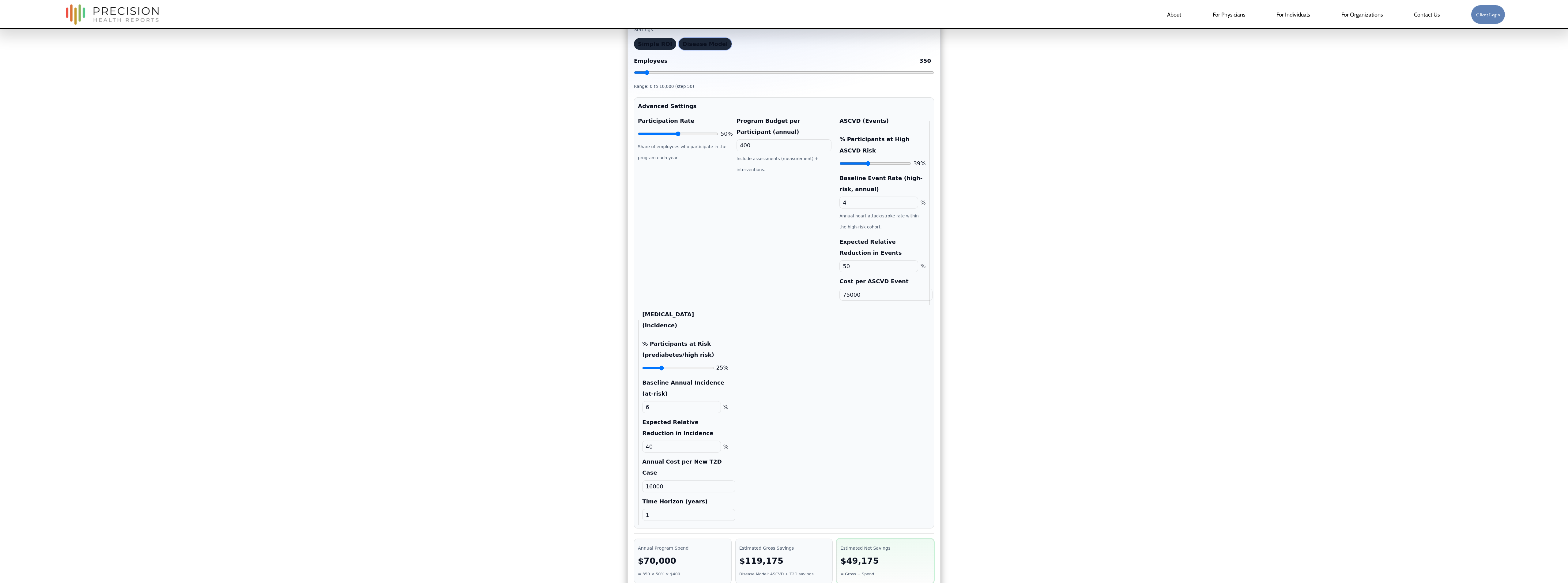
click at [668, 291] on input "16000" at bounding box center [688, 486] width 93 height 12
type input "14000"
click at [685, 291] on input "1" at bounding box center [688, 515] width 93 height 12
click at [681, 291] on input "1" at bounding box center [688, 515] width 93 height 12
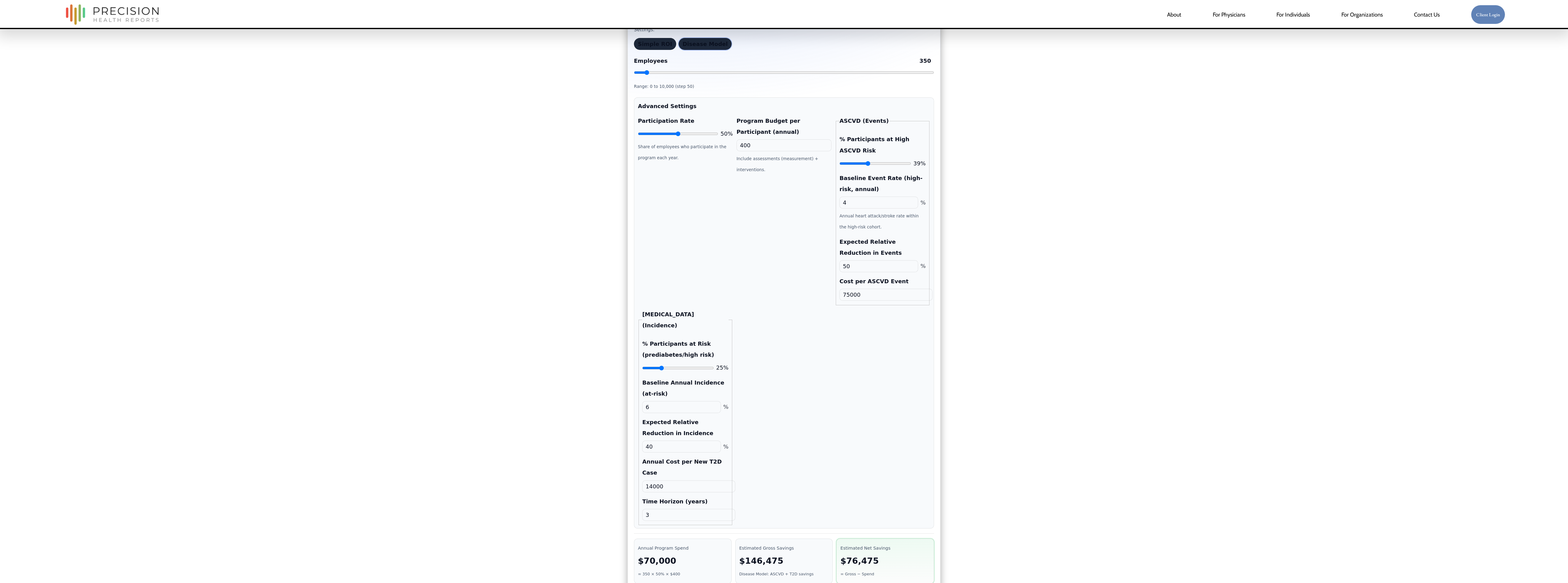
click at [702, 291] on input "3" at bounding box center [688, 515] width 93 height 12
type input "3"
drag, startPoint x: 504, startPoint y: 504, endPoint x: 529, endPoint y: 546, distance: 48.9
click at [504, 291] on div "Employer Wellness ROI Estimator Tie savings to risk reduction —ASCVD events avo…" at bounding box center [784, 547] width 1568 height 1121
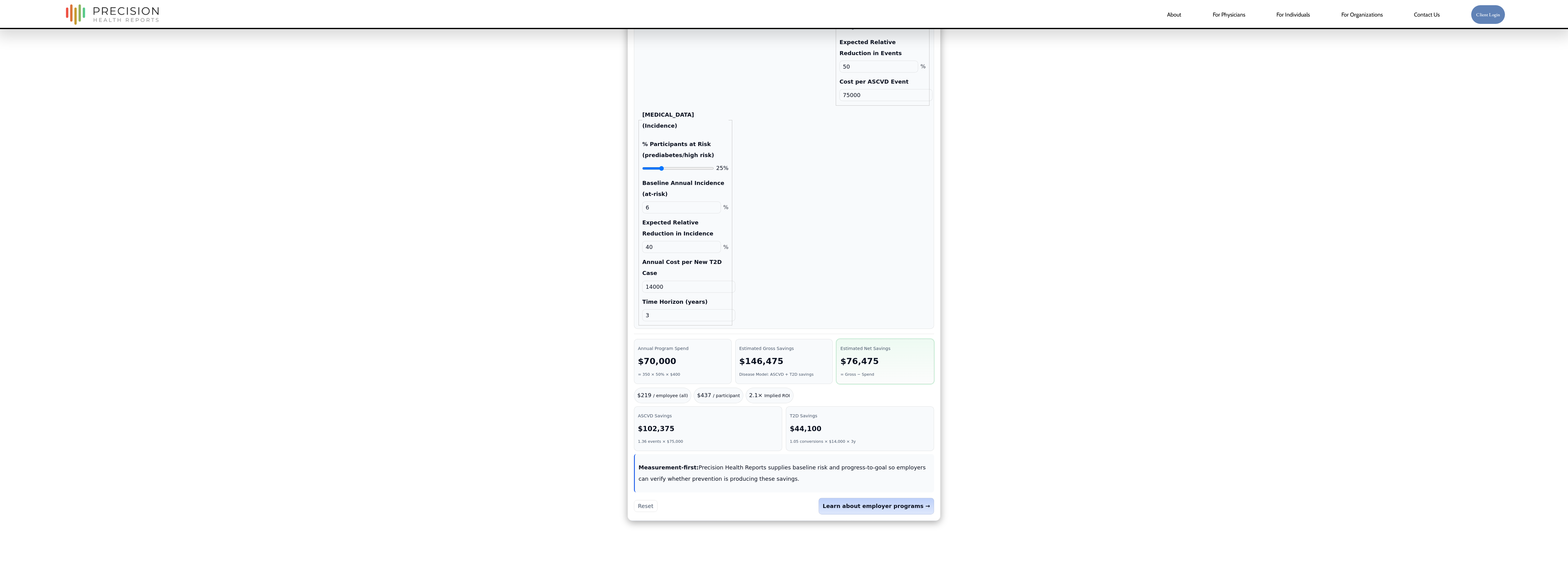
scroll to position [361, 0]
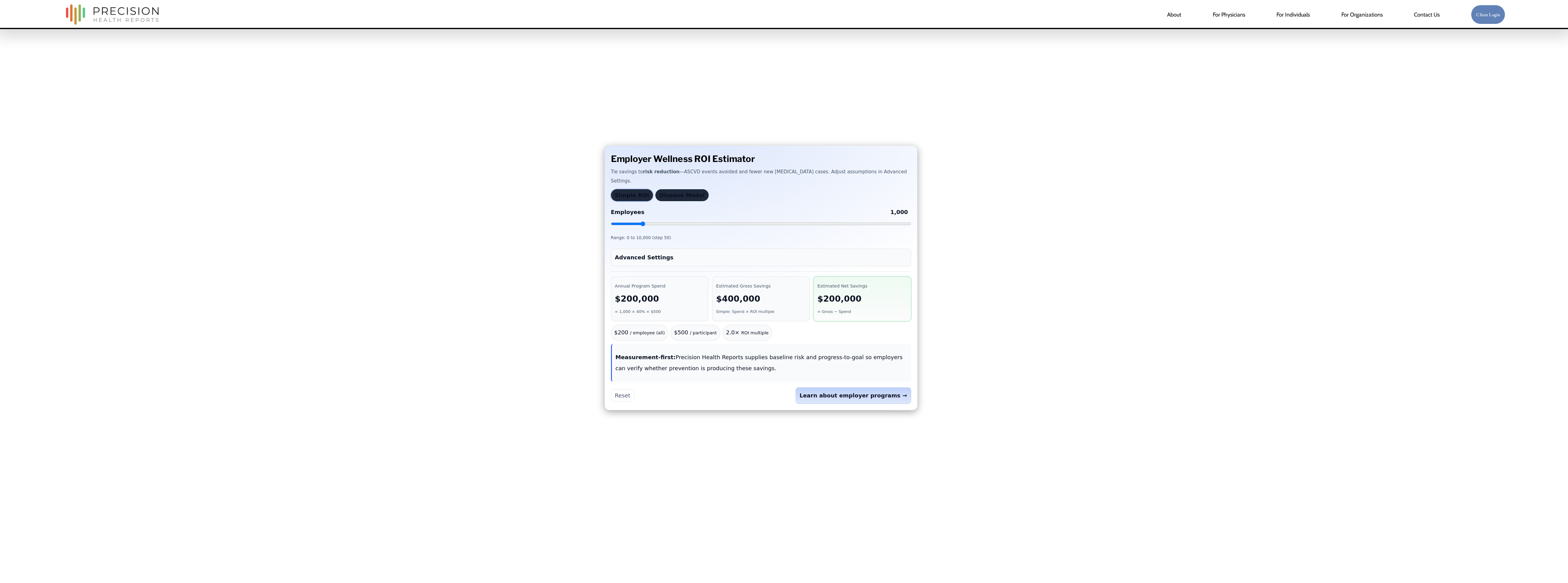
click at [693, 275] on div "Employer Wellness ROI Estimator Tie savings to risk reduction —ASCVD events avo…" at bounding box center [761, 278] width 313 height 265
click at [689, 263] on summary "Advanced Settings" at bounding box center [761, 257] width 292 height 11
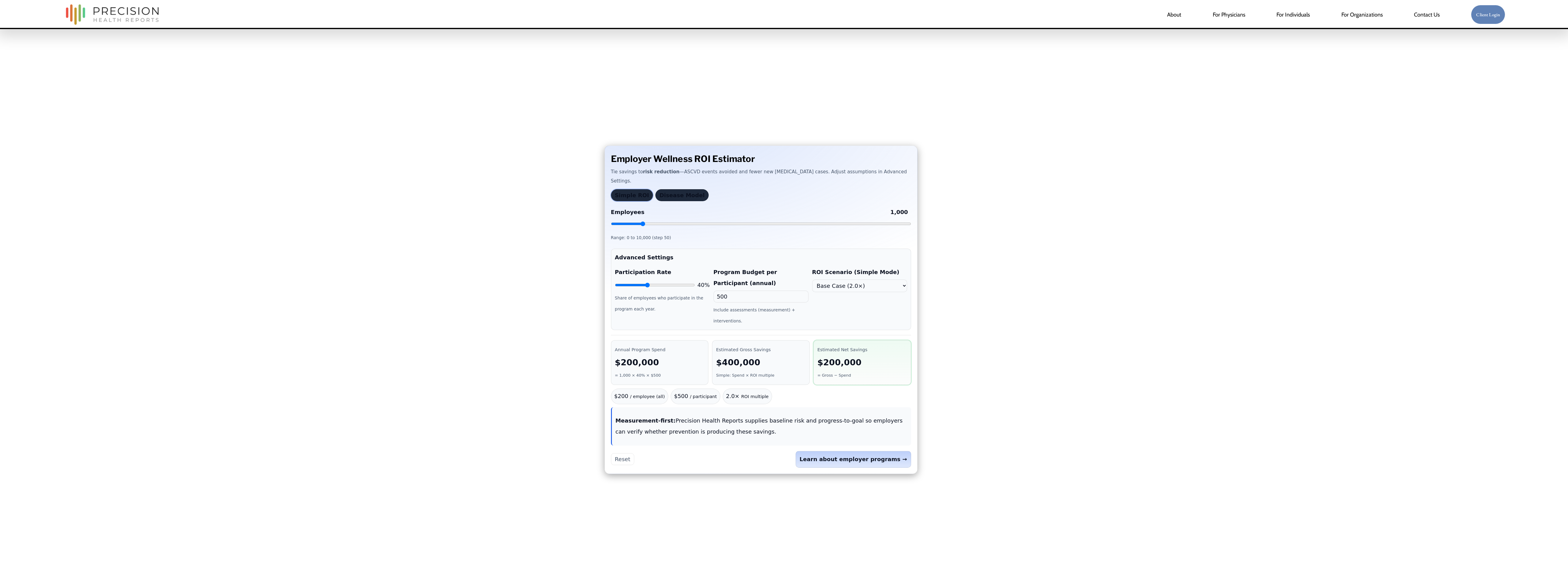
click at [673, 200] on button "Disease Model" at bounding box center [682, 195] width 54 height 12
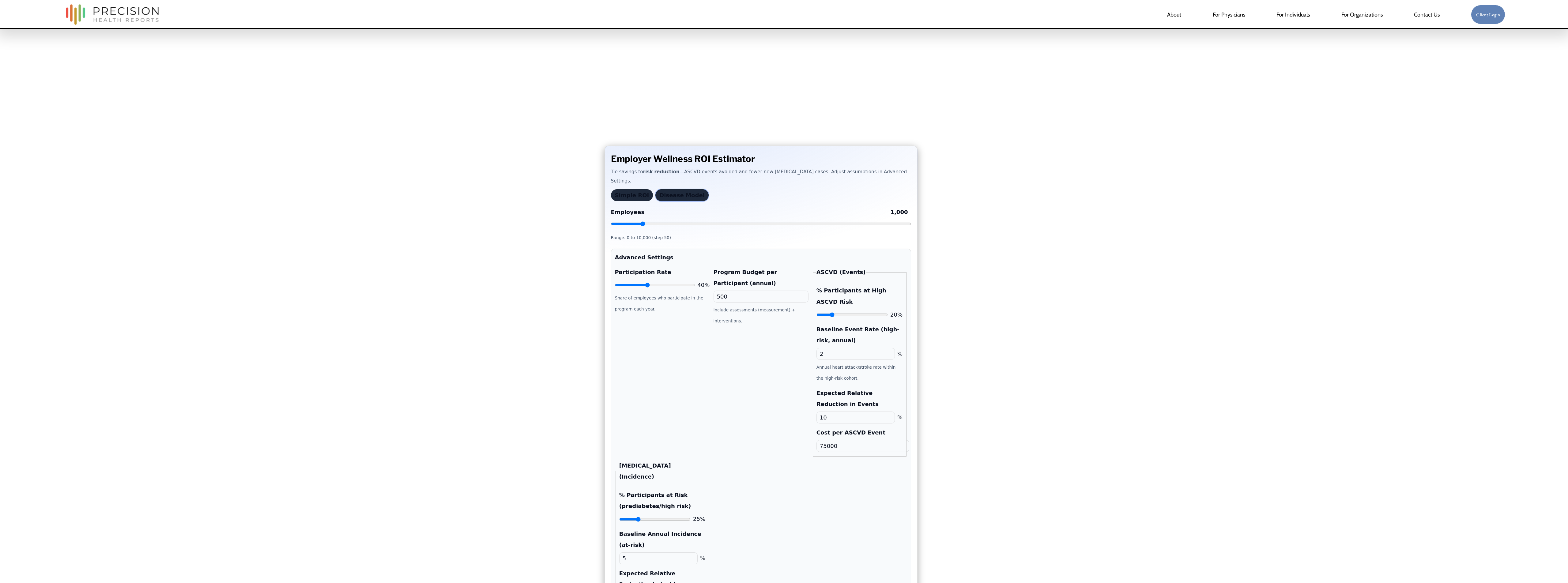
click at [686, 178] on p "Tie savings to risk reduction —ASCVD events avoided and fewer new type 2 diabet…" at bounding box center [761, 176] width 300 height 19
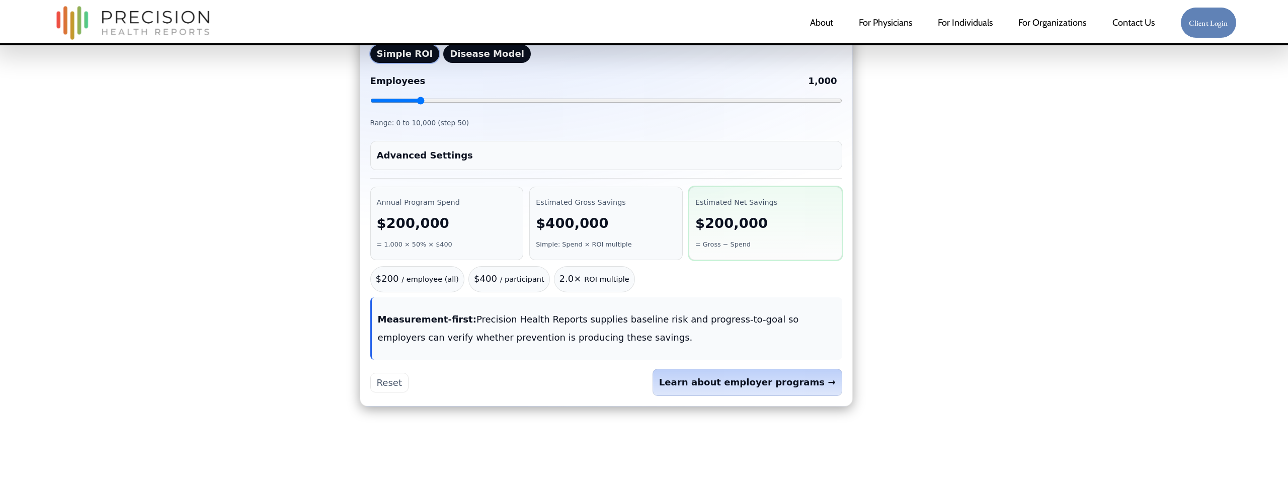
scroll to position [180, 0]
click at [463, 145] on summary "Advanced Settings" at bounding box center [606, 154] width 459 height 18
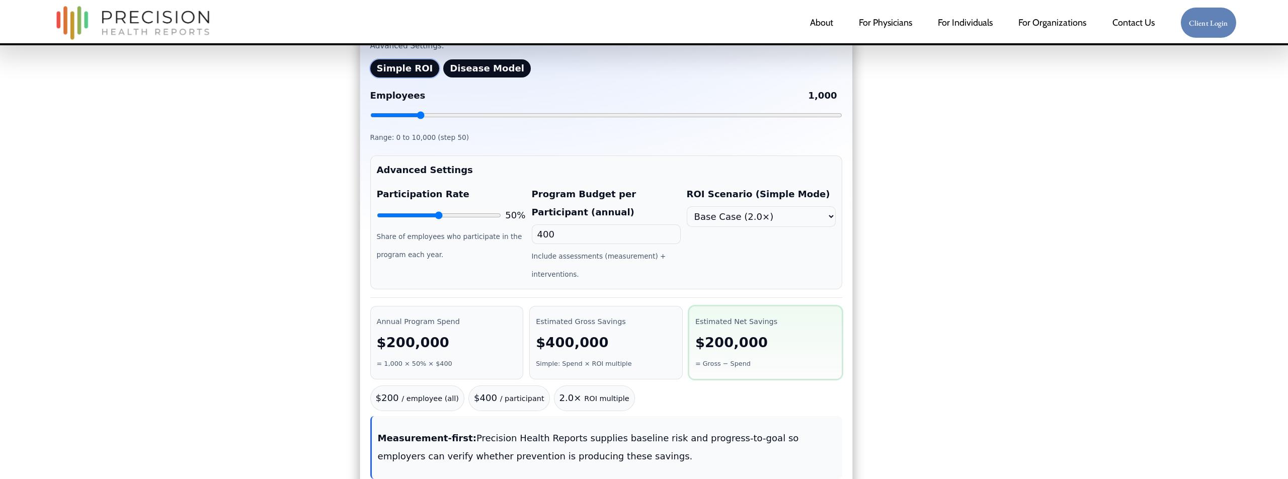
scroll to position [141, 0]
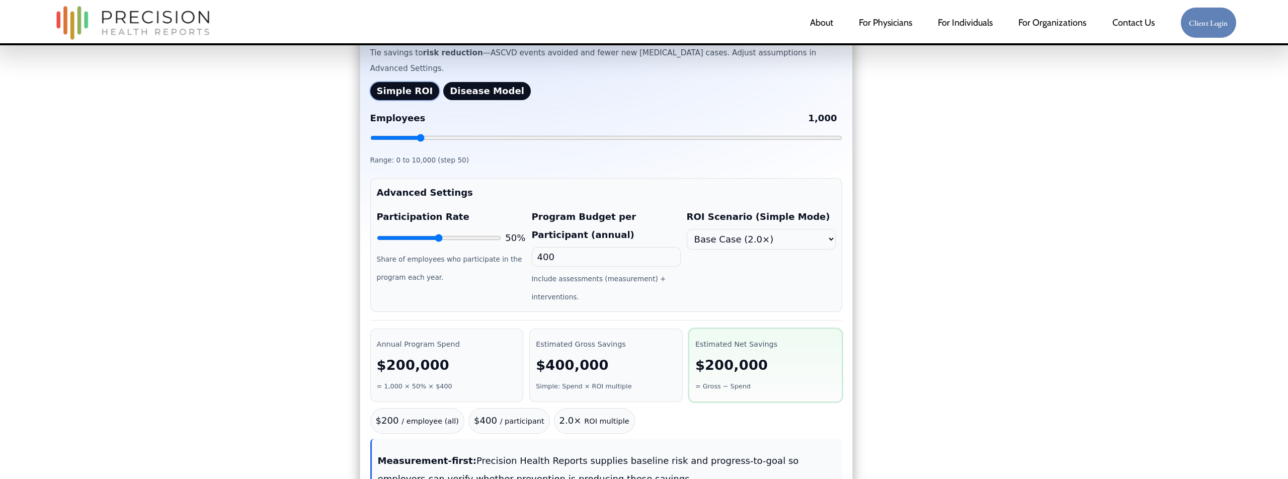
click at [463, 82] on button "Disease Model" at bounding box center [487, 91] width 88 height 18
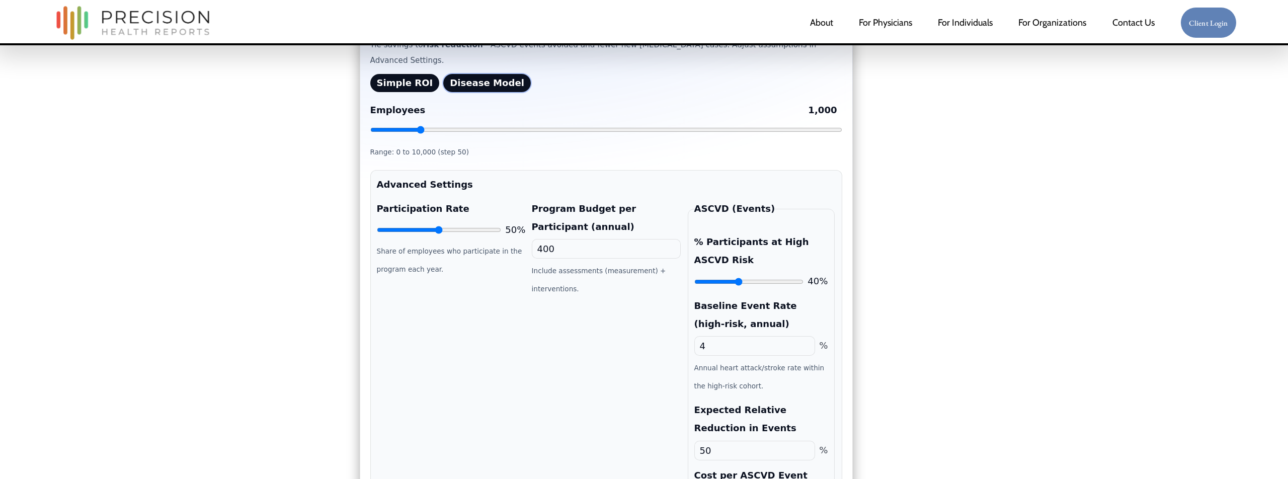
scroll to position [125, 0]
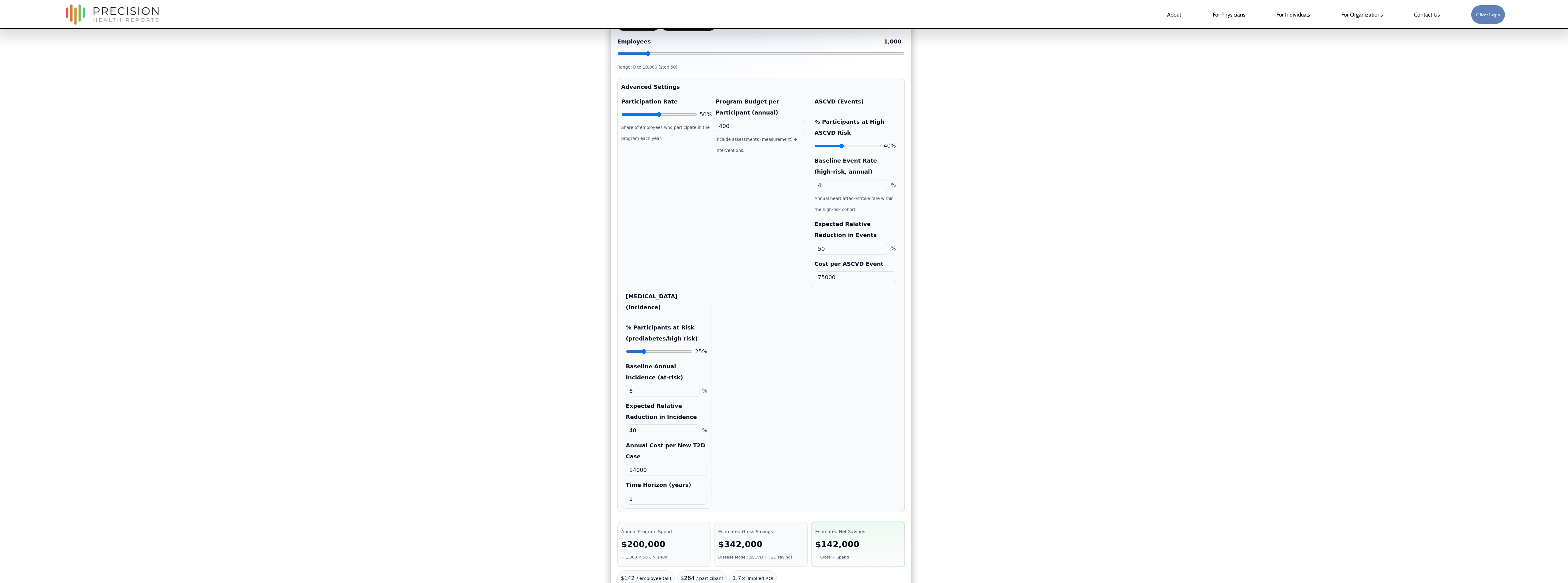
scroll to position [150, 0]
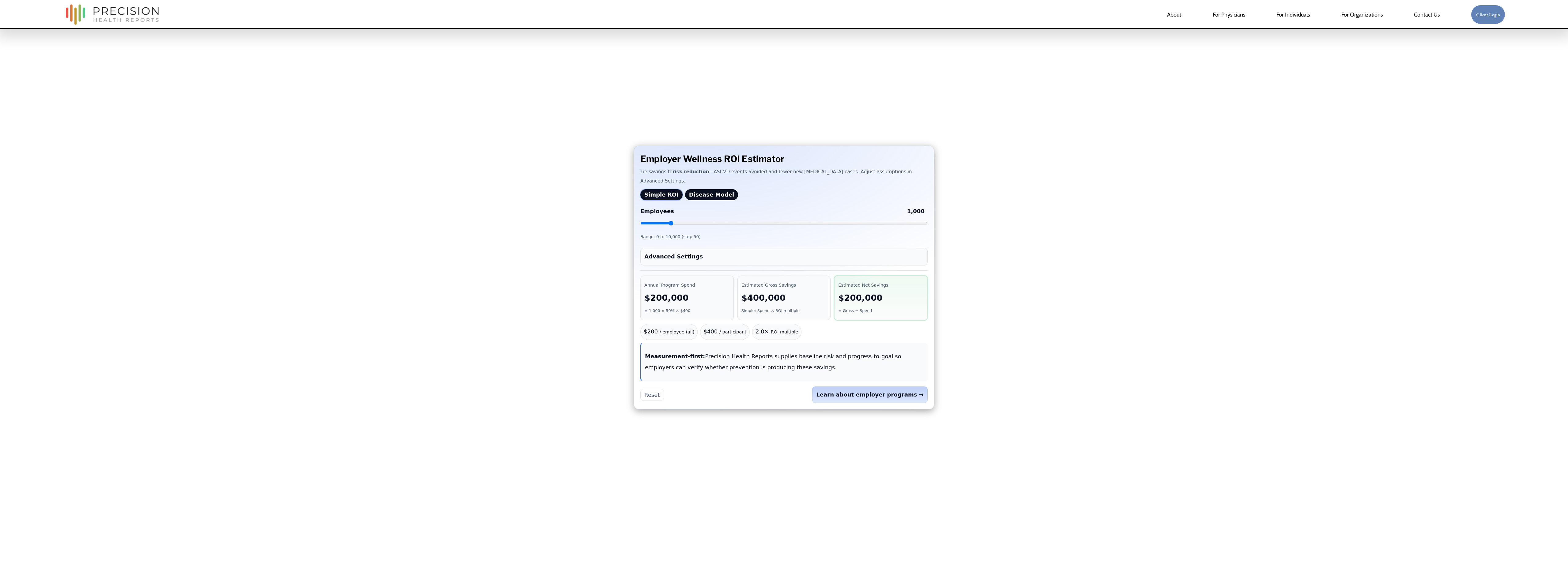
scroll to position [150, 0]
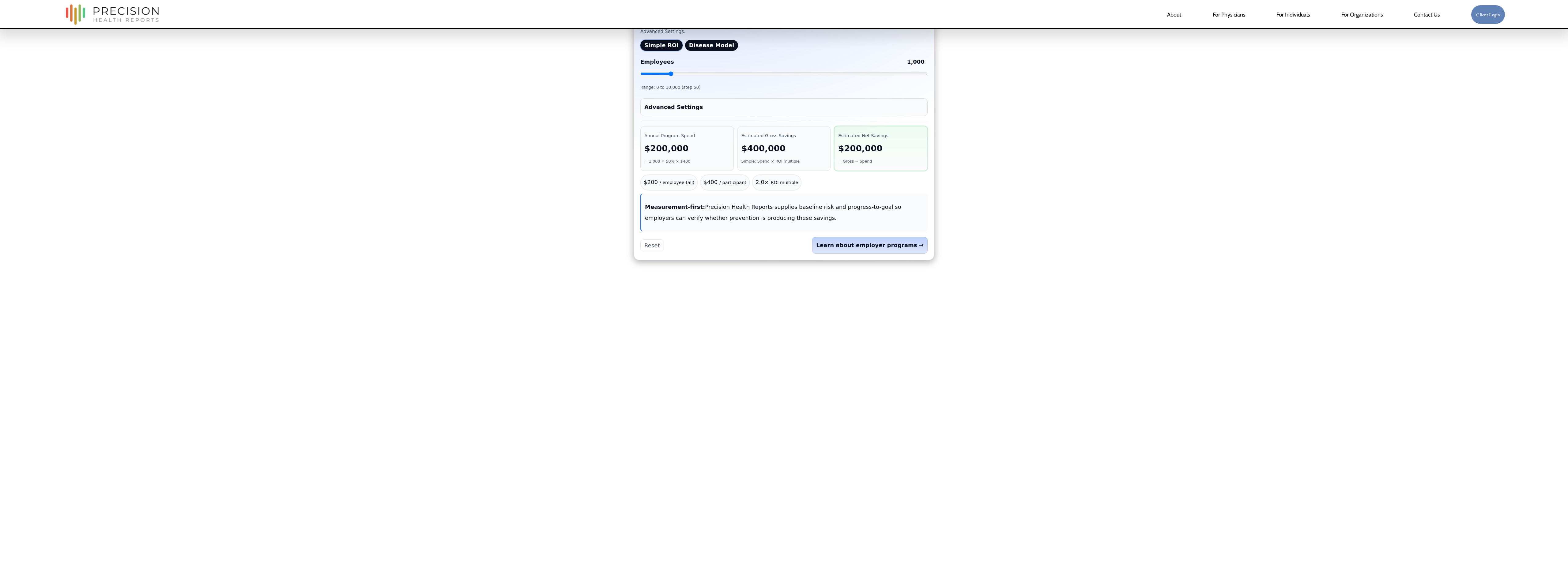
click at [676, 111] on summary "Advanced Settings" at bounding box center [784, 107] width 279 height 11
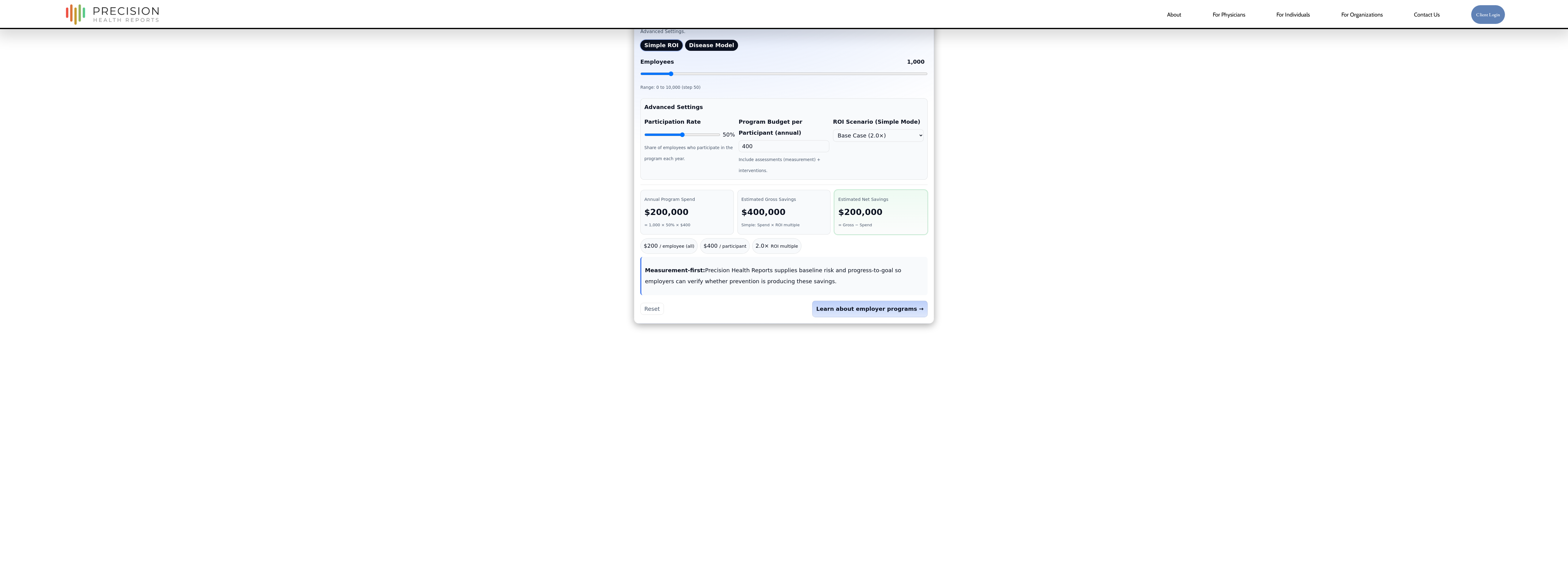
click at [702, 49] on button "Disease Model" at bounding box center [712, 45] width 54 height 11
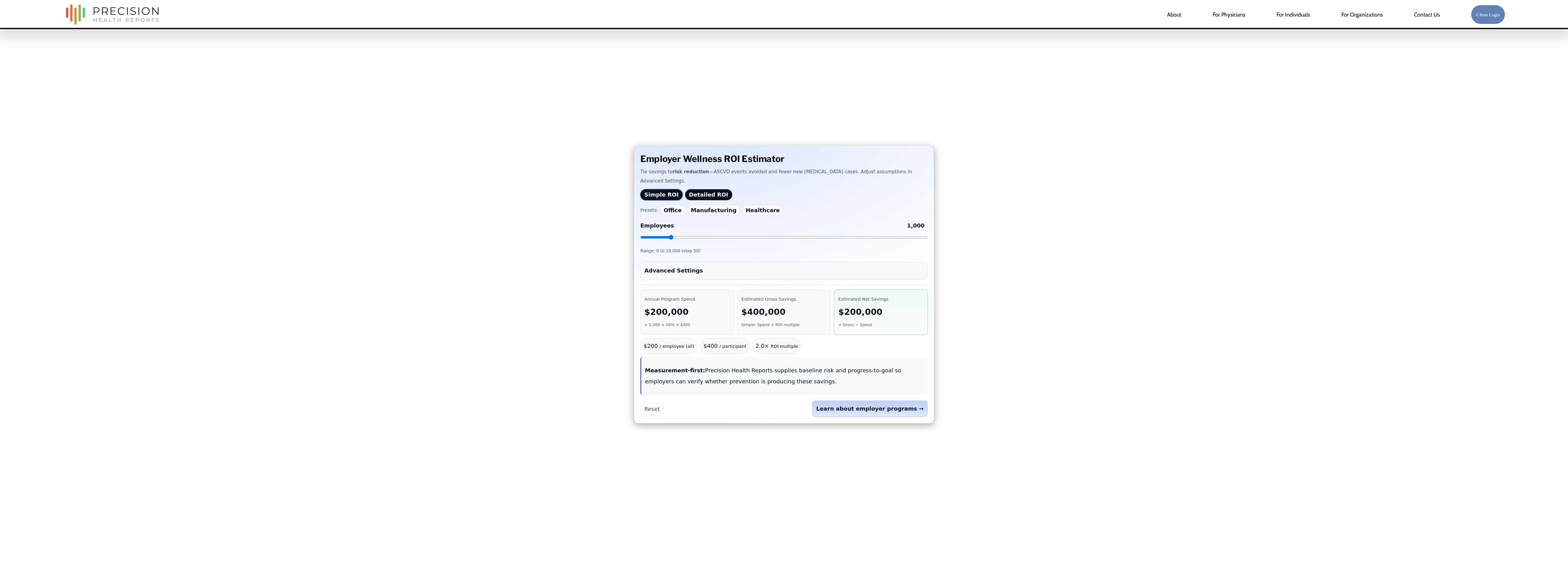
scroll to position [150, 0]
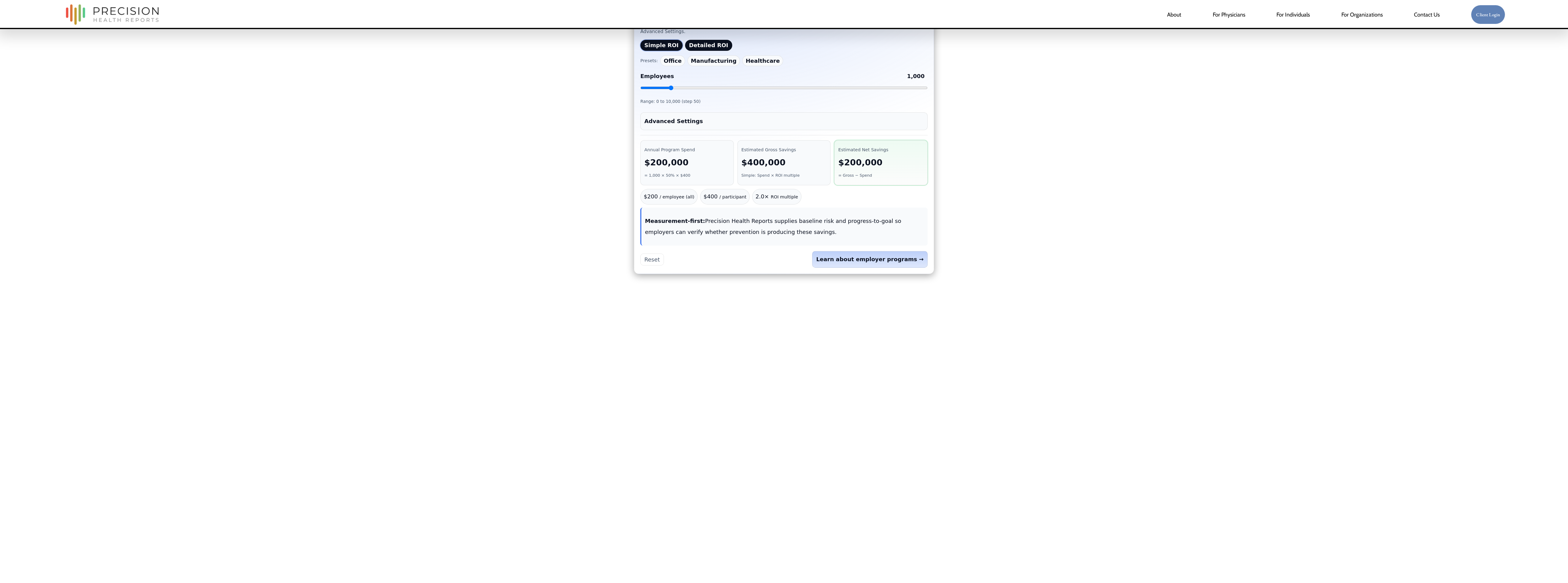
click at [699, 47] on button "Detailed ROI" at bounding box center [708, 45] width 47 height 11
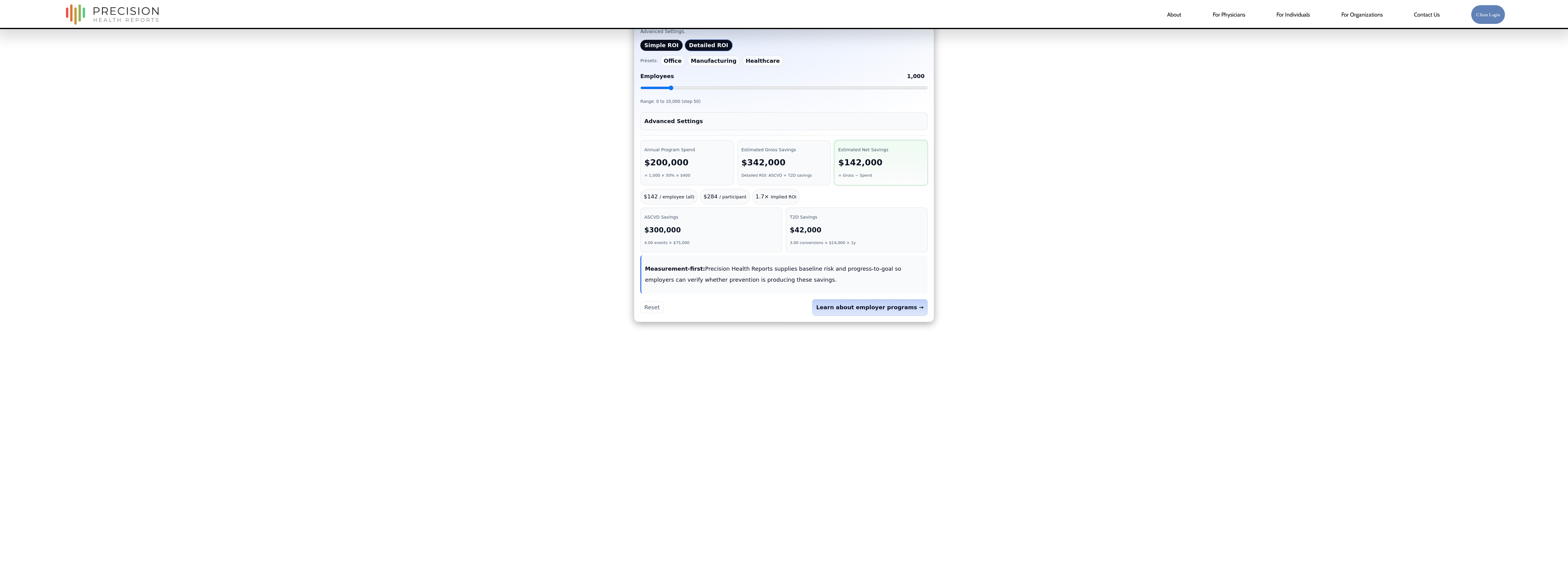
click at [695, 125] on summary "Advanced Settings" at bounding box center [784, 121] width 279 height 11
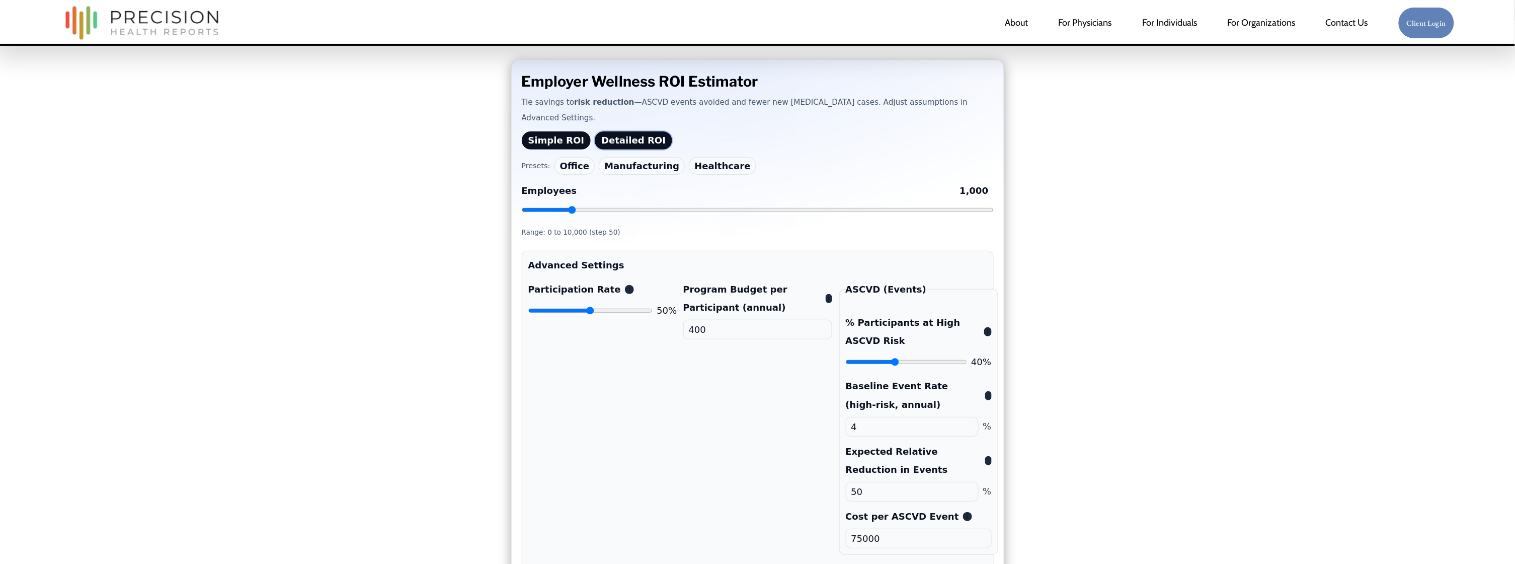
scroll to position [115, 0]
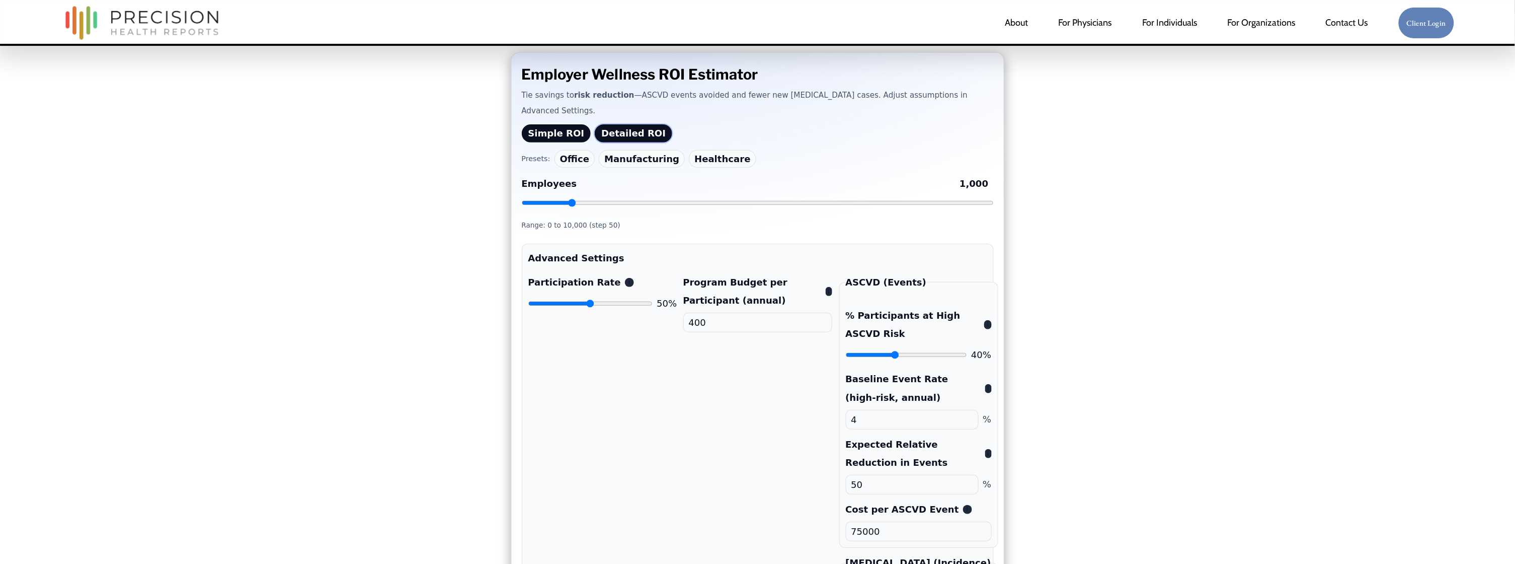
click at [682, 256] on summary "Advanced Settings" at bounding box center [757, 258] width 459 height 18
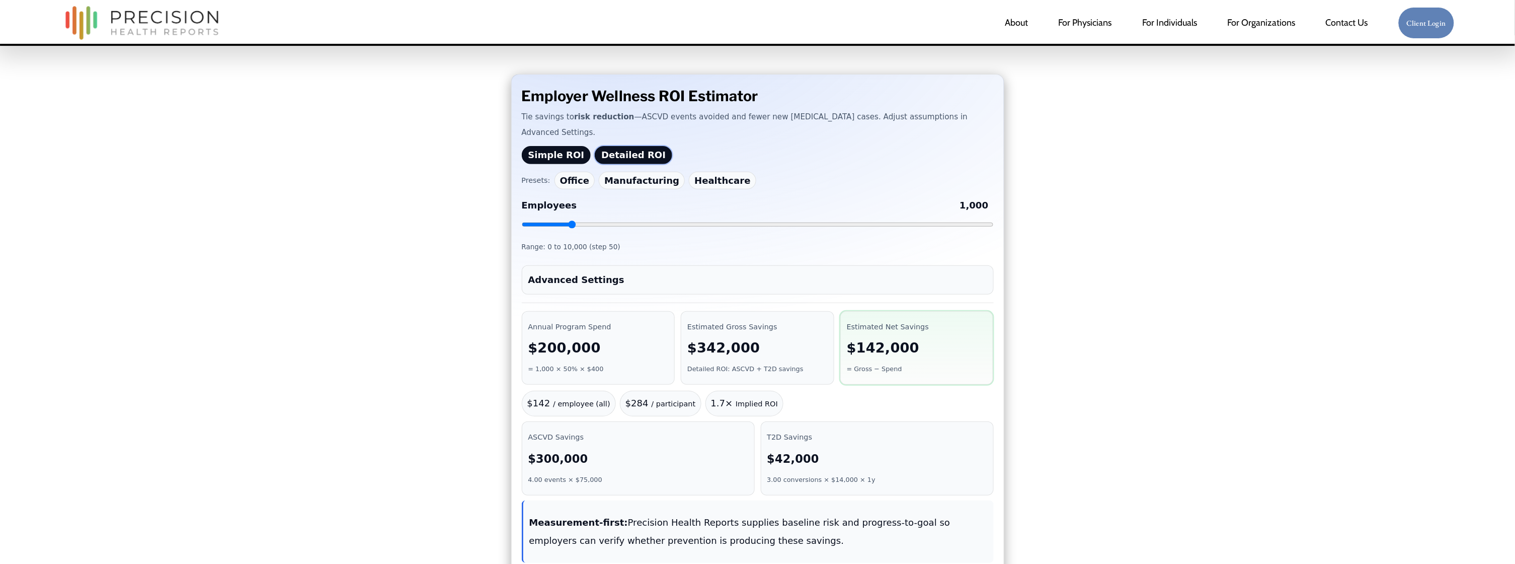
scroll to position [82, 0]
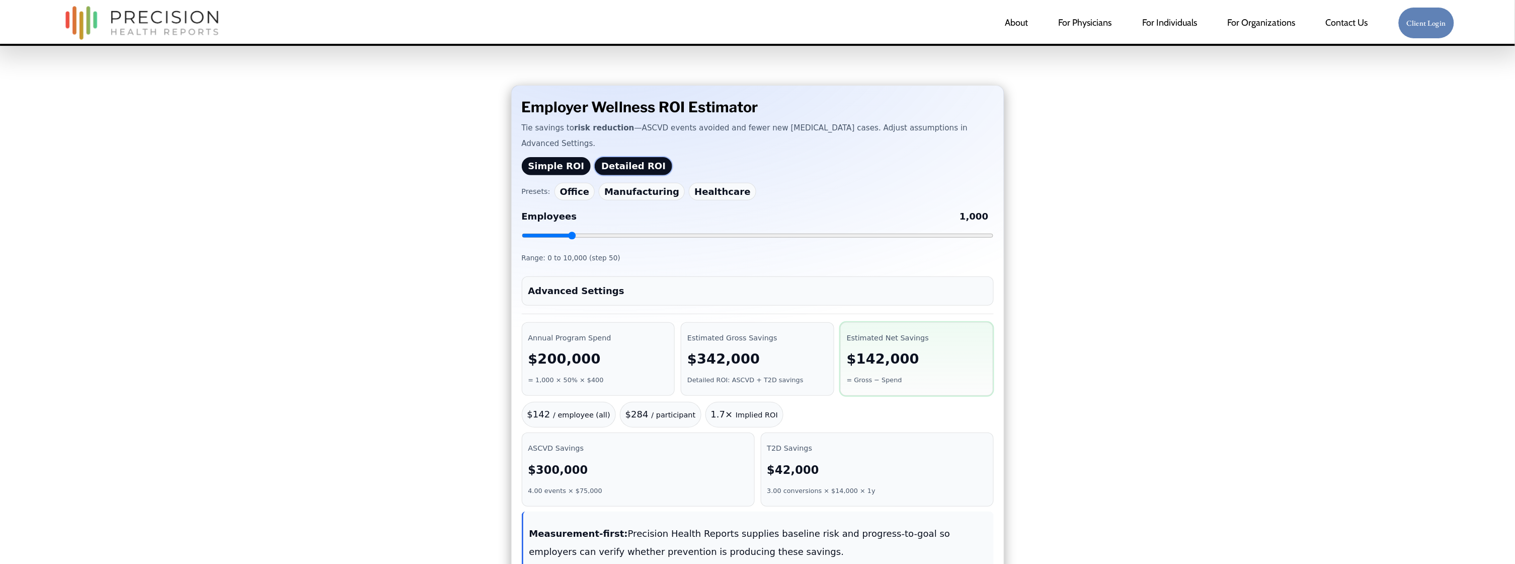
click at [612, 159] on button "Detailed ROI" at bounding box center [633, 166] width 77 height 18
click at [616, 165] on button "Detailed ROI" at bounding box center [633, 166] width 77 height 18
click at [569, 186] on button "Office" at bounding box center [574, 192] width 41 height 18
type input "35"
type input "3.5"
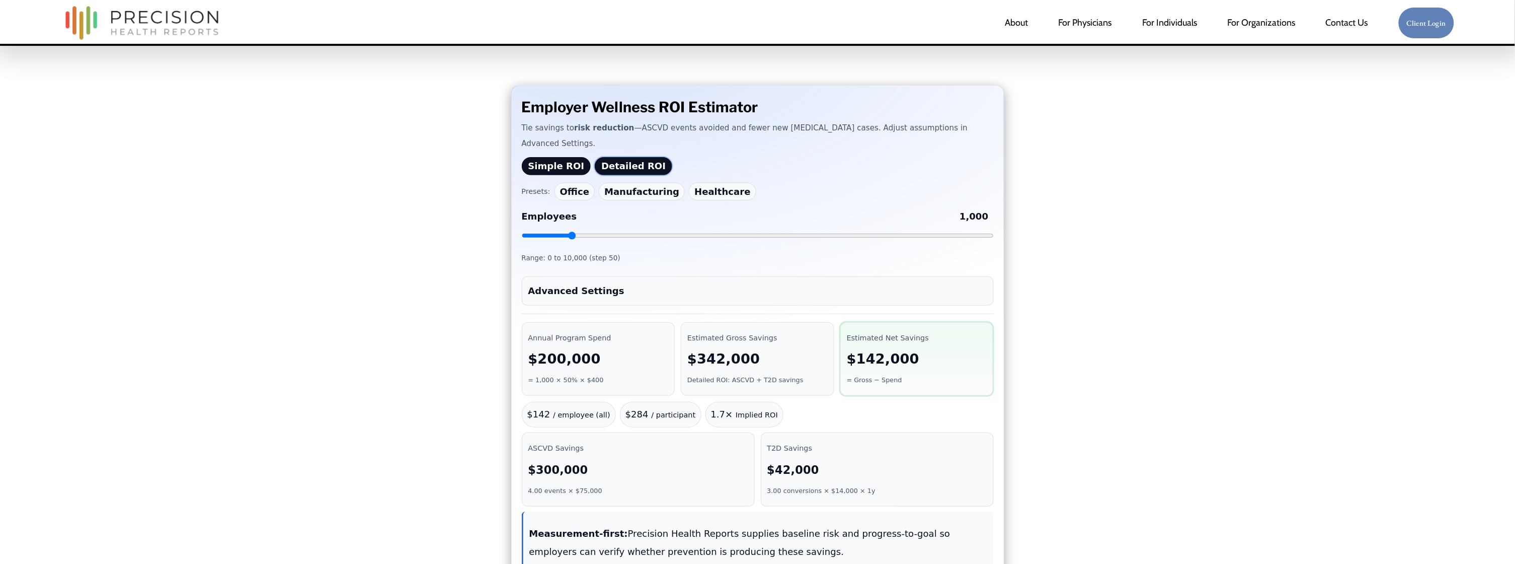
type input "45"
type input "22"
type input "5.5"
type input "35"
click at [618, 189] on button "Manufacturing" at bounding box center [642, 192] width 86 height 18
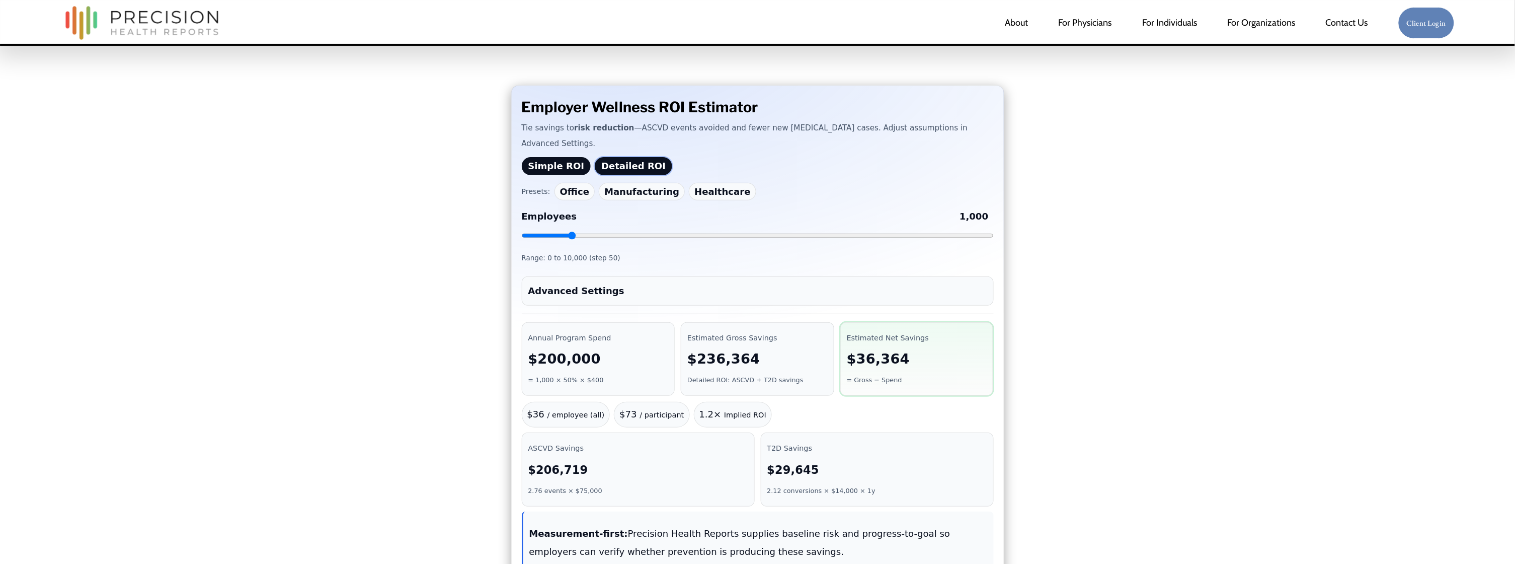
type input "45"
type input "4.5"
type input "50"
type input "28"
type input "6.5"
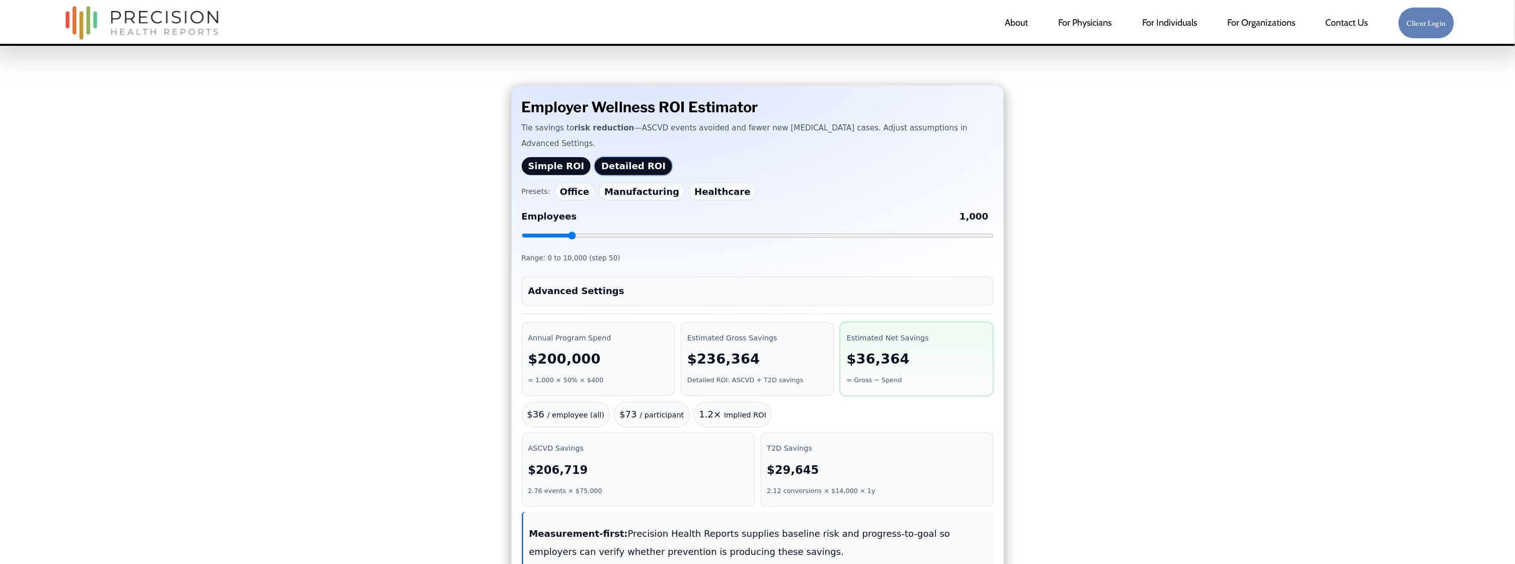
type input "40"
click at [659, 190] on button "Manufacturing" at bounding box center [642, 192] width 86 height 18
click at [715, 190] on button "Healthcare" at bounding box center [722, 192] width 67 height 18
type input "55"
type input "40"
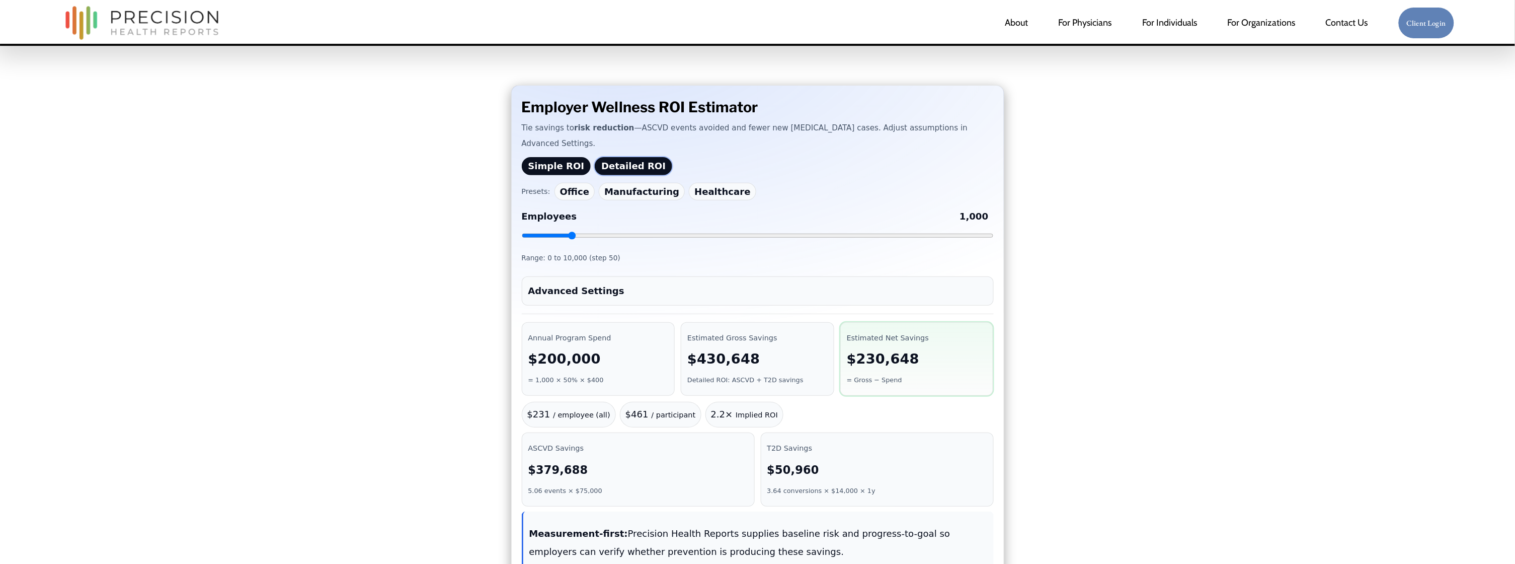
type input "4.2"
type input "26"
type input "6.2"
click at [662, 191] on button "Manufacturing" at bounding box center [642, 192] width 86 height 18
type input "50"
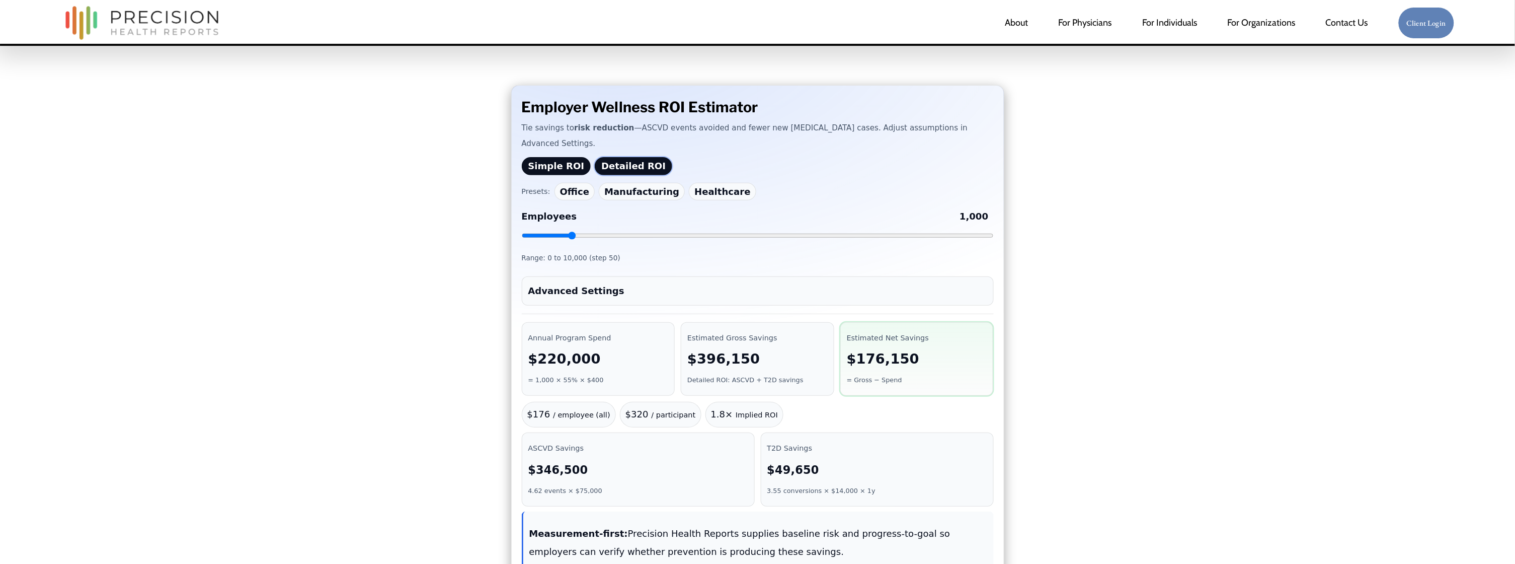
type input "45"
type input "4.5"
type input "28"
type input "6.5"
click at [577, 190] on button "Office" at bounding box center [574, 192] width 41 height 18
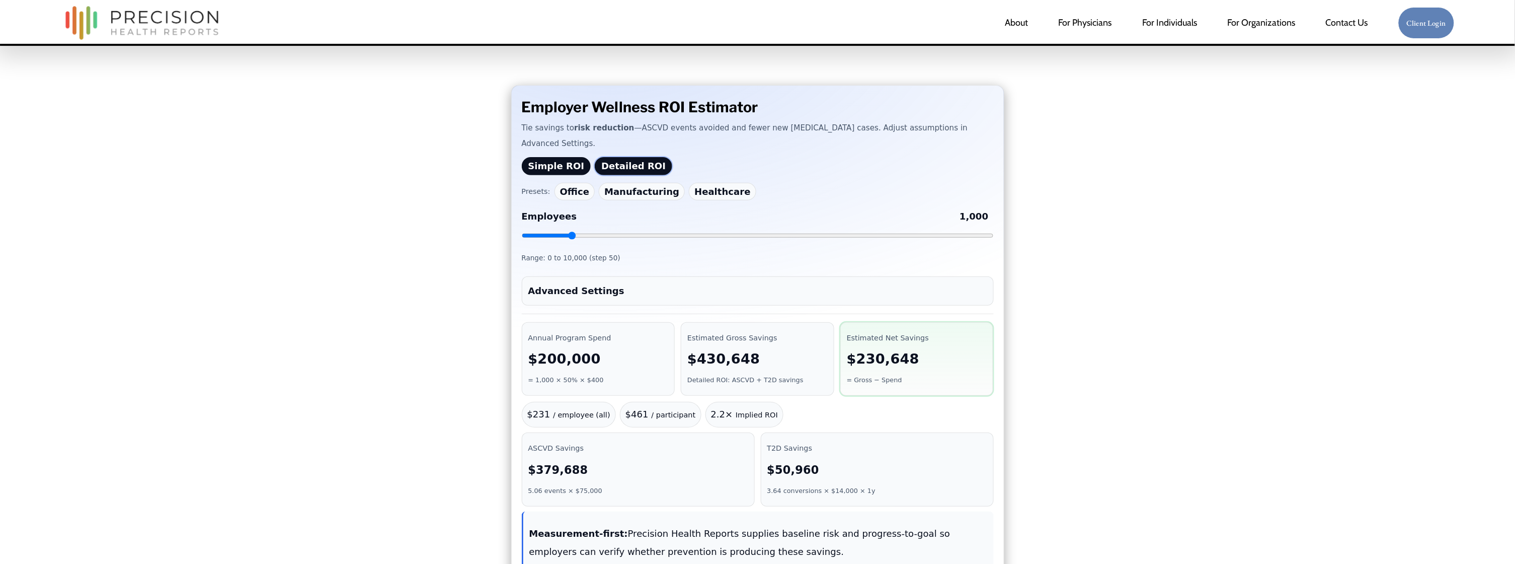
type input "35"
type input "3.5"
type input "45"
type input "22"
type input "5.5"
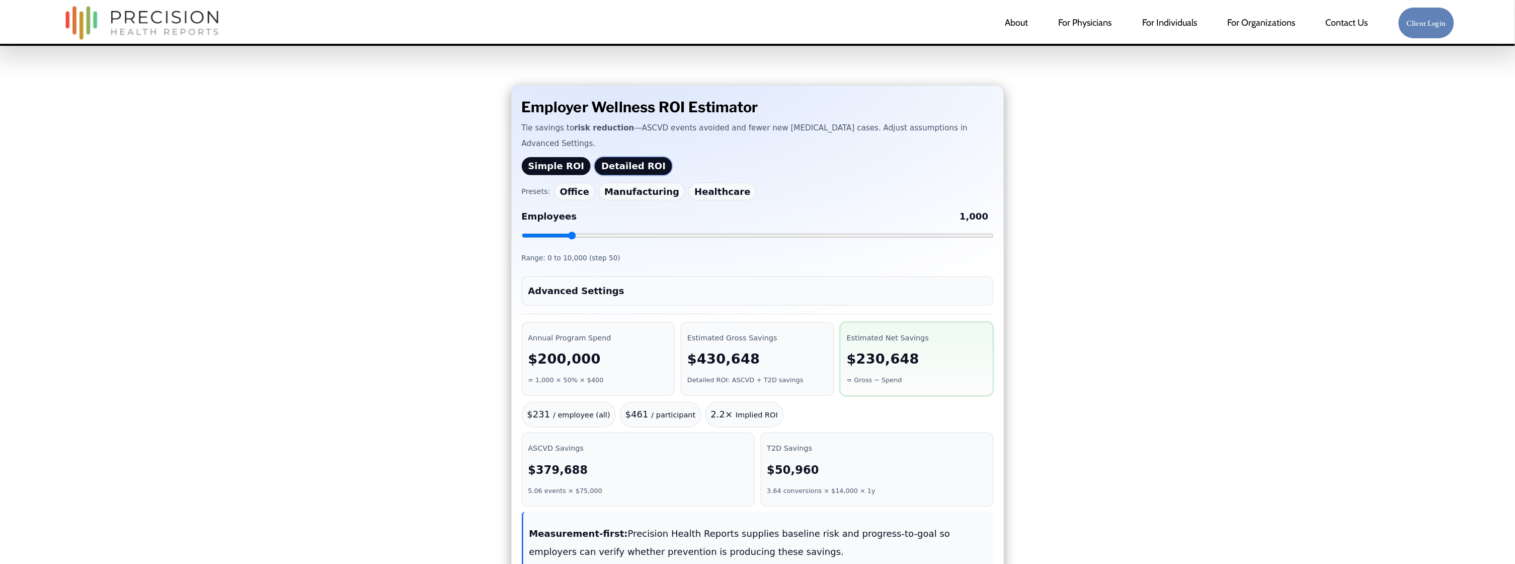
type input "35"
click at [612, 191] on button "Manufacturing" at bounding box center [642, 192] width 86 height 18
type input "45"
type input "4.5"
type input "50"
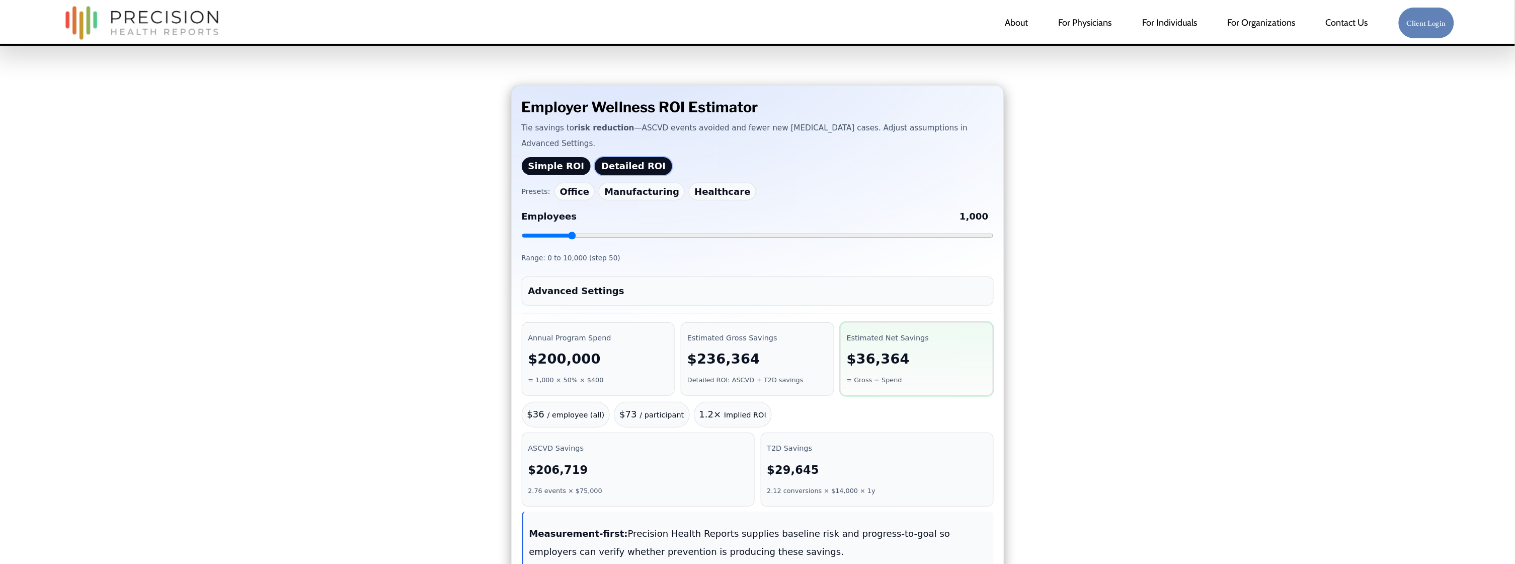
type input "28"
type input "6.5"
type input "40"
click at [695, 192] on button "Healthcare" at bounding box center [722, 192] width 67 height 18
type input "55"
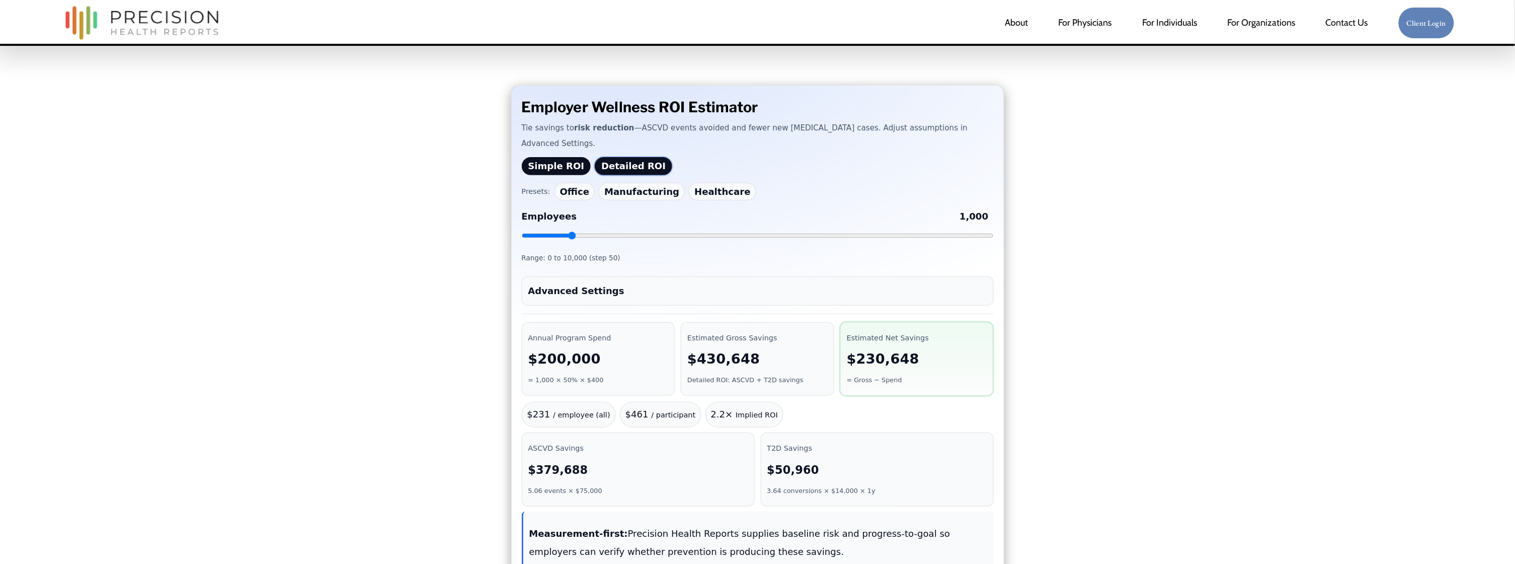
type input "40"
type input "4.2"
type input "26"
type input "6.2"
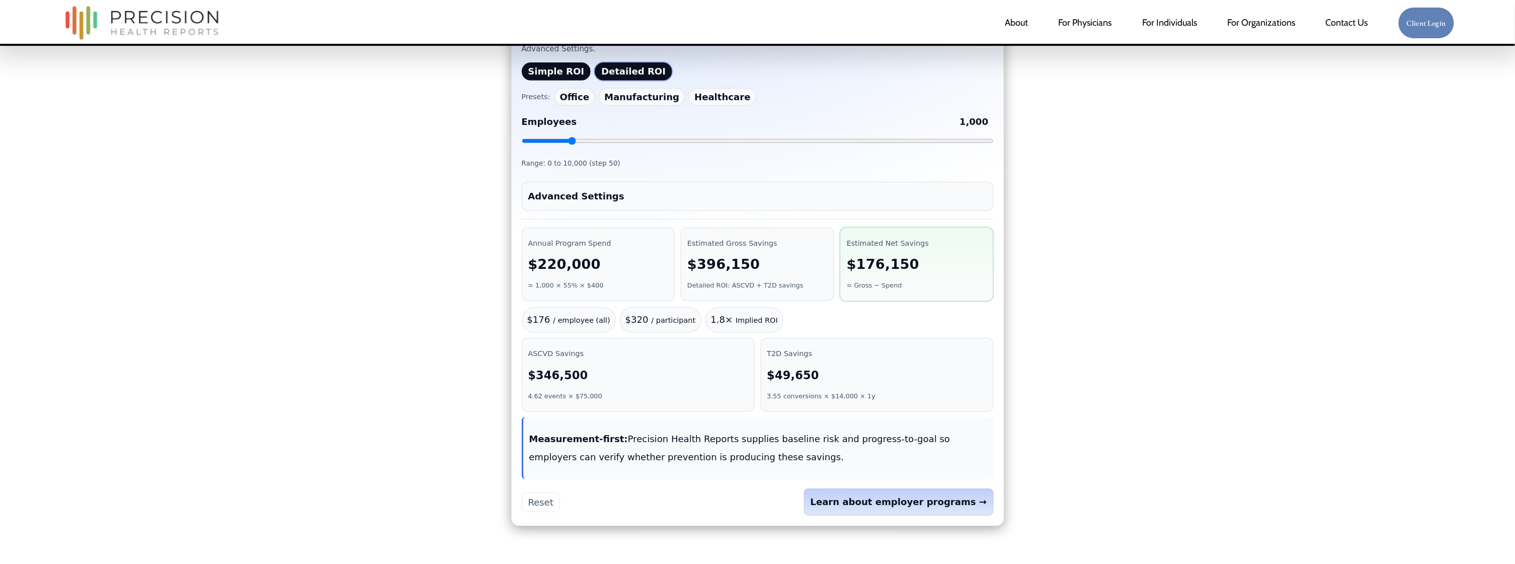
scroll to position [148, 0]
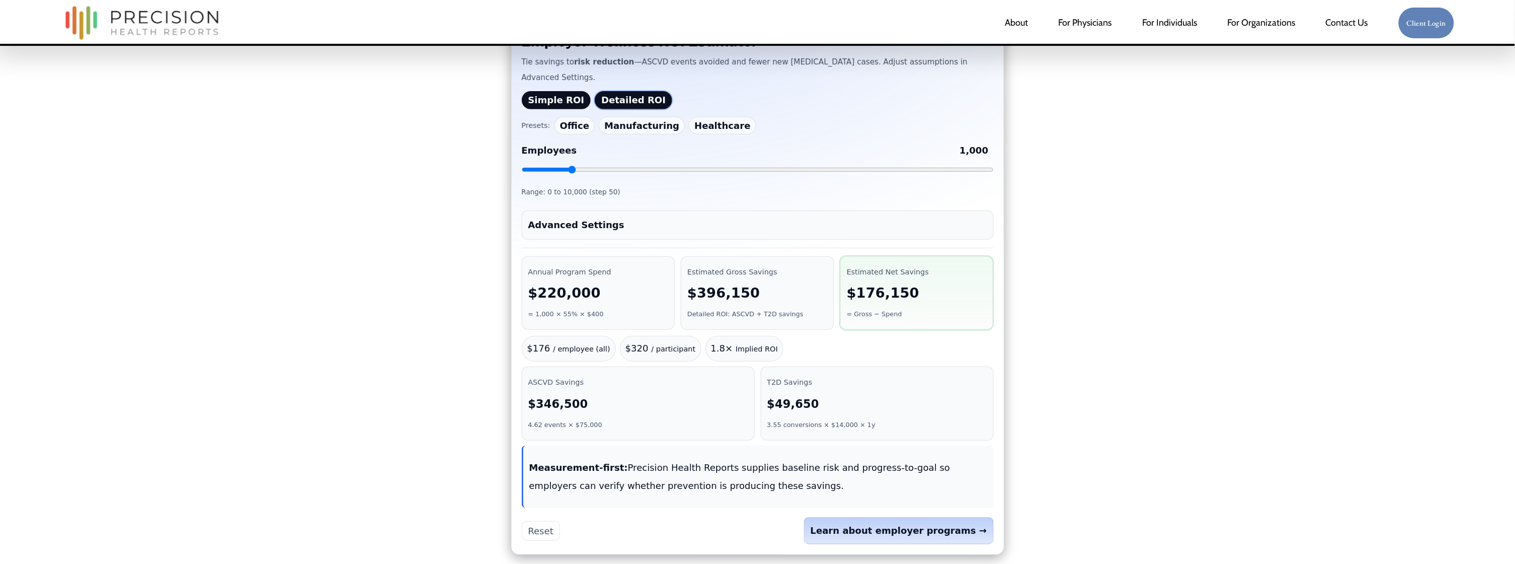
click at [642, 216] on summary "Advanced Settings" at bounding box center [757, 225] width 459 height 18
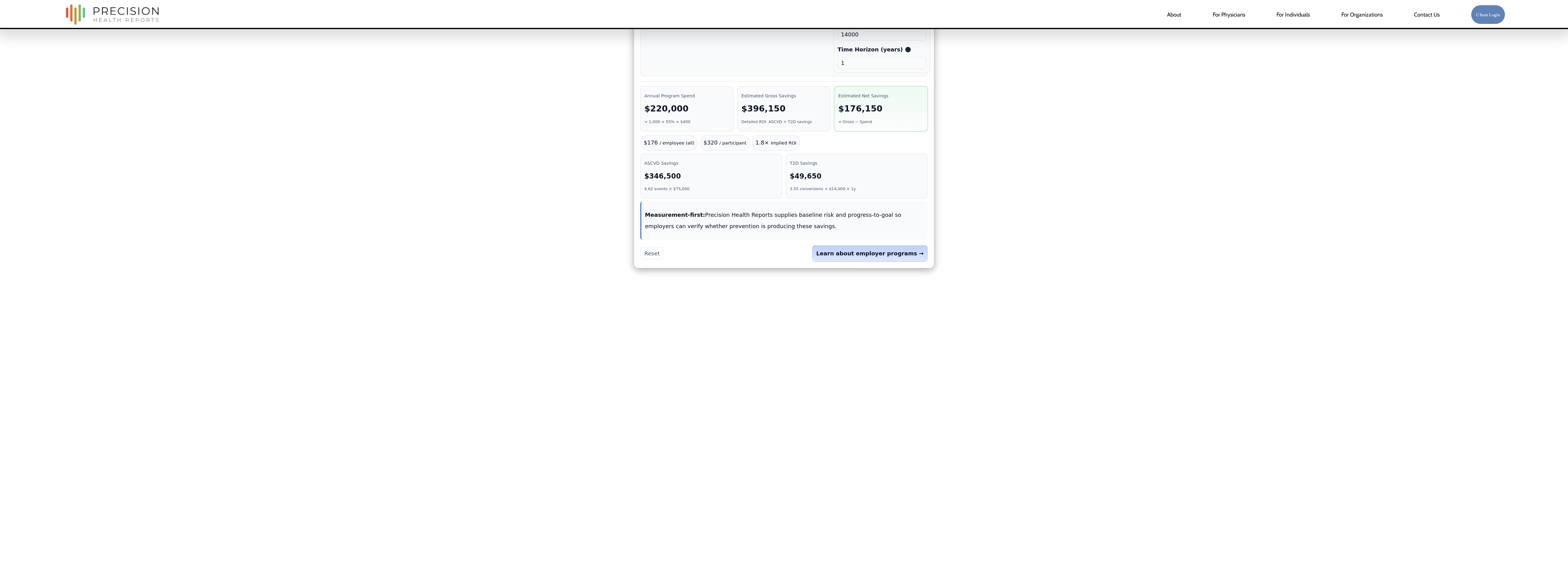
scroll to position [551, 0]
